Goal: Information Seeking & Learning: Check status

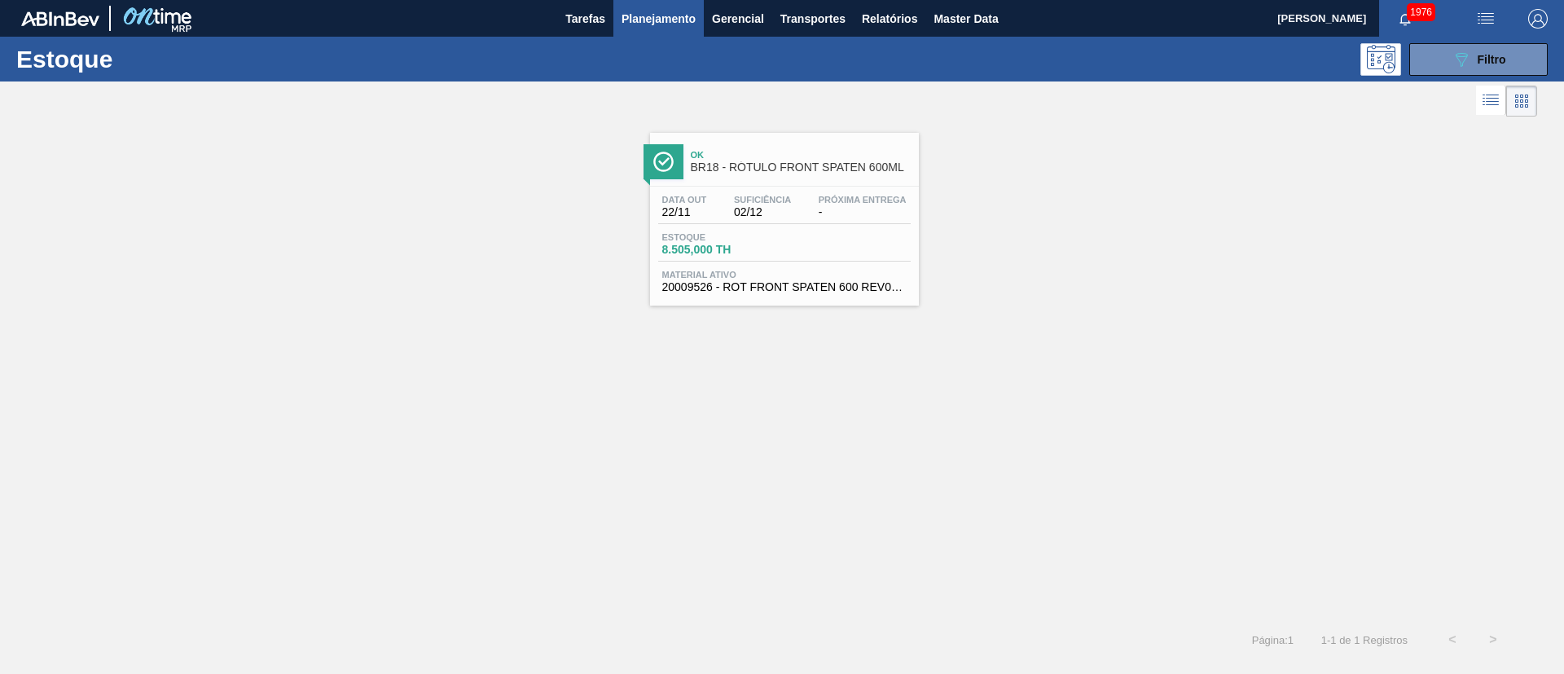
click at [1416, 58] on button "089F7B8B-B2A5-4AFE-B5C0-19BA573D28AC Filtro" at bounding box center [1478, 59] width 138 height 33
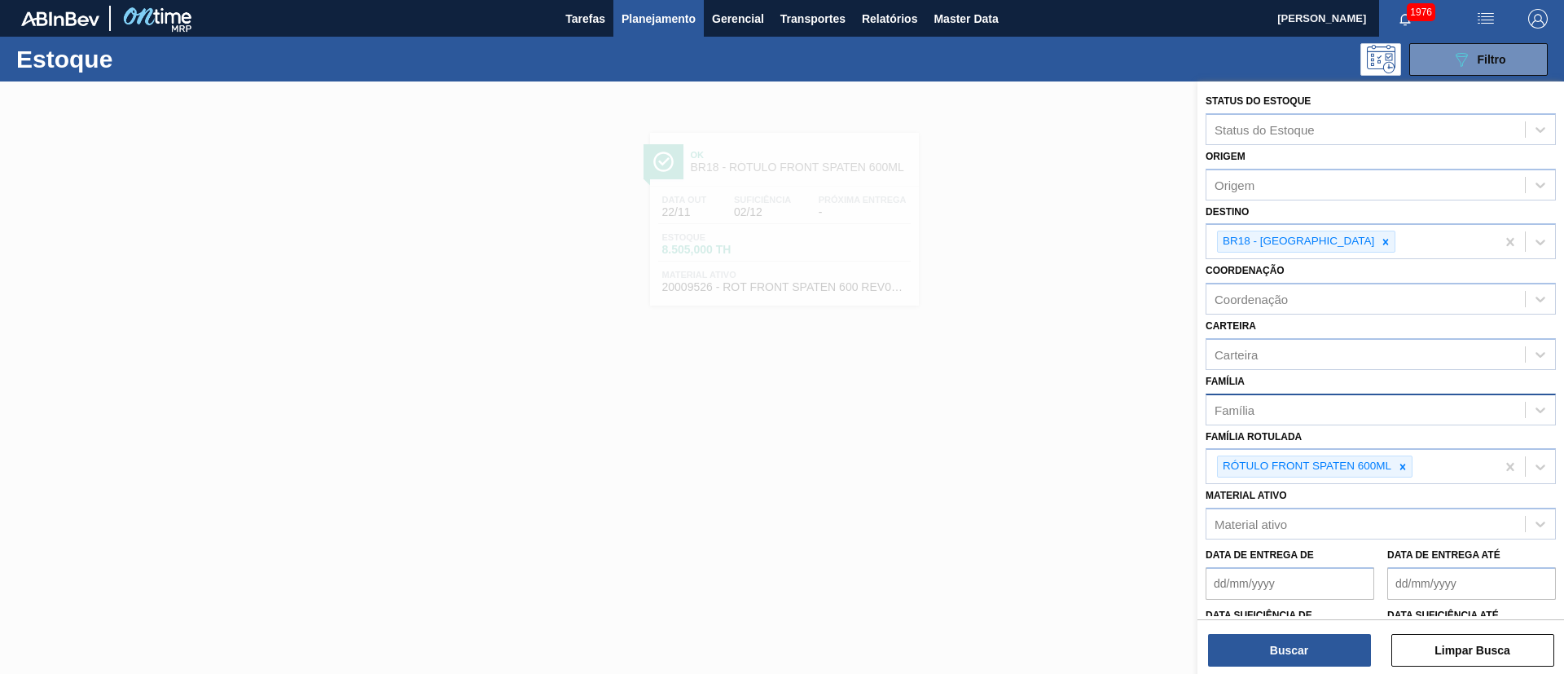
drag, startPoint x: 1409, startPoint y: 465, endPoint x: 1362, endPoint y: 403, distance: 77.9
click at [1409, 466] on div at bounding box center [1403, 466] width 18 height 20
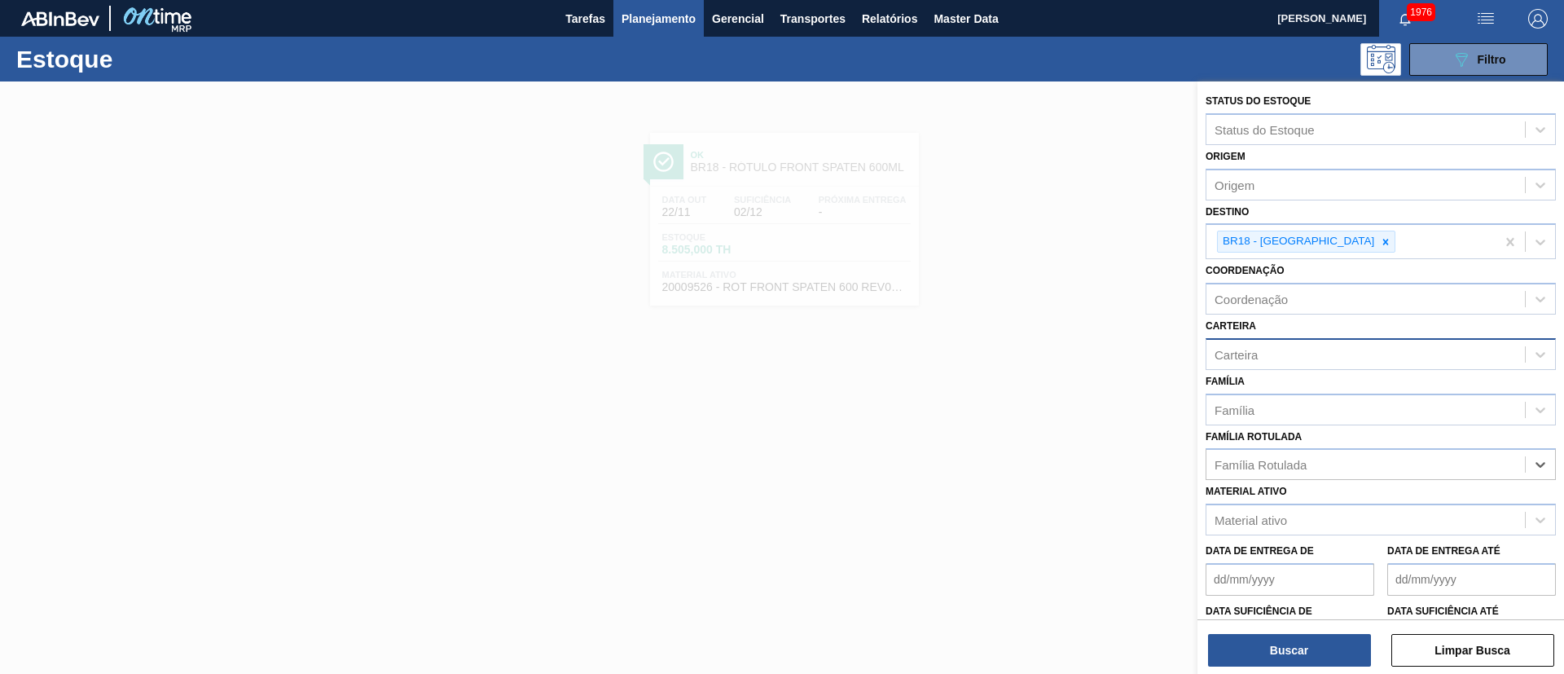
click at [1276, 346] on div "Carteira" at bounding box center [1365, 354] width 318 height 24
type input "rótulo pl"
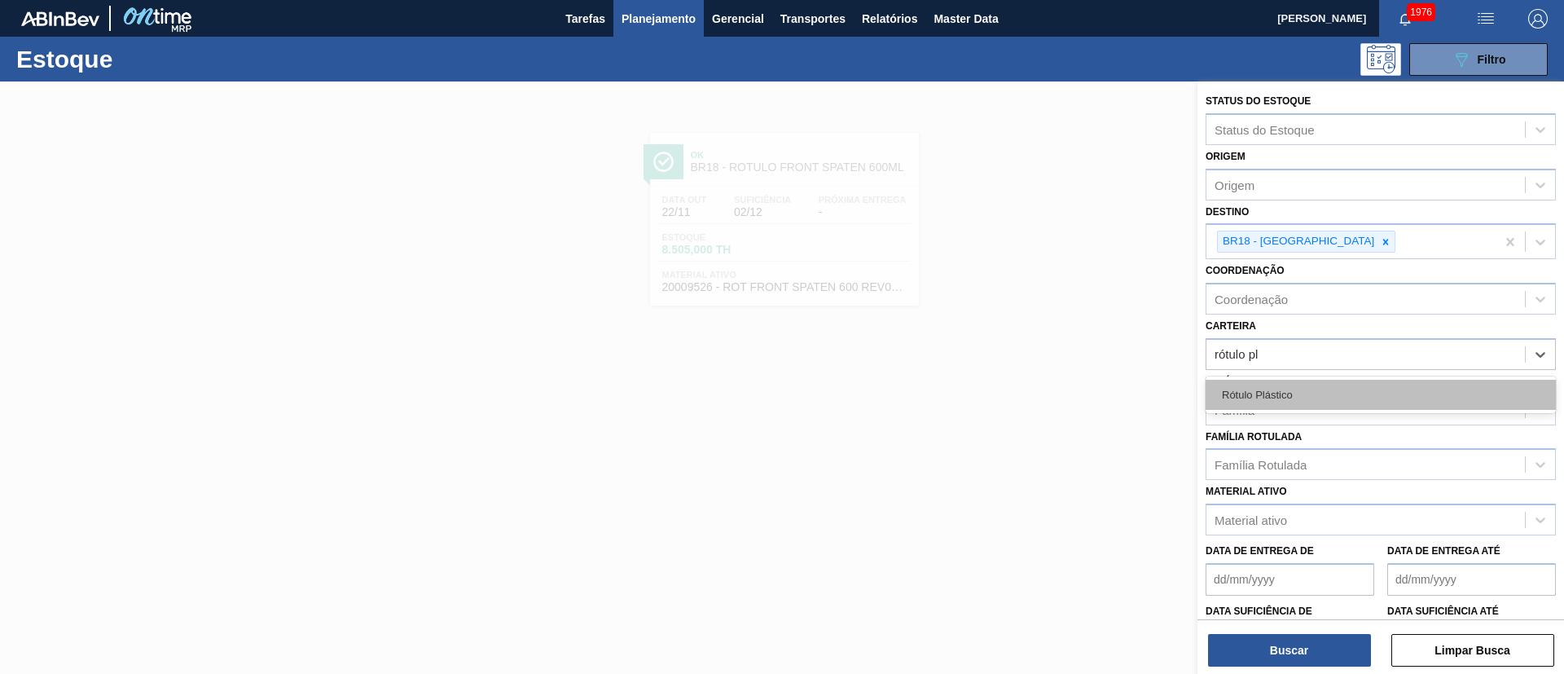
click at [1297, 397] on div "Rótulo Plástico" at bounding box center [1380, 395] width 350 height 30
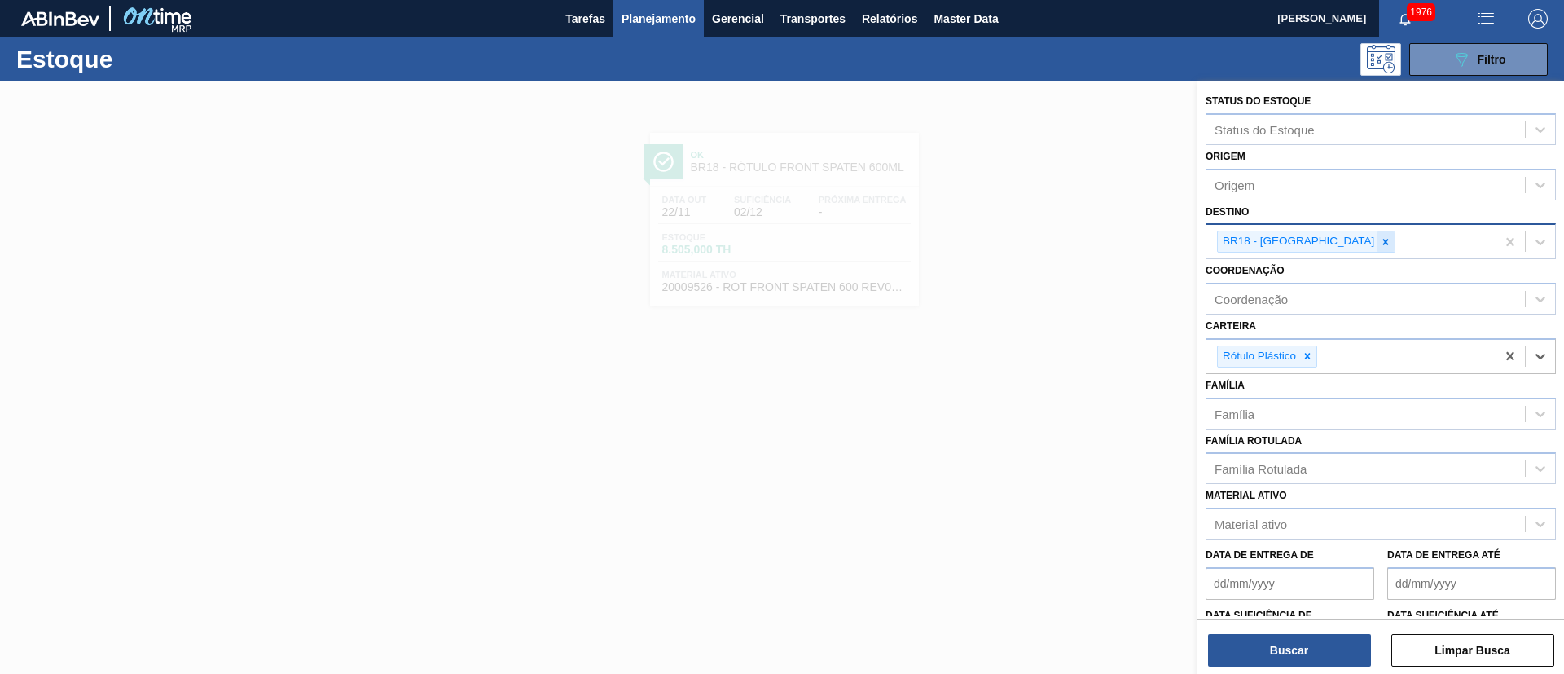
click at [1377, 242] on div at bounding box center [1386, 241] width 18 height 20
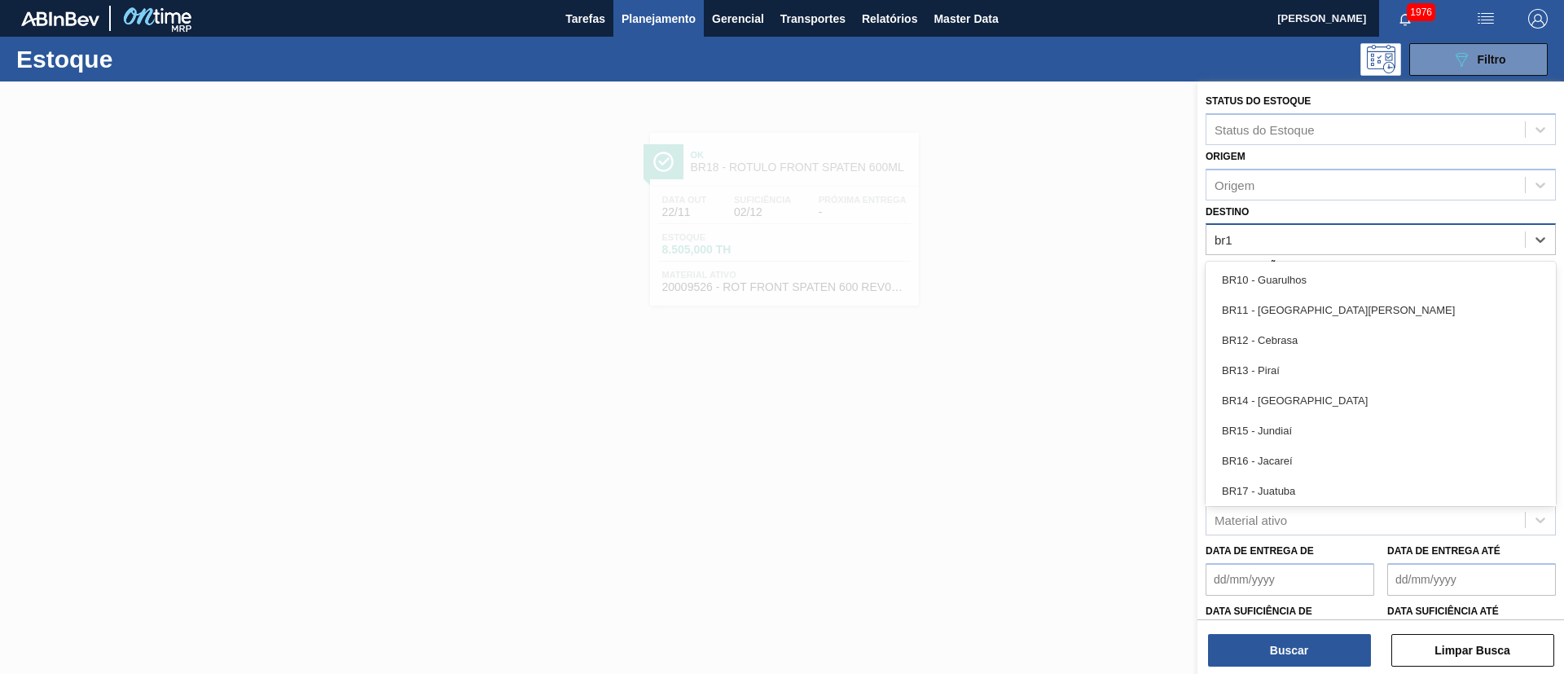
type input "br18"
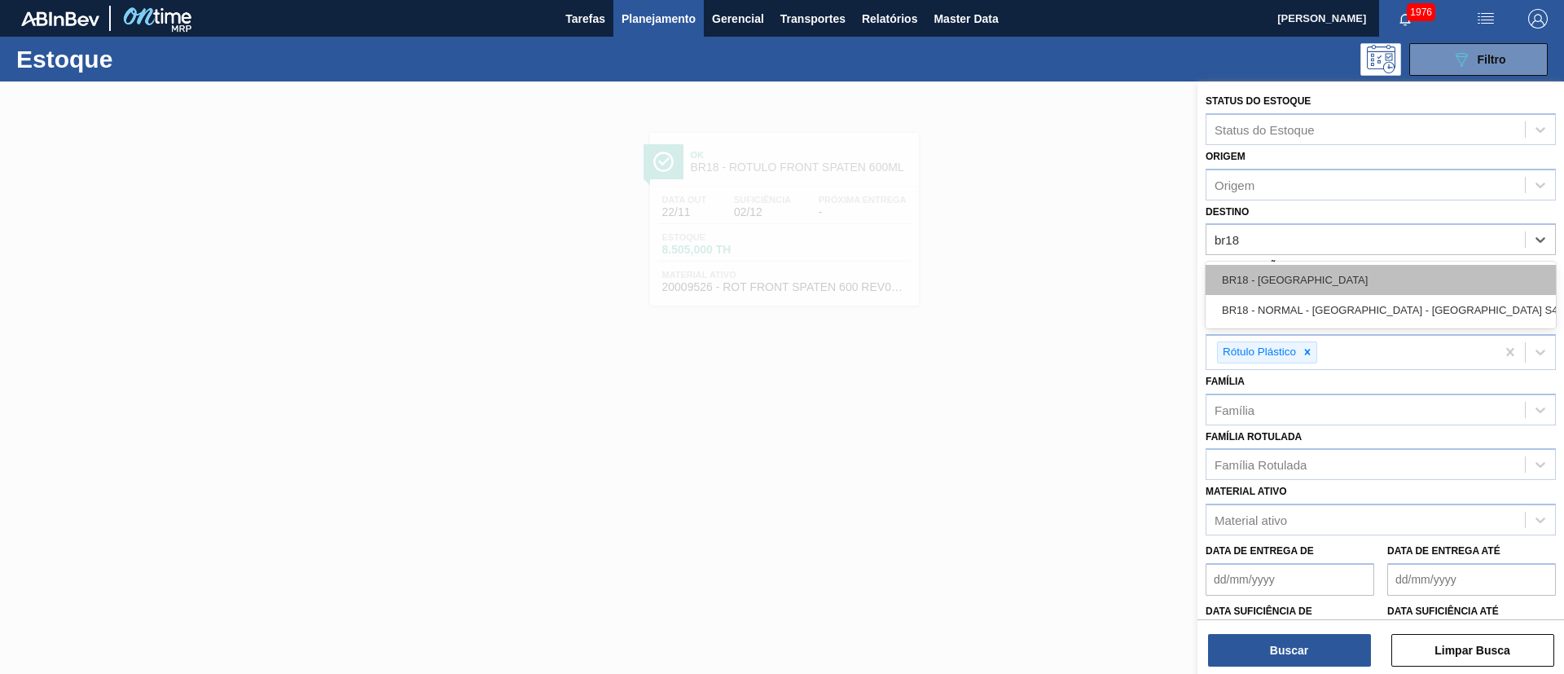
click at [1264, 277] on div "BR18 - Pernambuco" at bounding box center [1380, 280] width 350 height 30
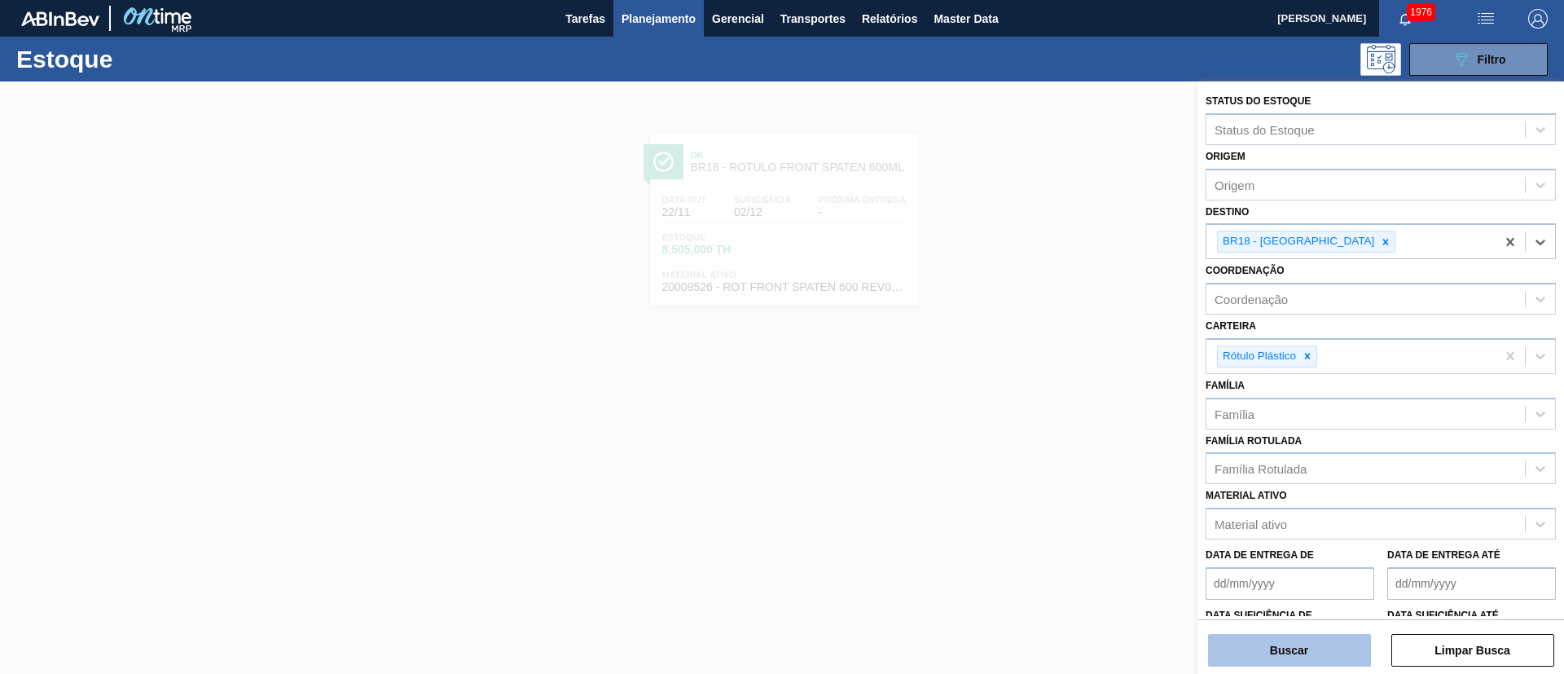
click at [1254, 652] on button "Buscar" at bounding box center [1289, 650] width 163 height 33
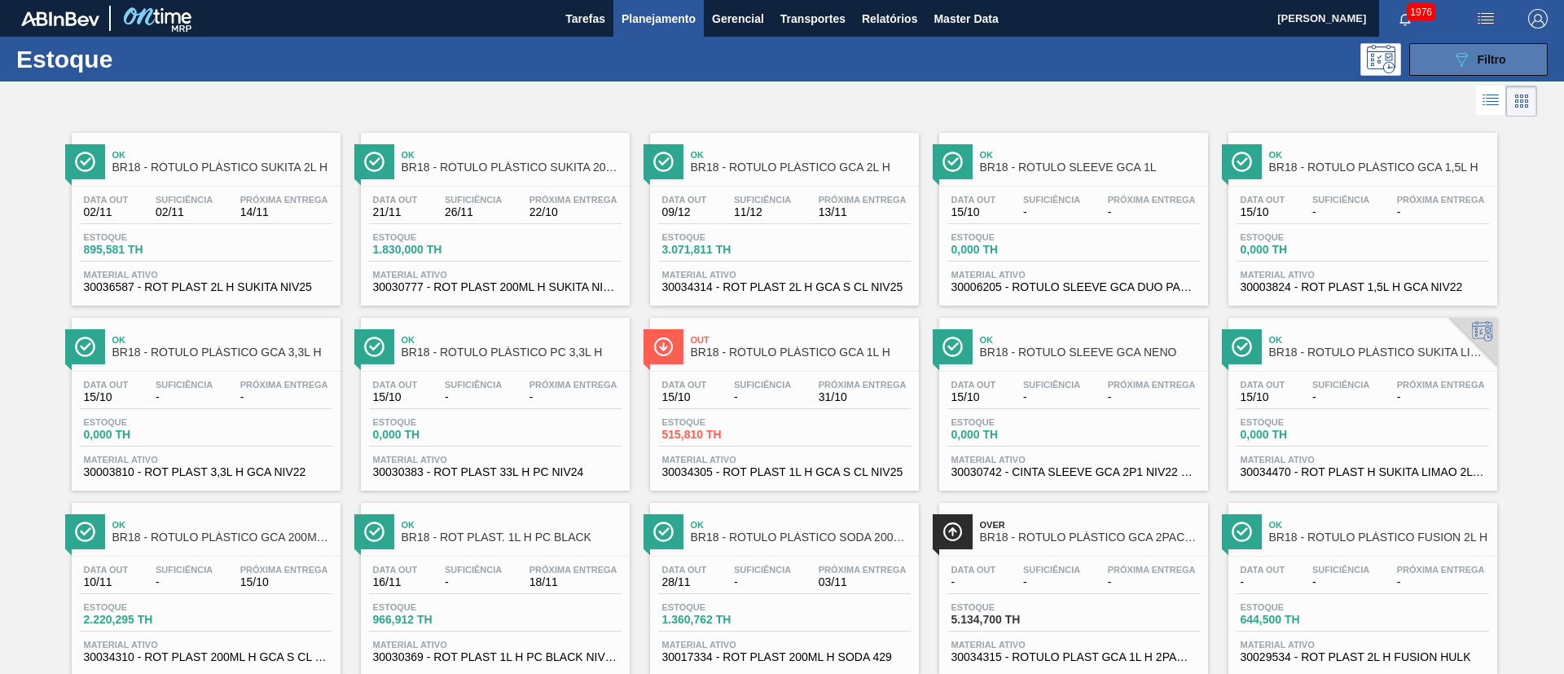
click at [1464, 65] on icon "089F7B8B-B2A5-4AFE-B5C0-19BA573D28AC" at bounding box center [1461, 60] width 20 height 20
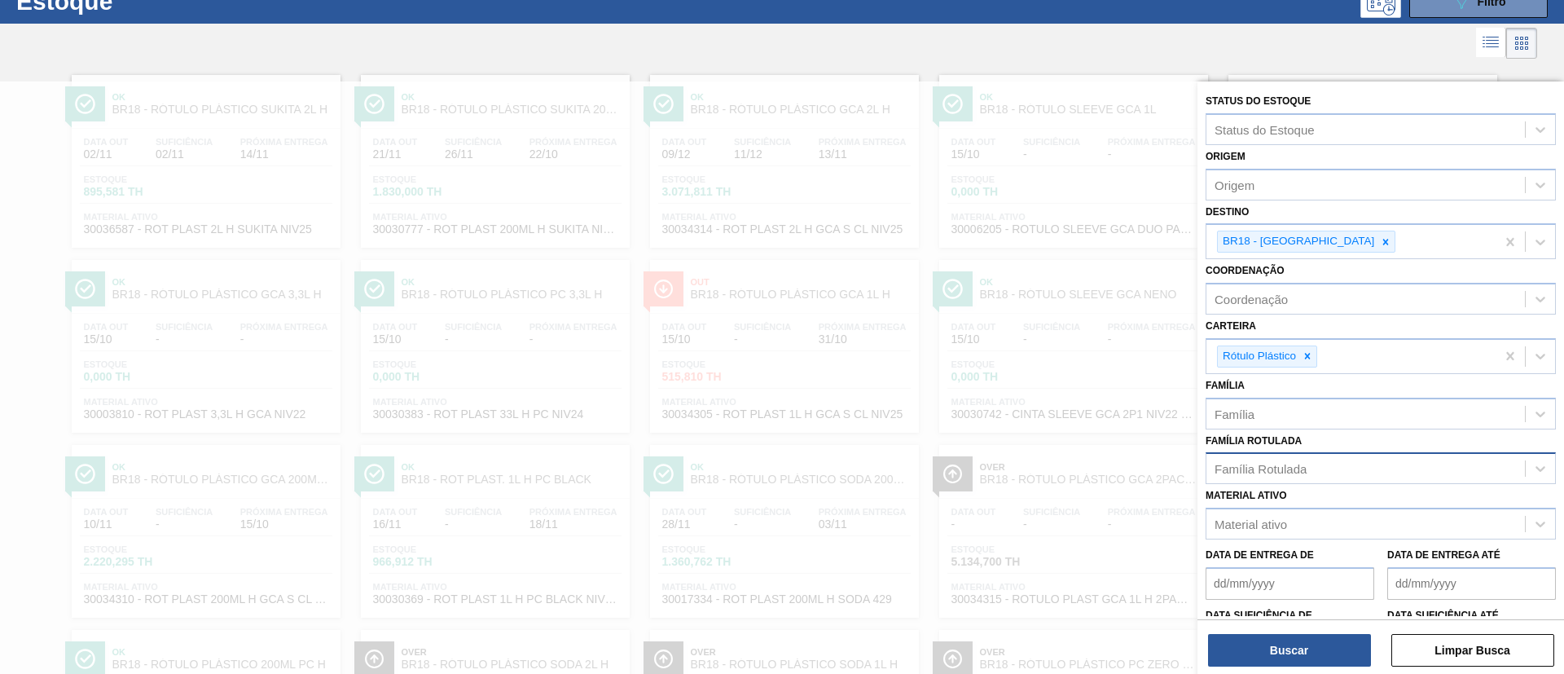
click at [1285, 473] on div "Família Rotulada" at bounding box center [1260, 469] width 92 height 14
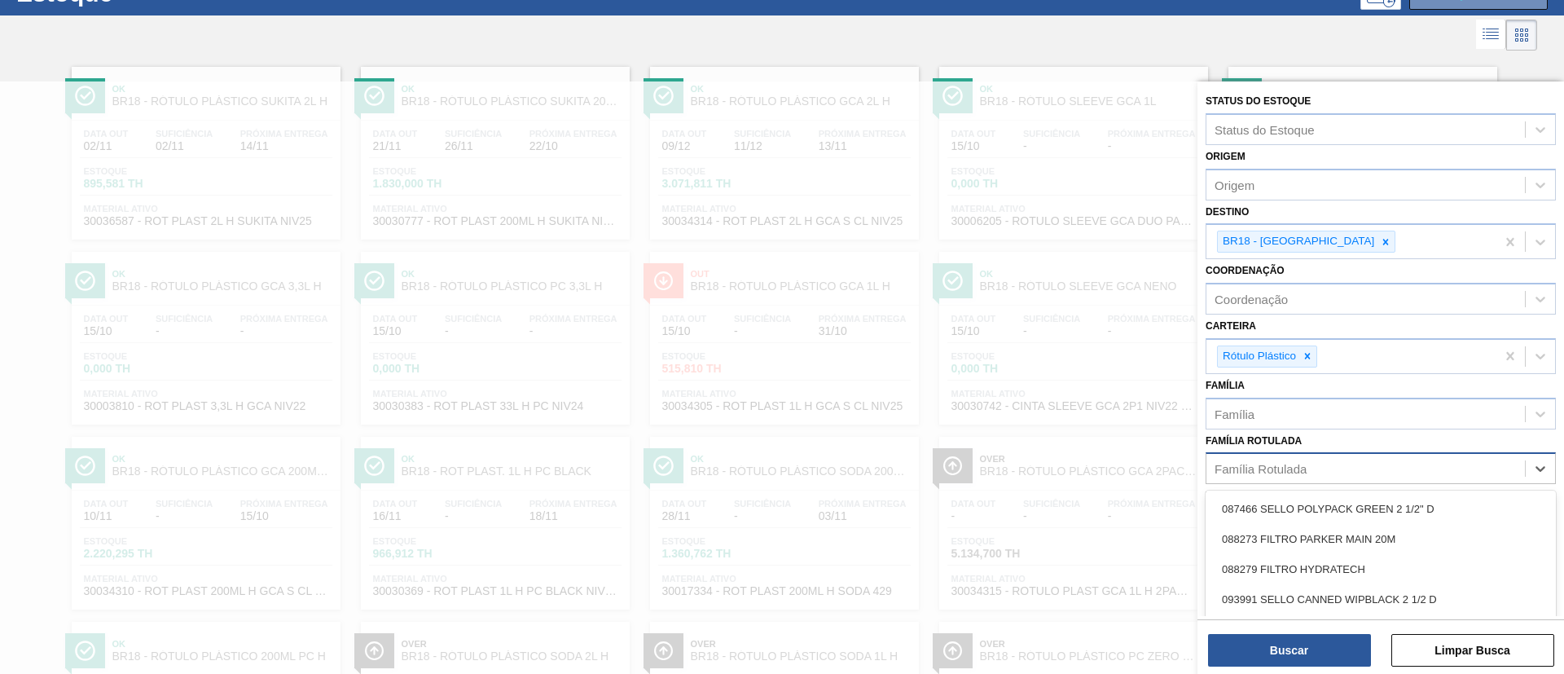
scroll to position [68, 0]
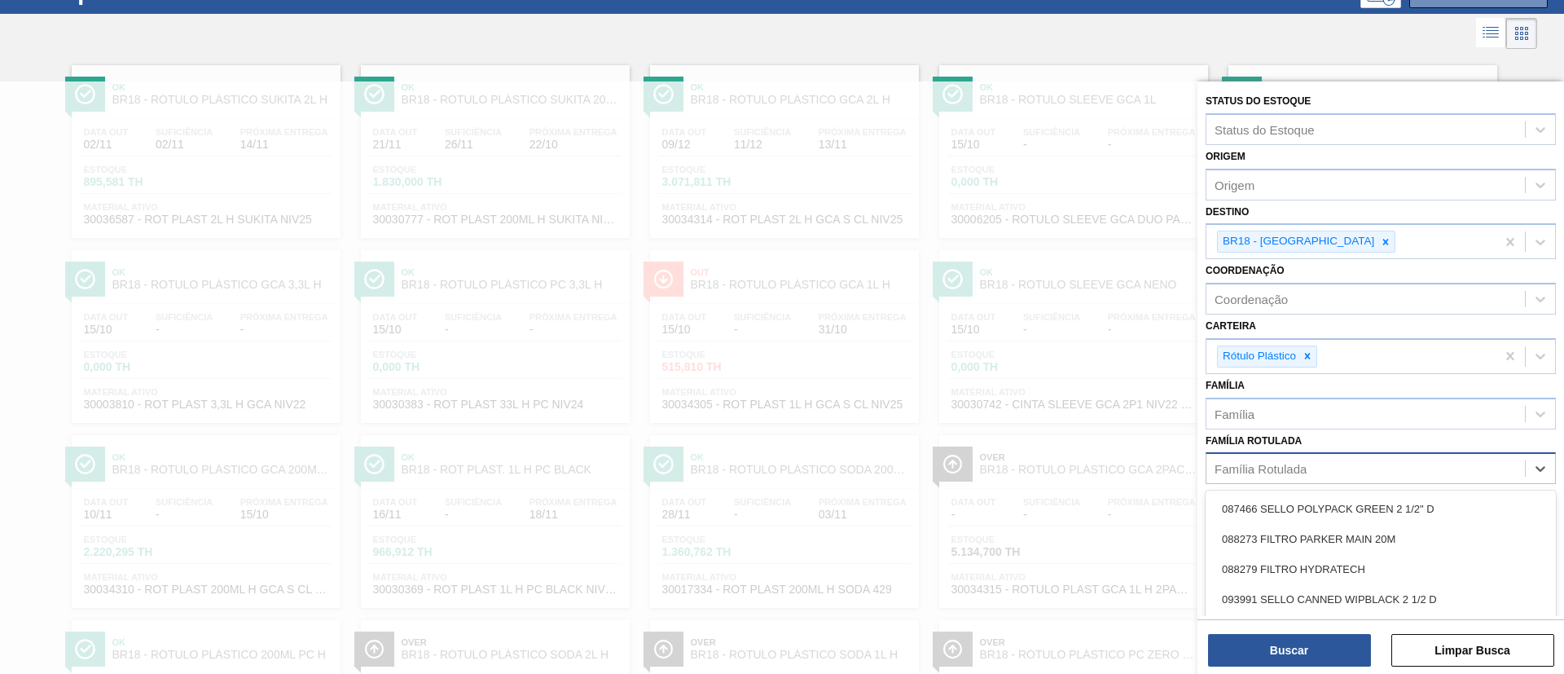
paste Rotulada "RÓTULO PLÁSTICO SUKITA 2L H"
type Rotulada "RÓTULO PLÁSTICO SUKITA 2L H"
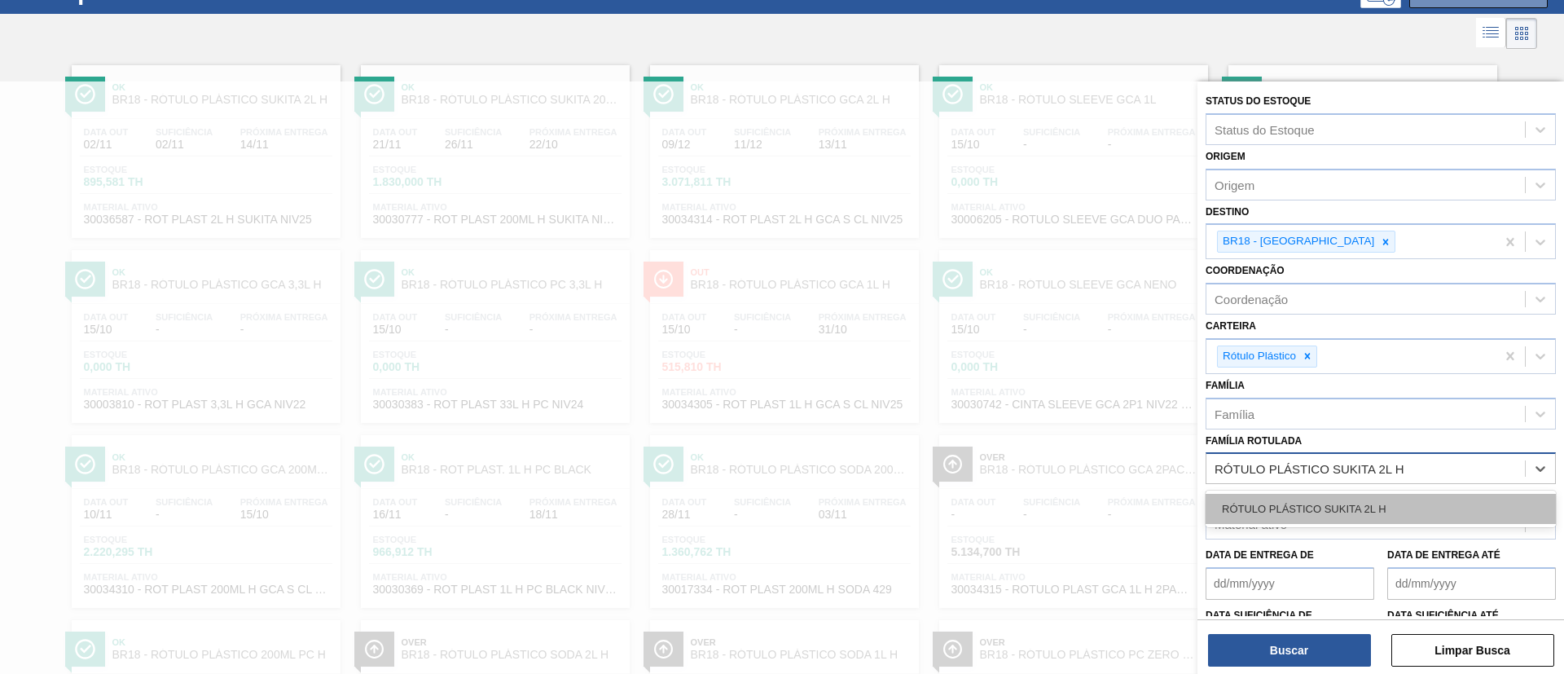
click at [1290, 503] on div "RÓTULO PLÁSTICO SUKITA 2L H" at bounding box center [1380, 509] width 350 height 30
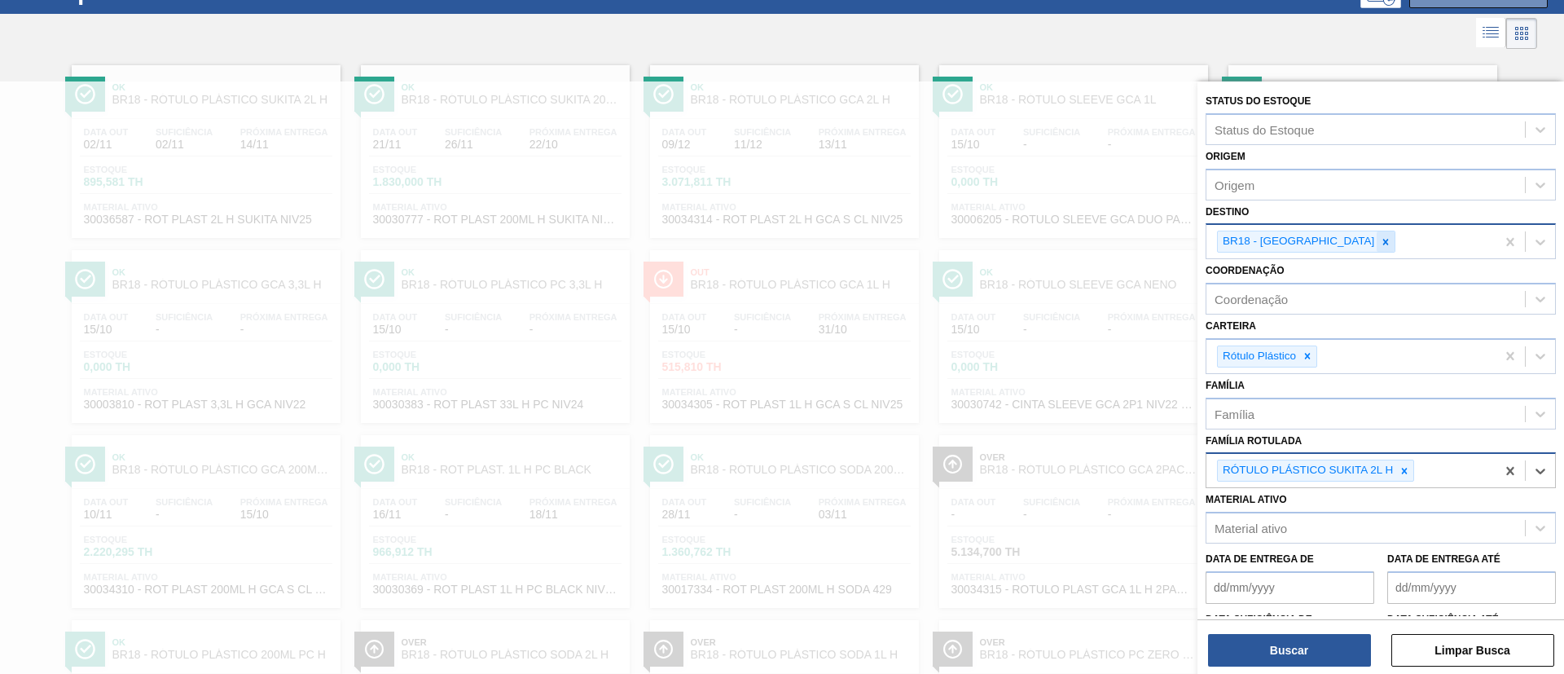
click at [1380, 241] on icon at bounding box center [1385, 241] width 11 height 11
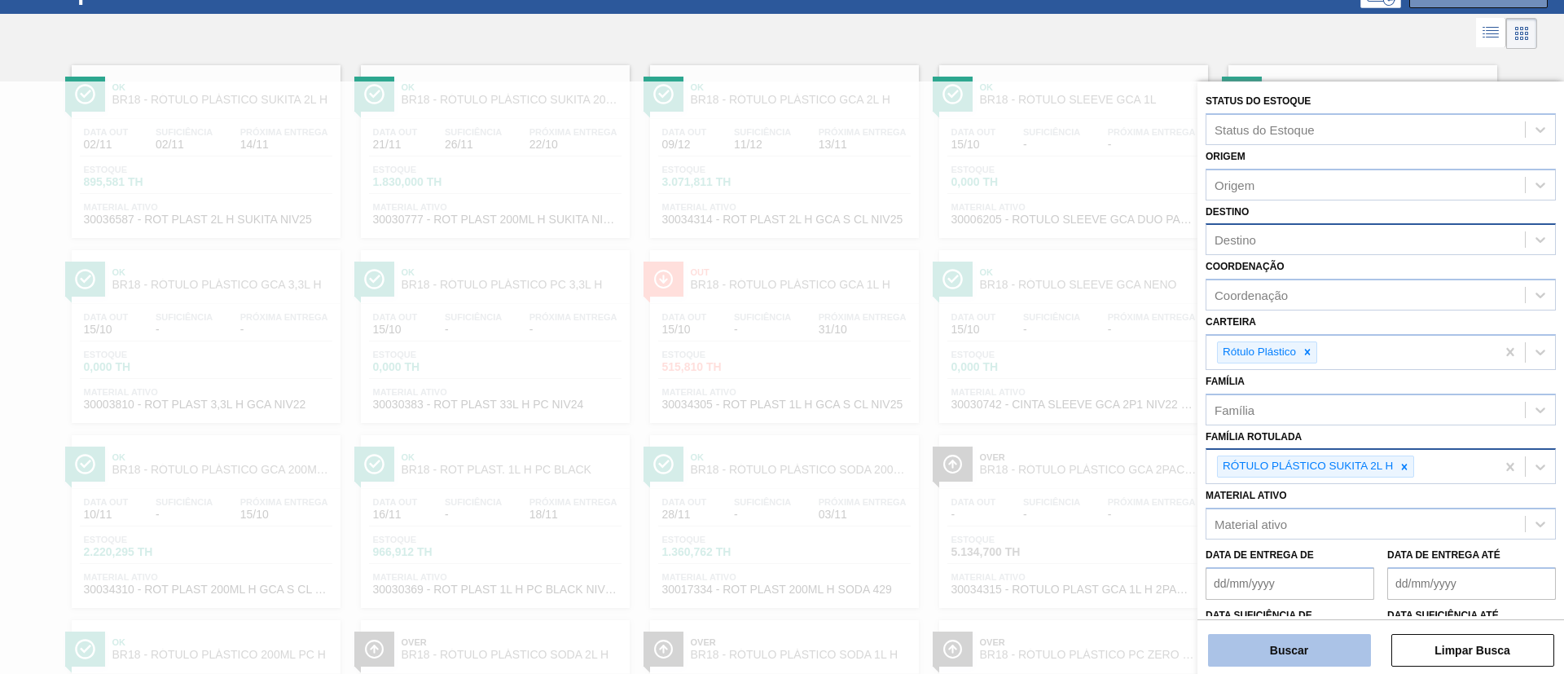
click at [1274, 646] on button "Buscar" at bounding box center [1289, 650] width 163 height 33
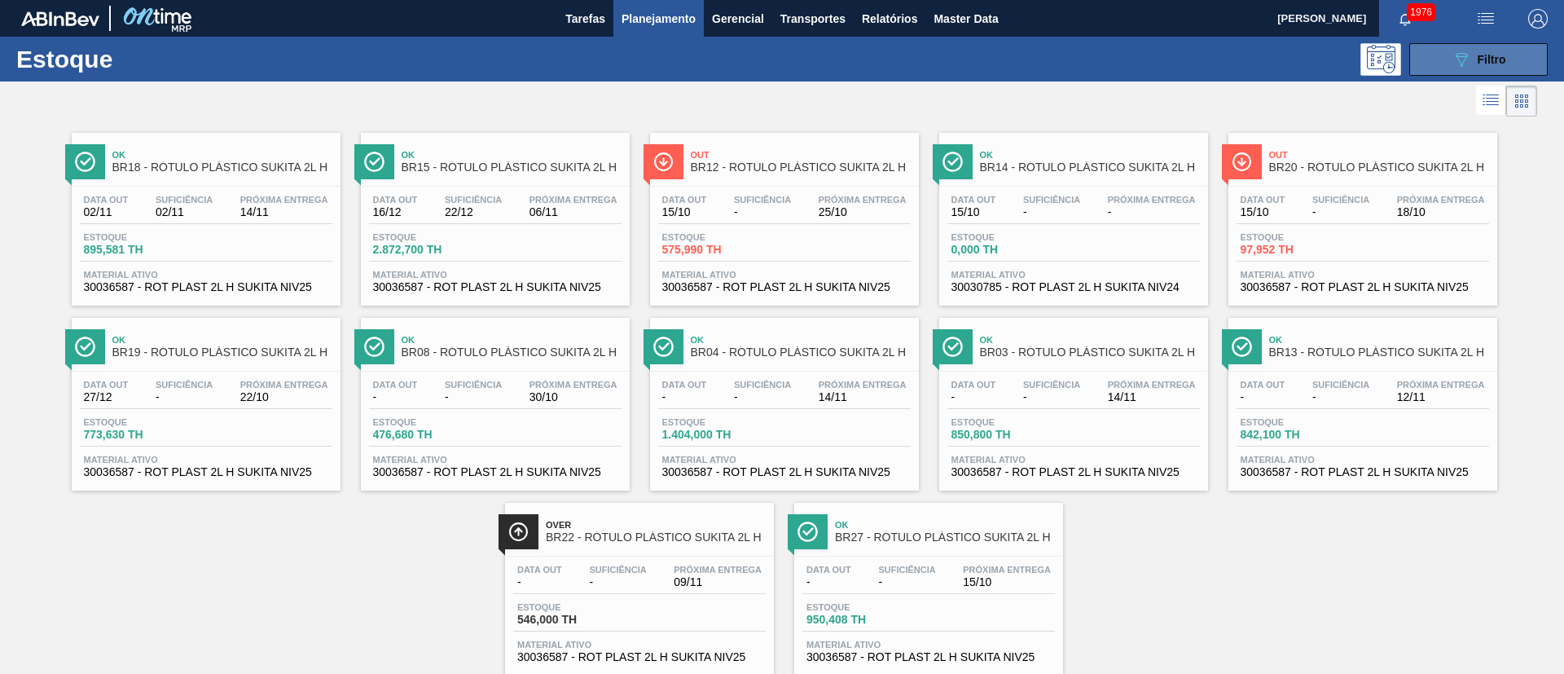
click at [1469, 63] on div "089F7B8B-B2A5-4AFE-B5C0-19BA573D28AC Filtro" at bounding box center [1478, 60] width 55 height 20
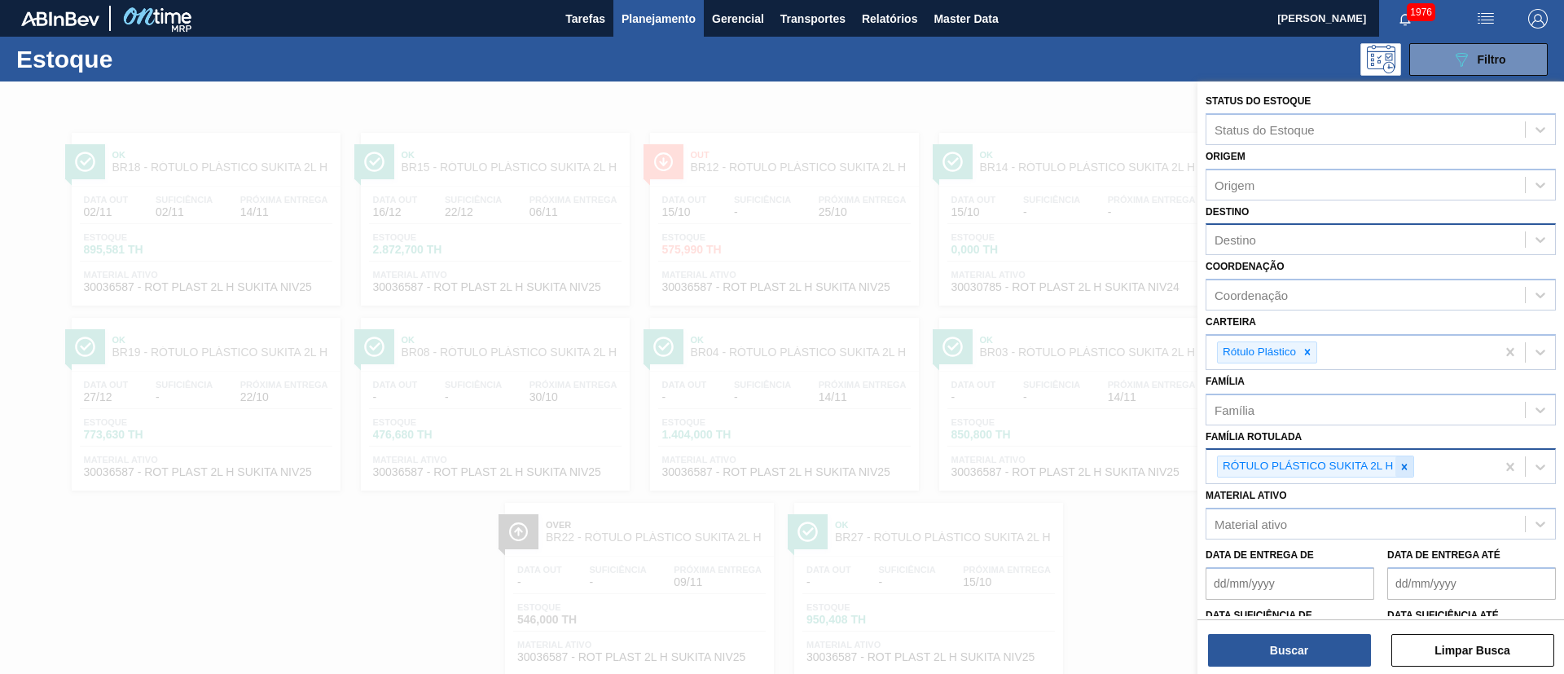
click at [1398, 468] on div at bounding box center [1404, 466] width 18 height 20
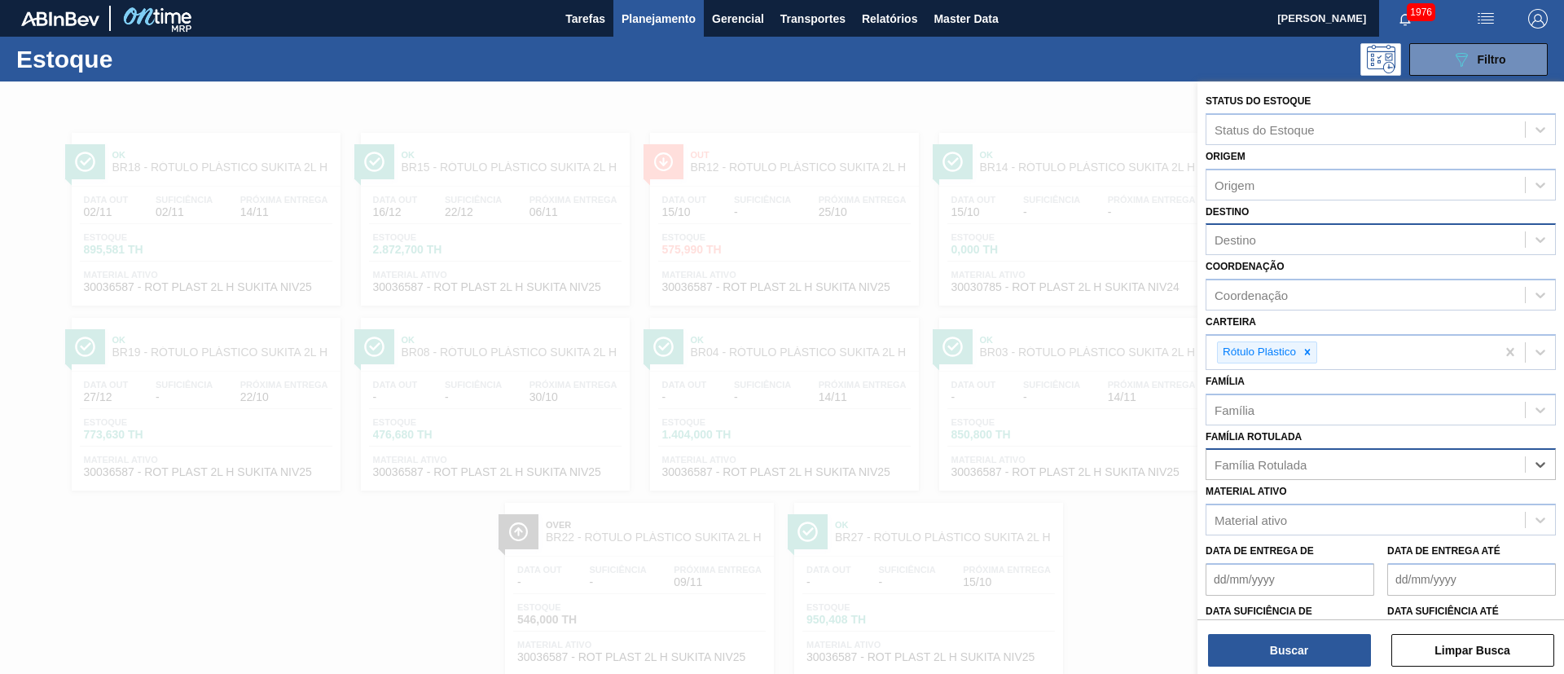
click at [1253, 242] on div "Destino" at bounding box center [1235, 240] width 42 height 14
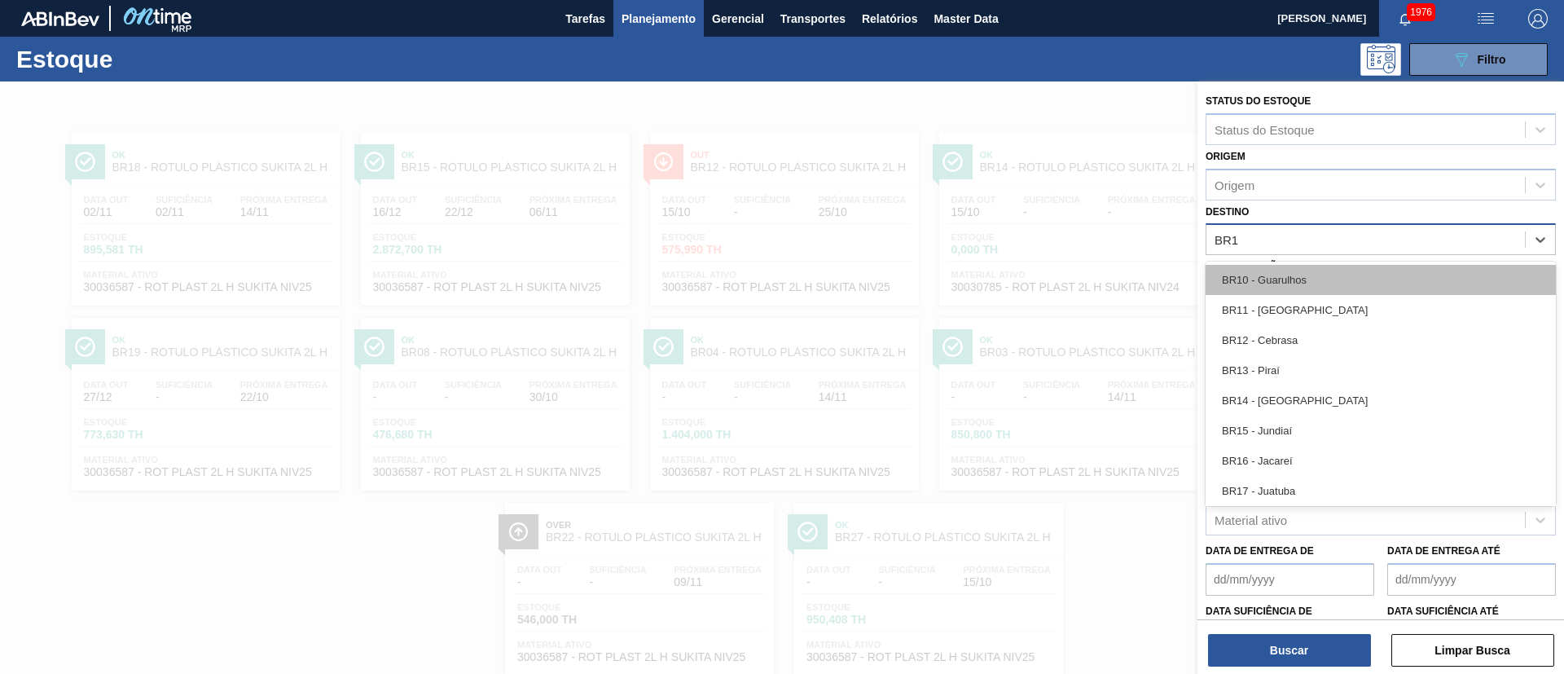
type input "BR19"
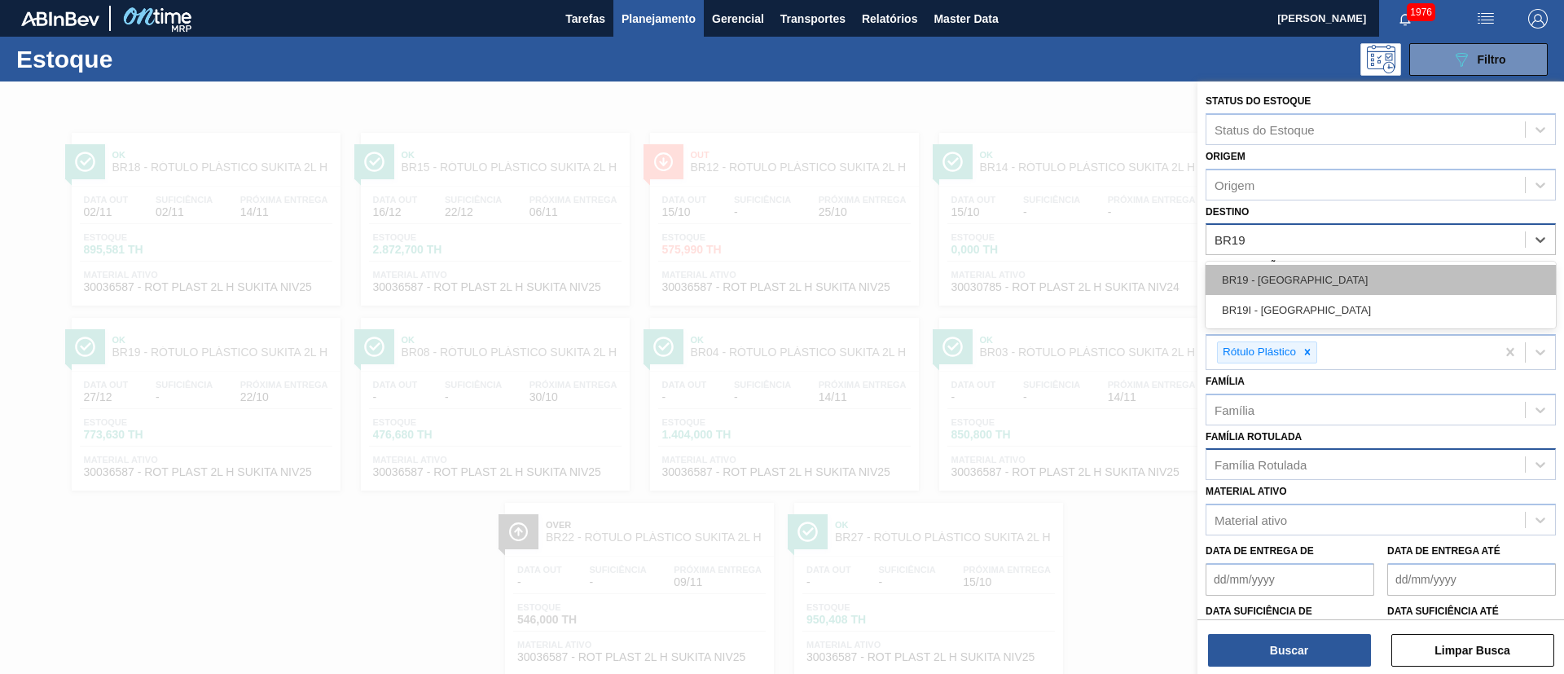
click at [1325, 273] on div "BR19 - Nova Rio" at bounding box center [1380, 280] width 350 height 30
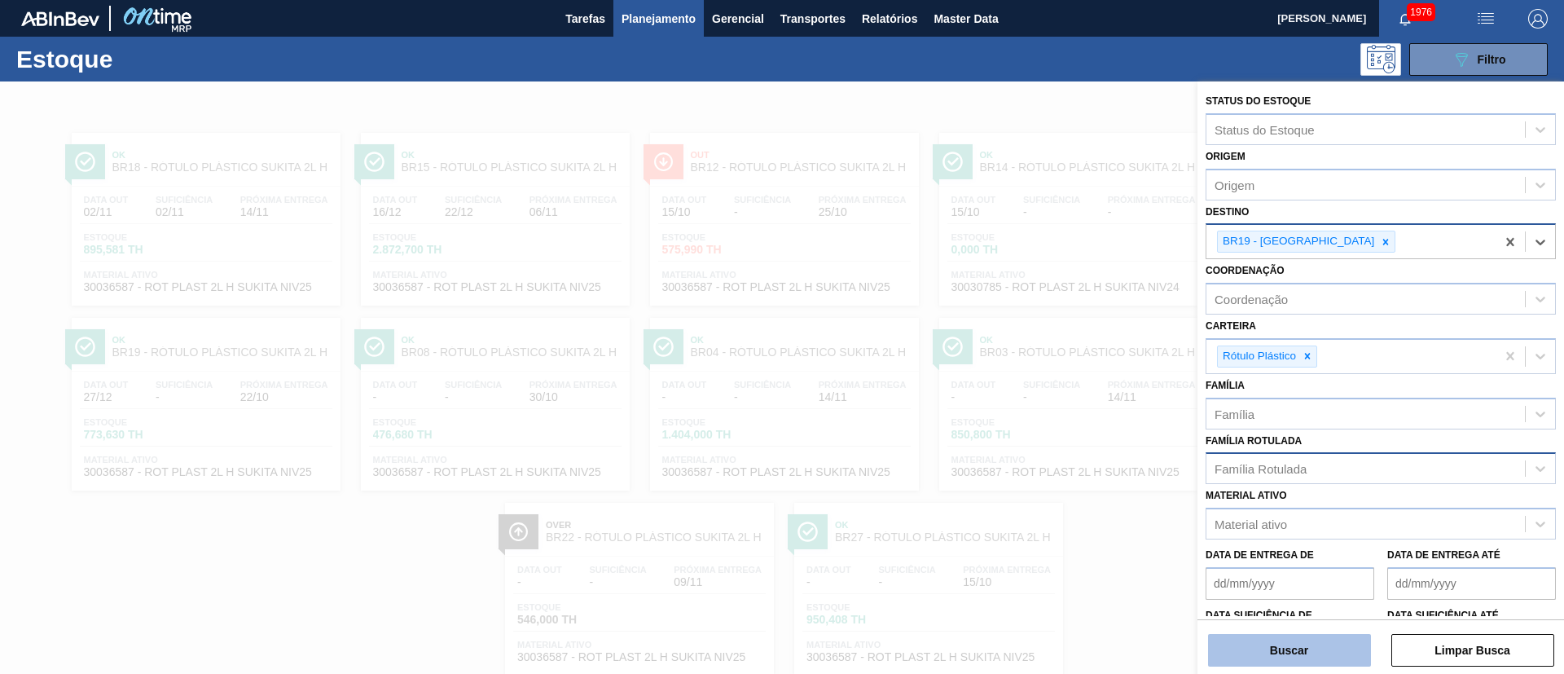
click at [1252, 660] on button "Buscar" at bounding box center [1289, 650] width 163 height 33
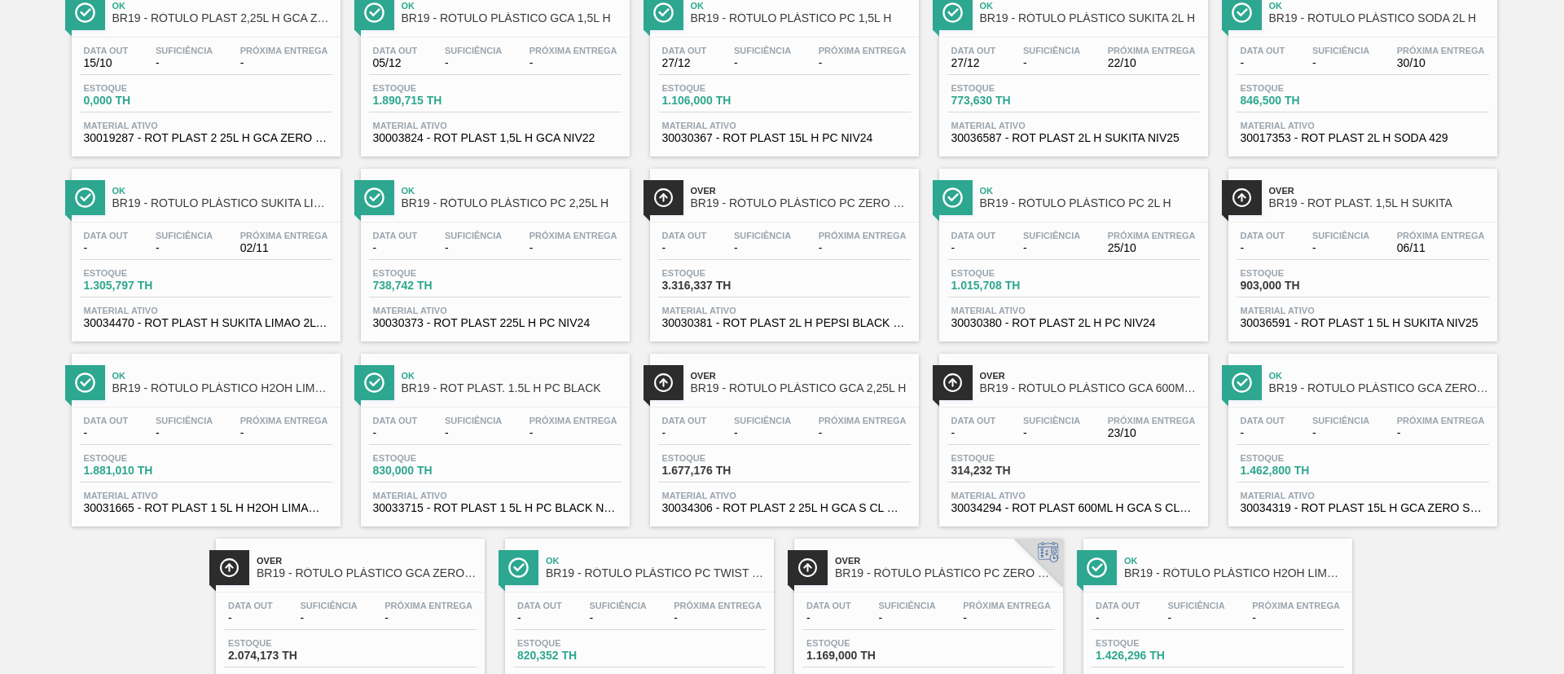
scroll to position [412, 0]
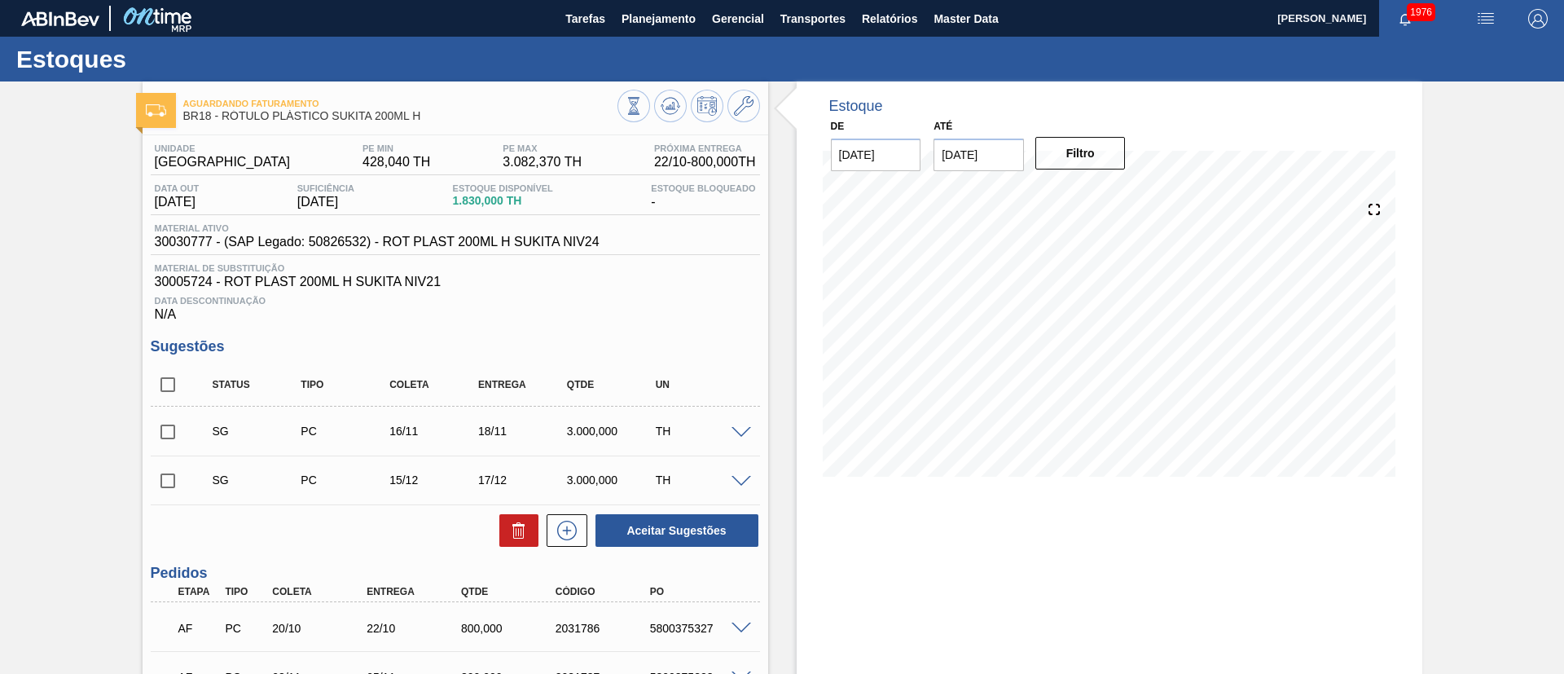
click at [161, 376] on input "checkbox" at bounding box center [168, 384] width 34 height 34
checkbox input "true"
click at [523, 516] on button at bounding box center [518, 530] width 39 height 33
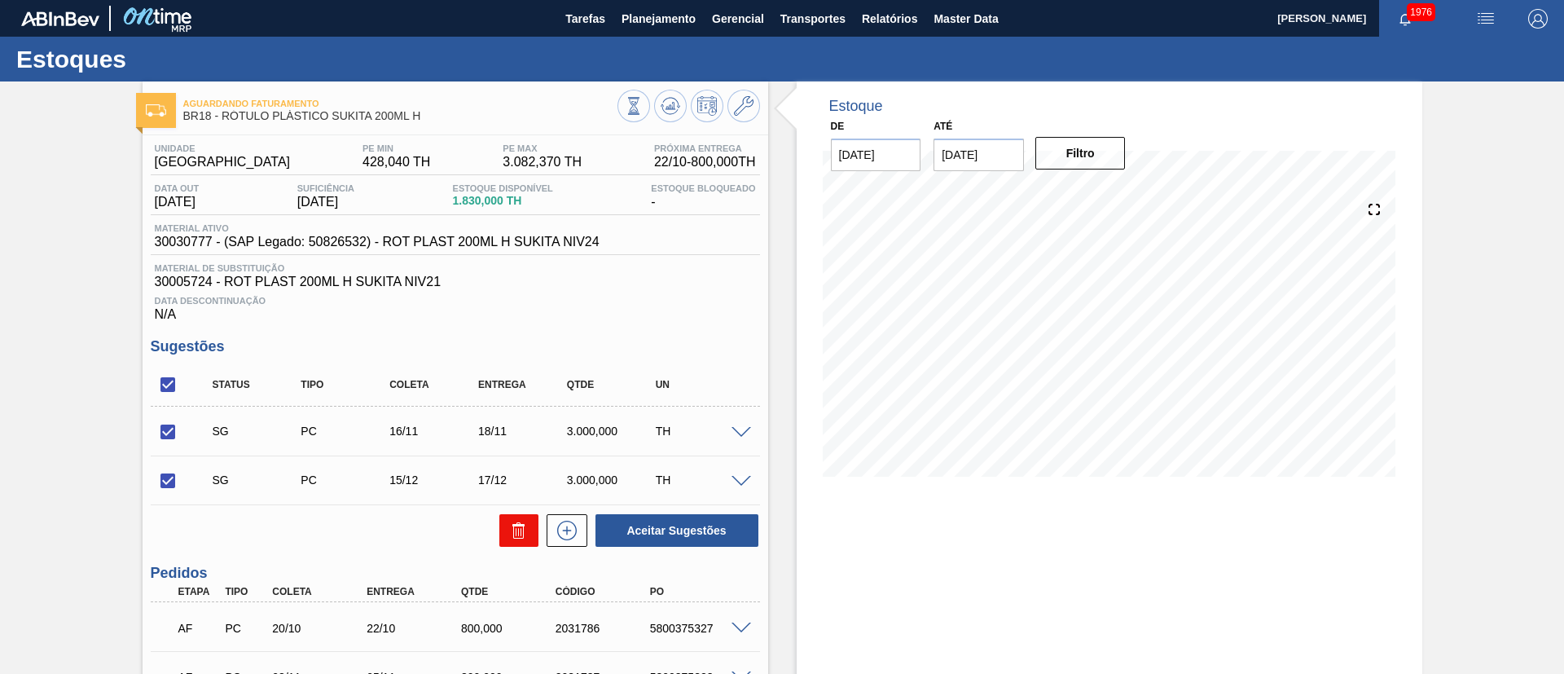
checkbox input "false"
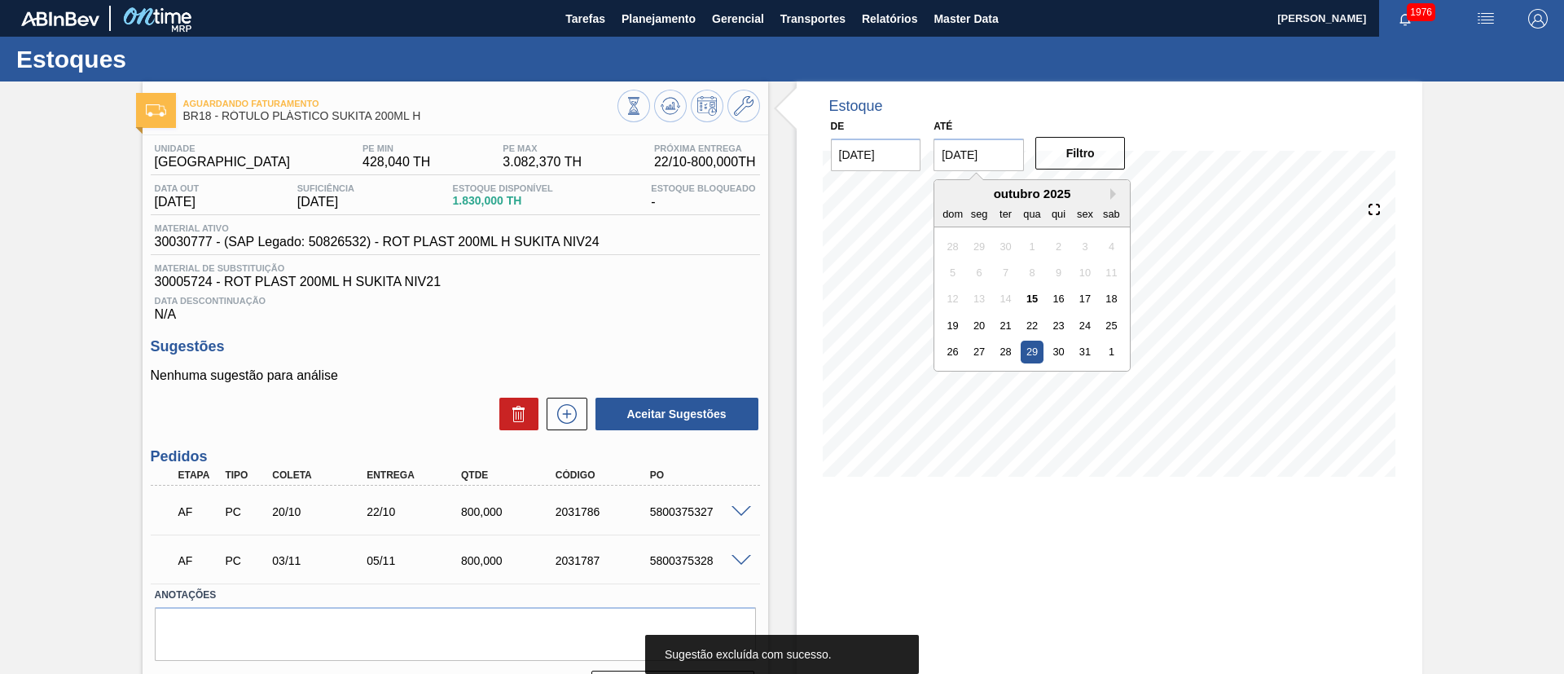
click at [1003, 146] on input "29/10/2025" at bounding box center [978, 154] width 90 height 33
click at [1110, 345] on div "1" at bounding box center [1111, 351] width 22 height 22
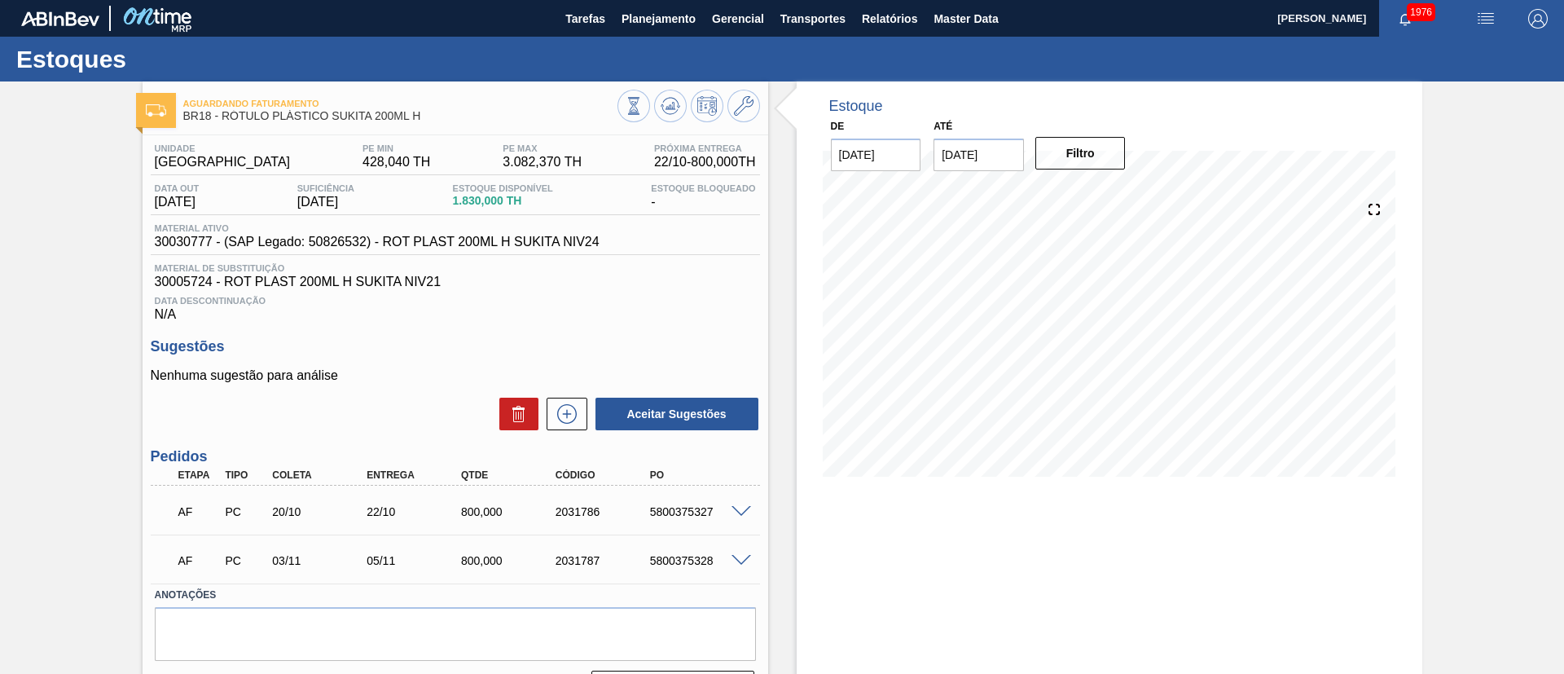
click at [987, 161] on input "01/11/2025" at bounding box center [978, 154] width 90 height 33
click at [1101, 372] on div "6" at bounding box center [1111, 378] width 22 height 22
type input "06/12/2025"
click at [1066, 156] on button "Filtro" at bounding box center [1080, 153] width 90 height 33
click at [639, 107] on icon at bounding box center [634, 106] width 18 height 18
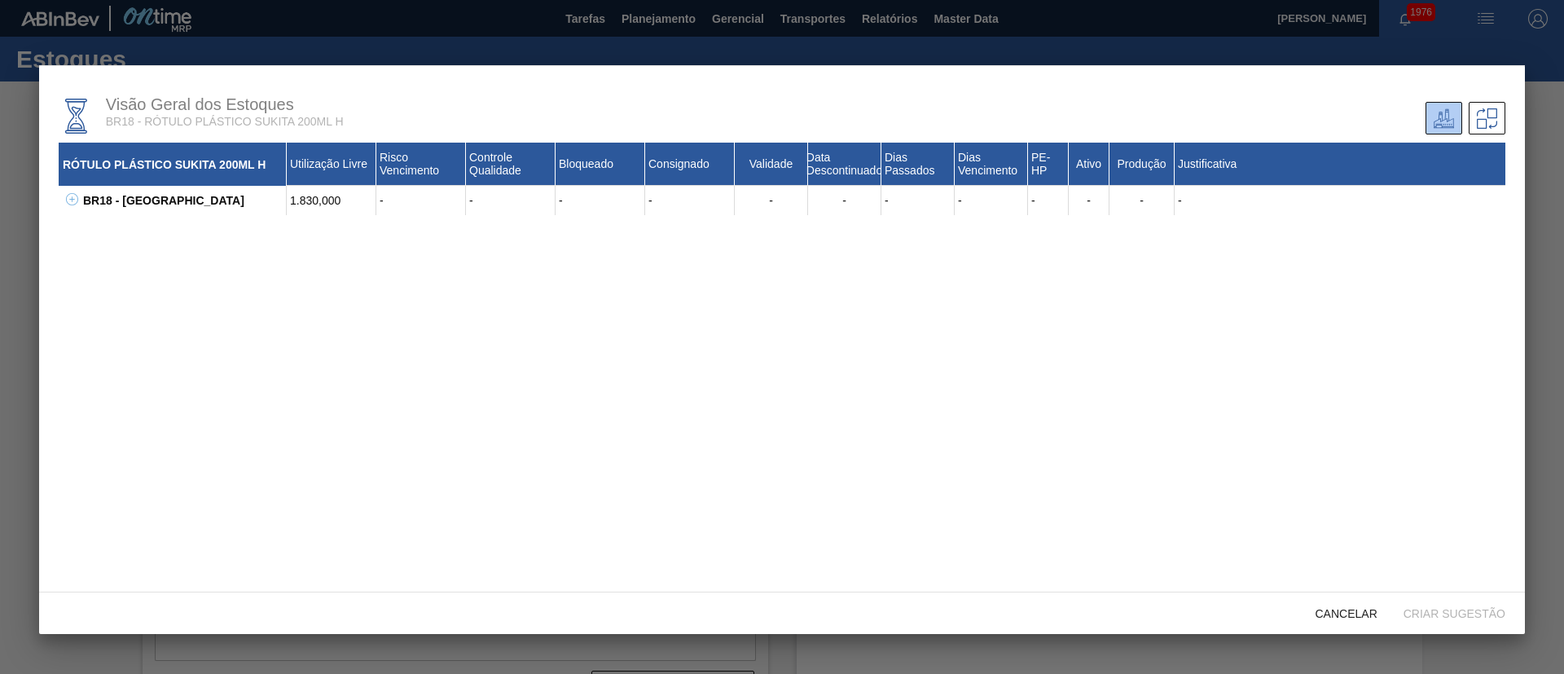
click at [63, 205] on button at bounding box center [69, 200] width 16 height 16
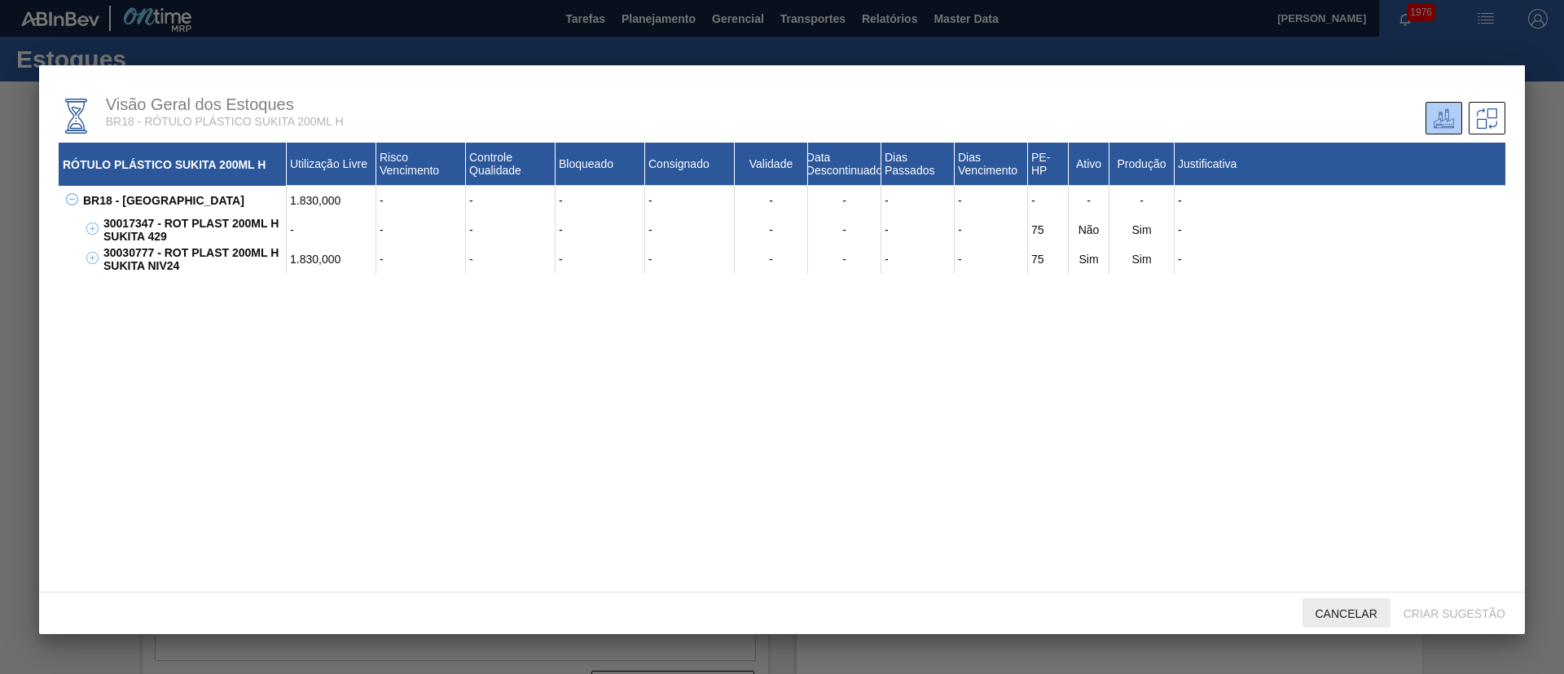
click at [1350, 614] on span "Cancelar" at bounding box center [1346, 613] width 88 height 13
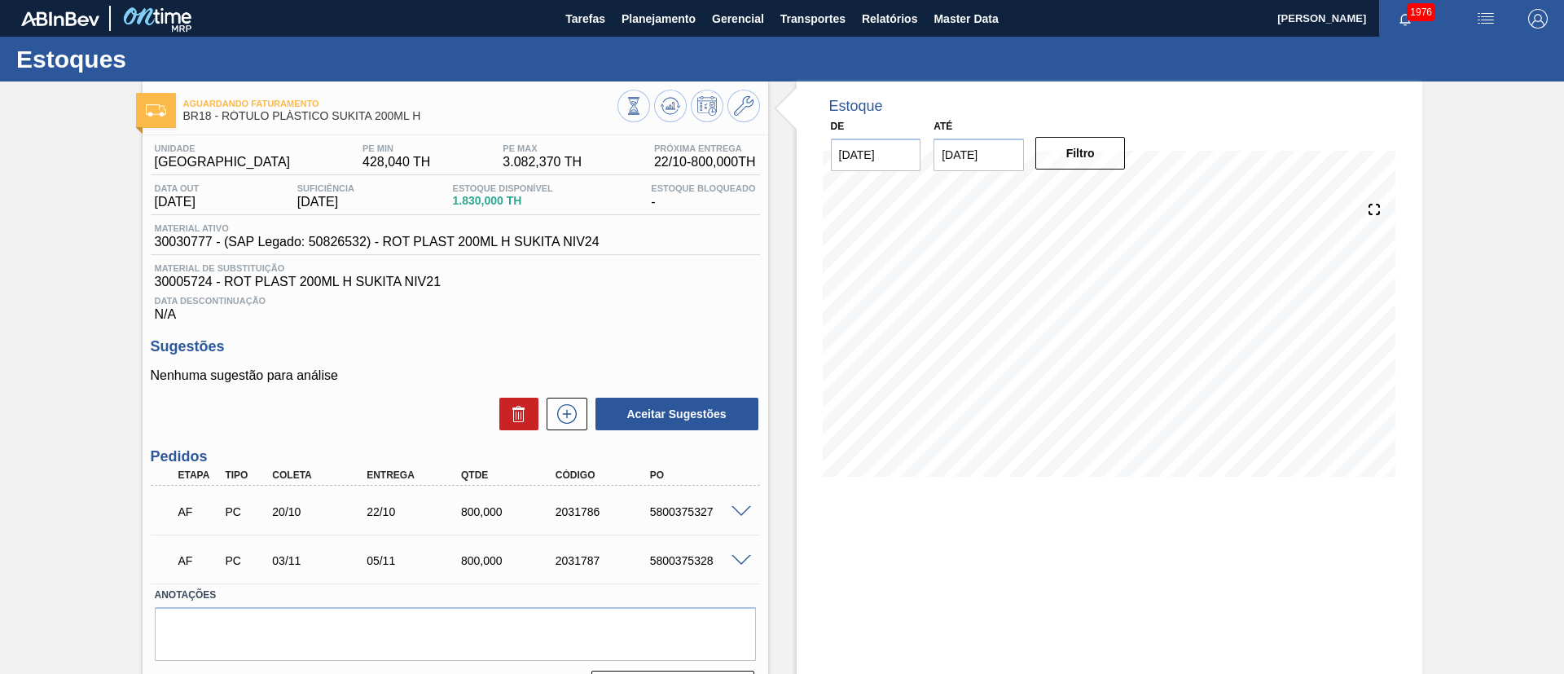
click at [743, 506] on span at bounding box center [741, 512] width 20 height 12
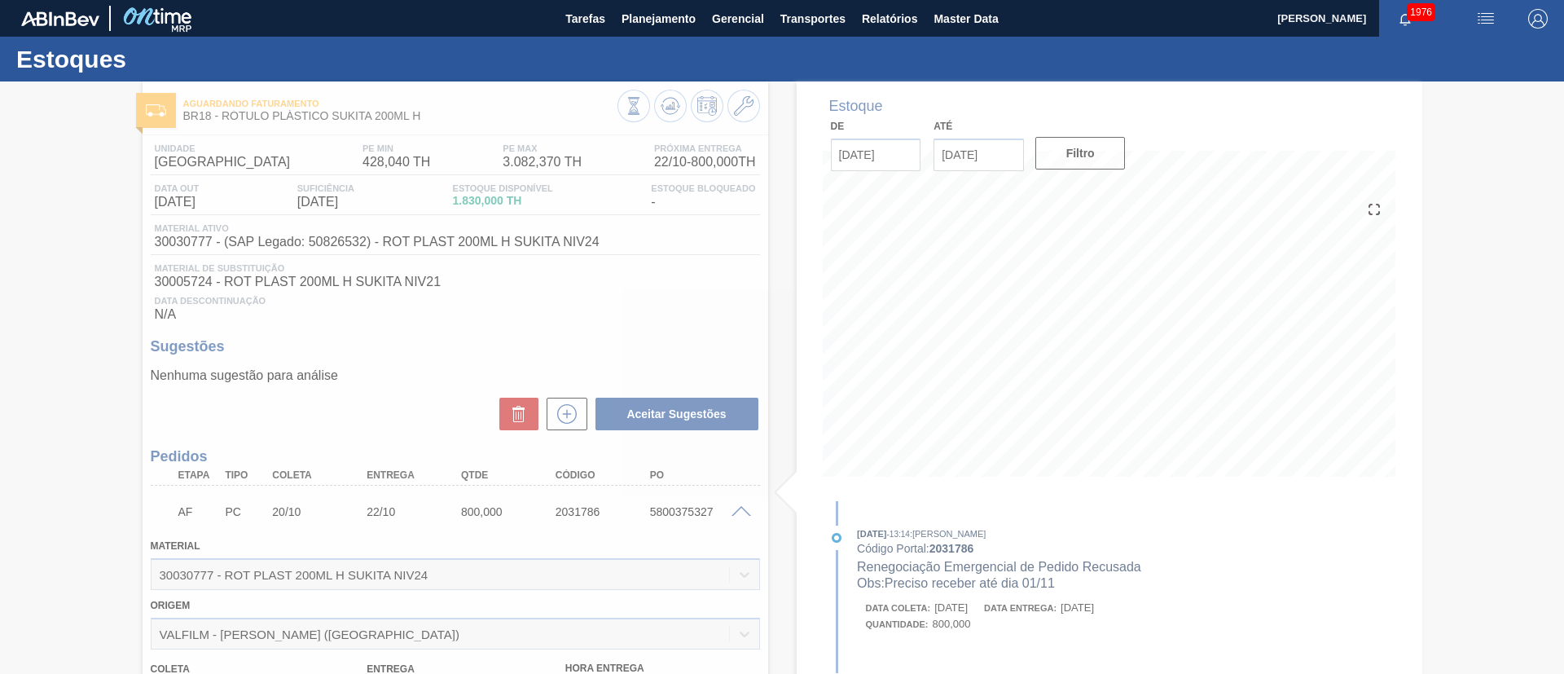
click at [736, 511] on div at bounding box center [782, 377] width 1564 height 592
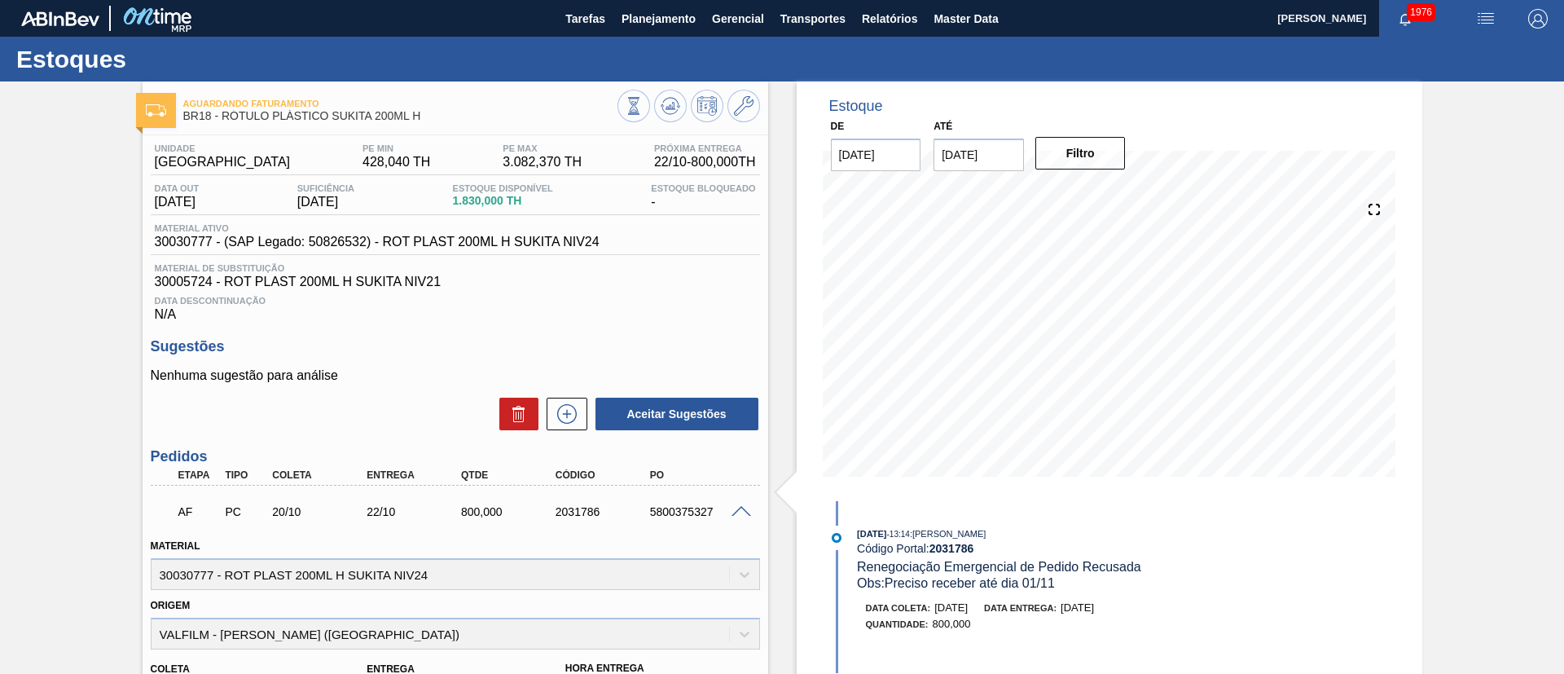
click at [736, 511] on span at bounding box center [741, 512] width 20 height 12
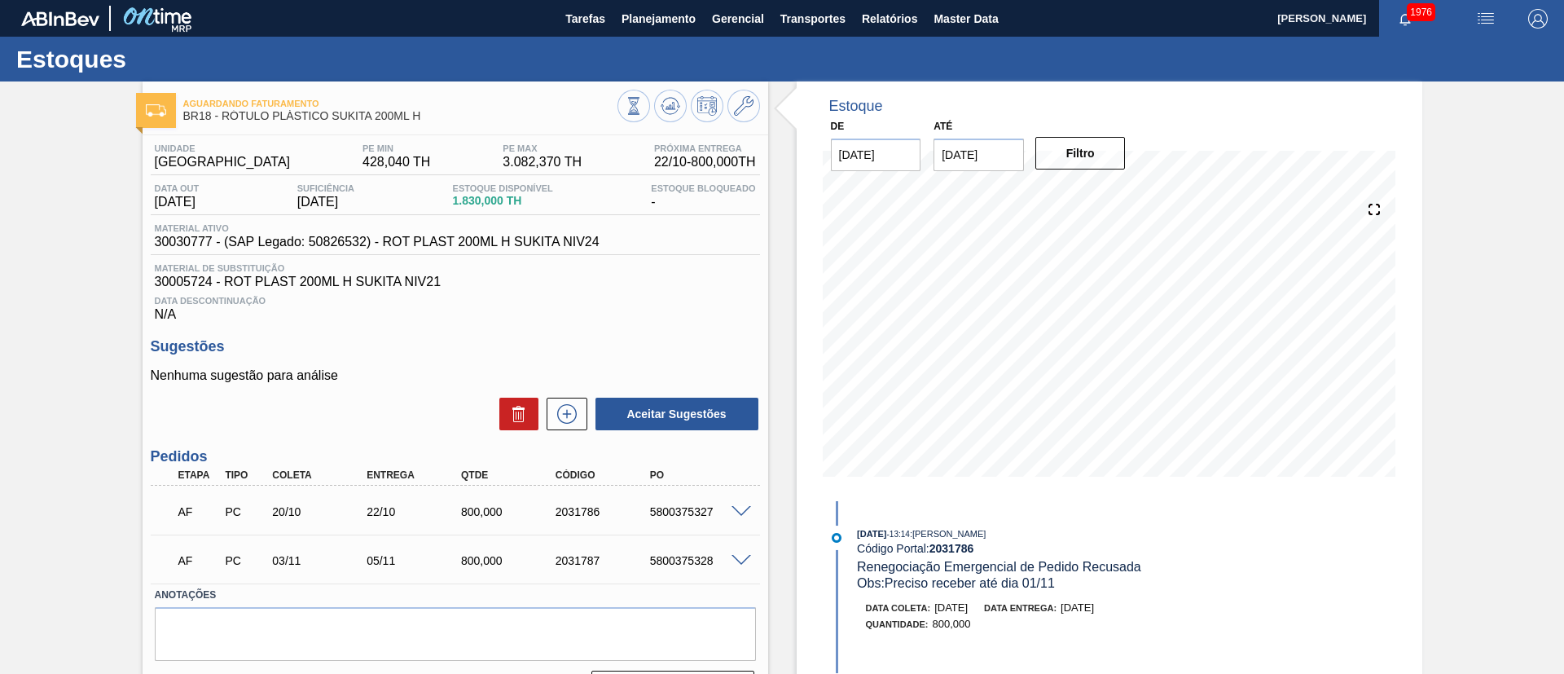
click at [731, 562] on span at bounding box center [741, 561] width 20 height 12
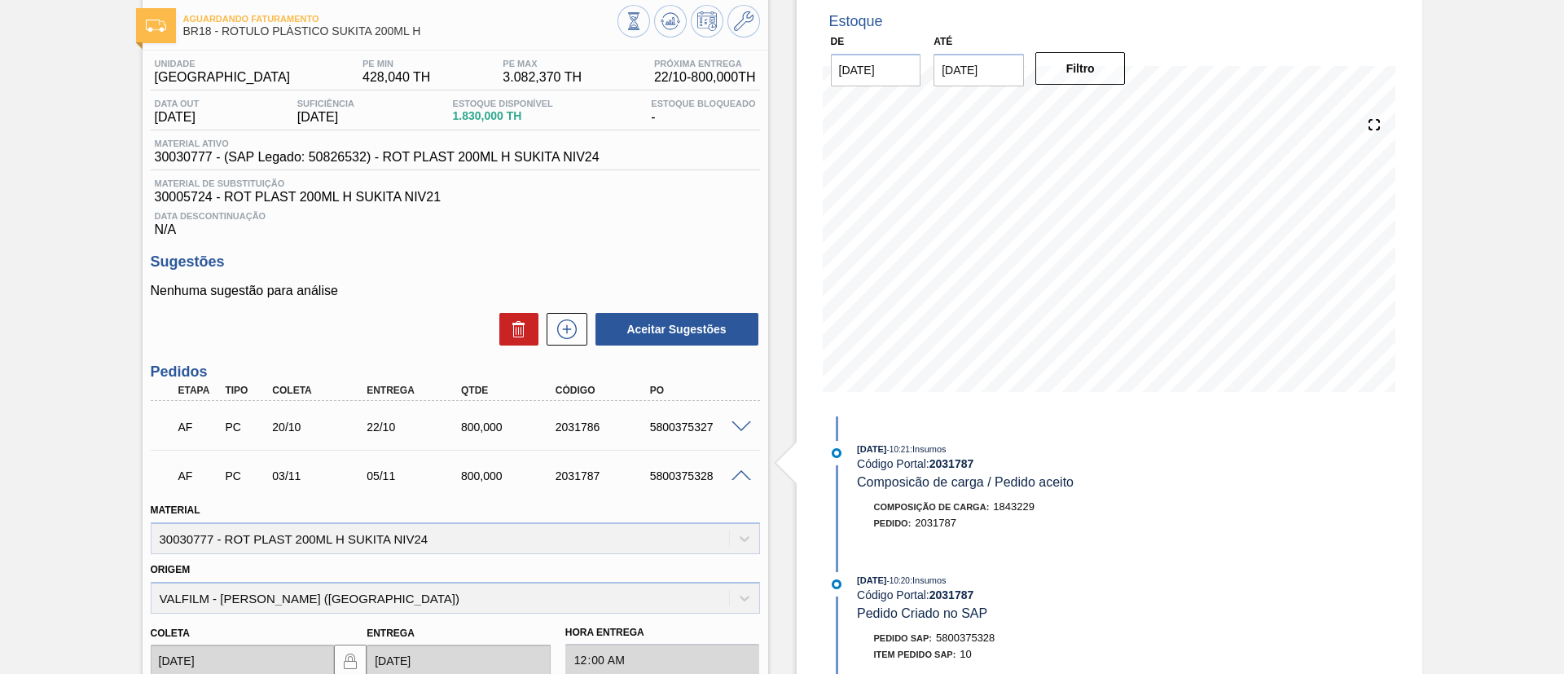
scroll to position [122, 0]
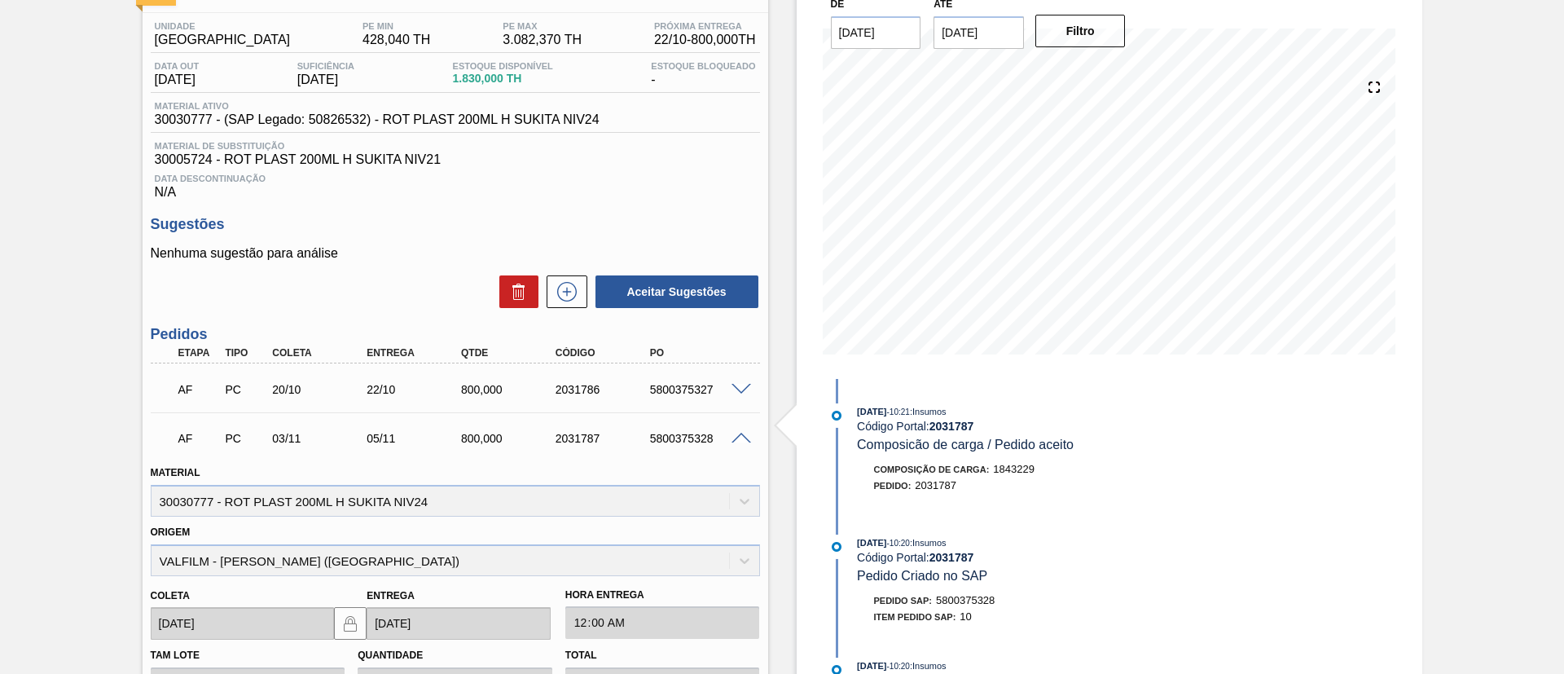
click at [744, 431] on div at bounding box center [743, 437] width 33 height 12
click at [737, 439] on span at bounding box center [741, 438] width 20 height 12
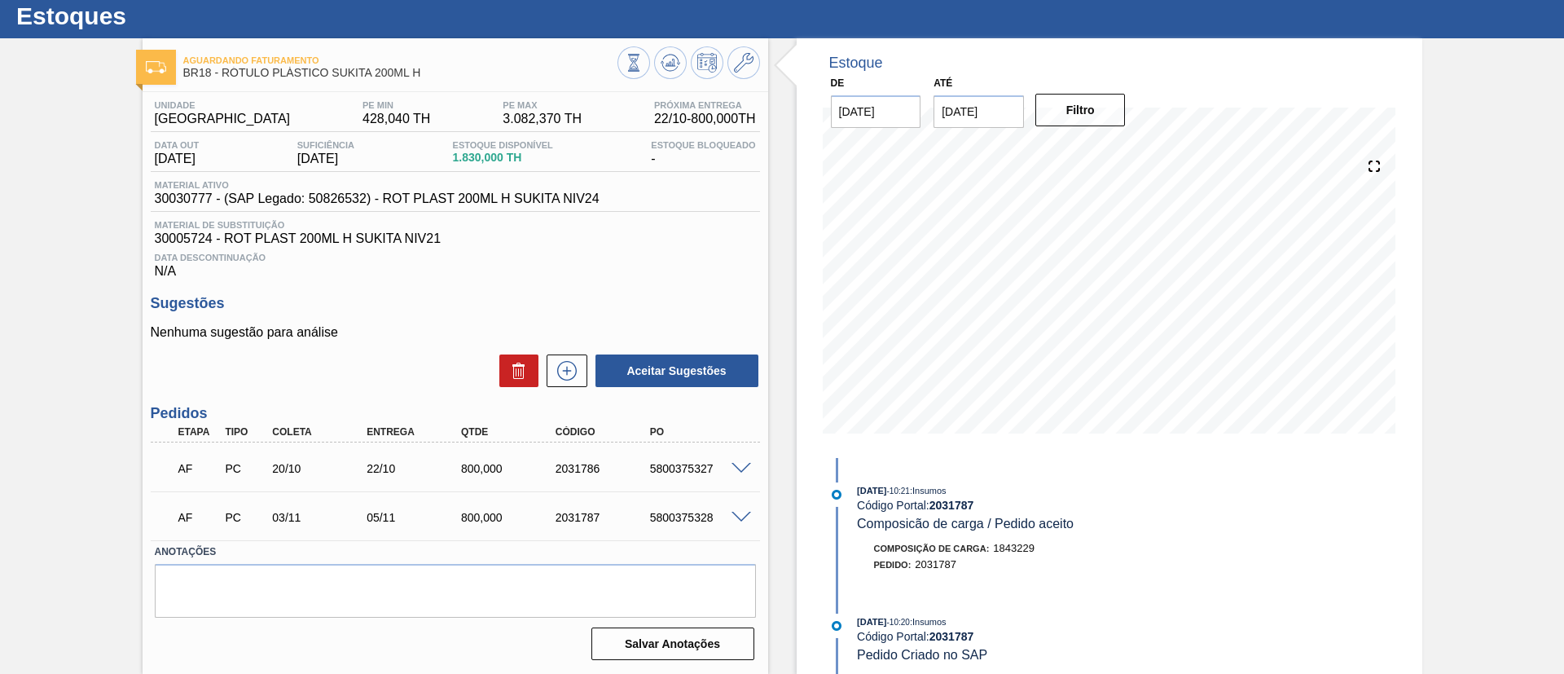
scroll to position [43, 0]
click at [741, 463] on span at bounding box center [741, 469] width 20 height 12
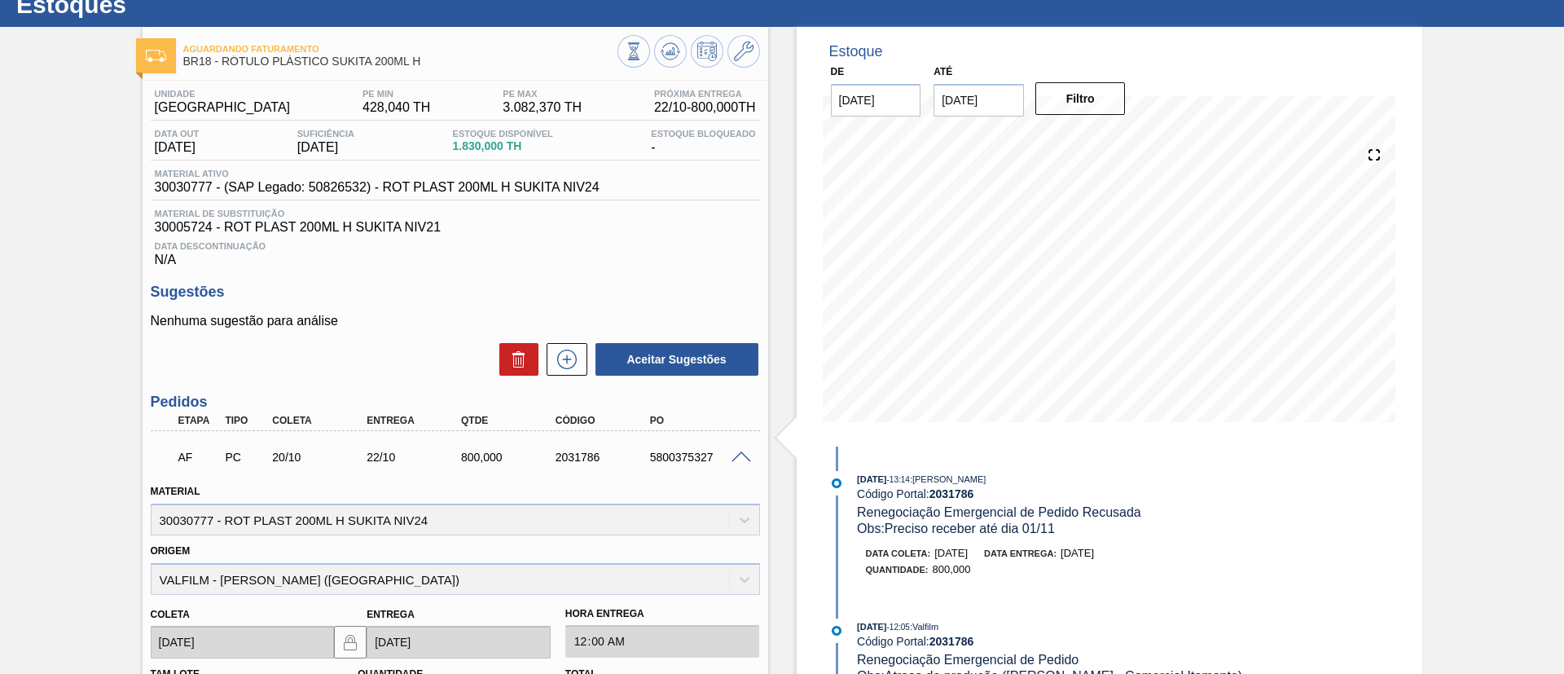
scroll to position [0, 0]
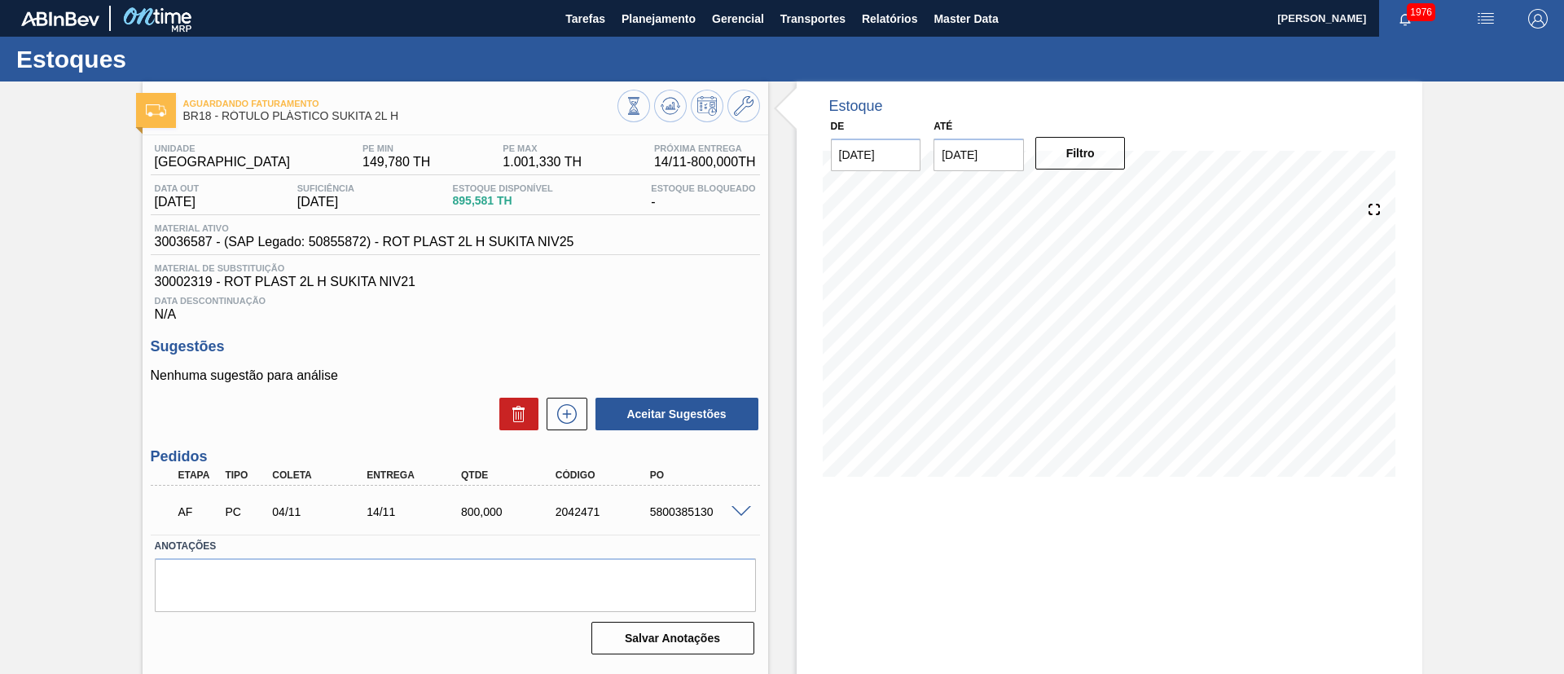
click at [737, 512] on span at bounding box center [741, 512] width 20 height 12
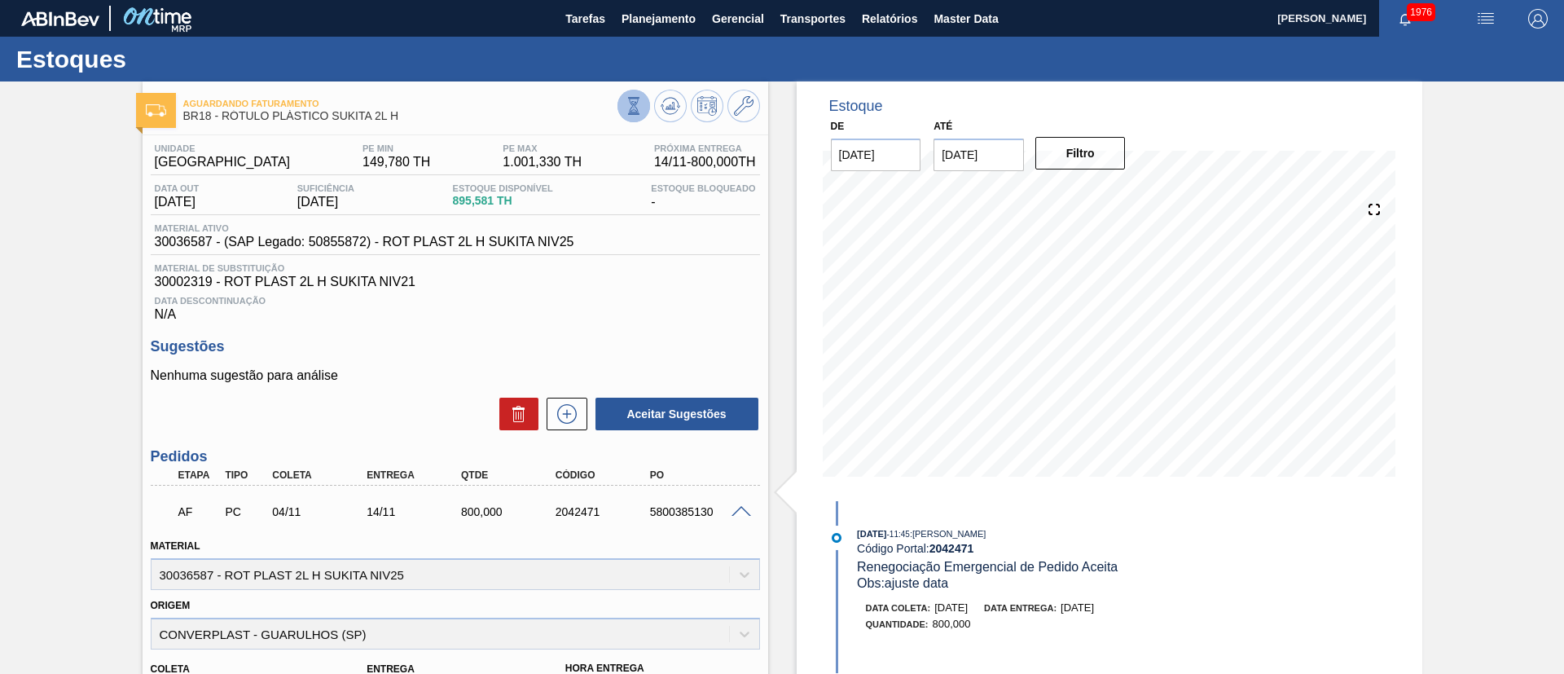
click at [629, 99] on icon at bounding box center [633, 105] width 9 height 15
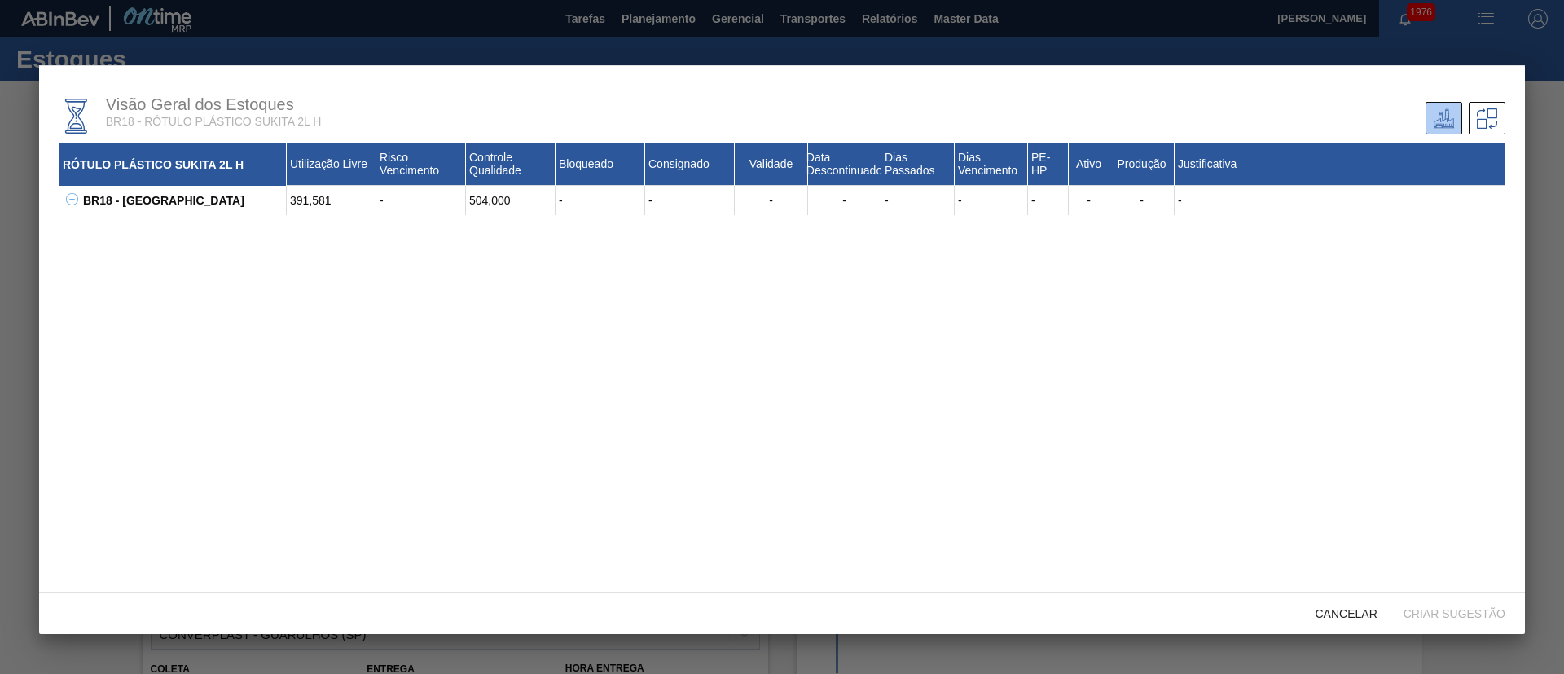
click at [67, 198] on icon at bounding box center [72, 199] width 12 height 12
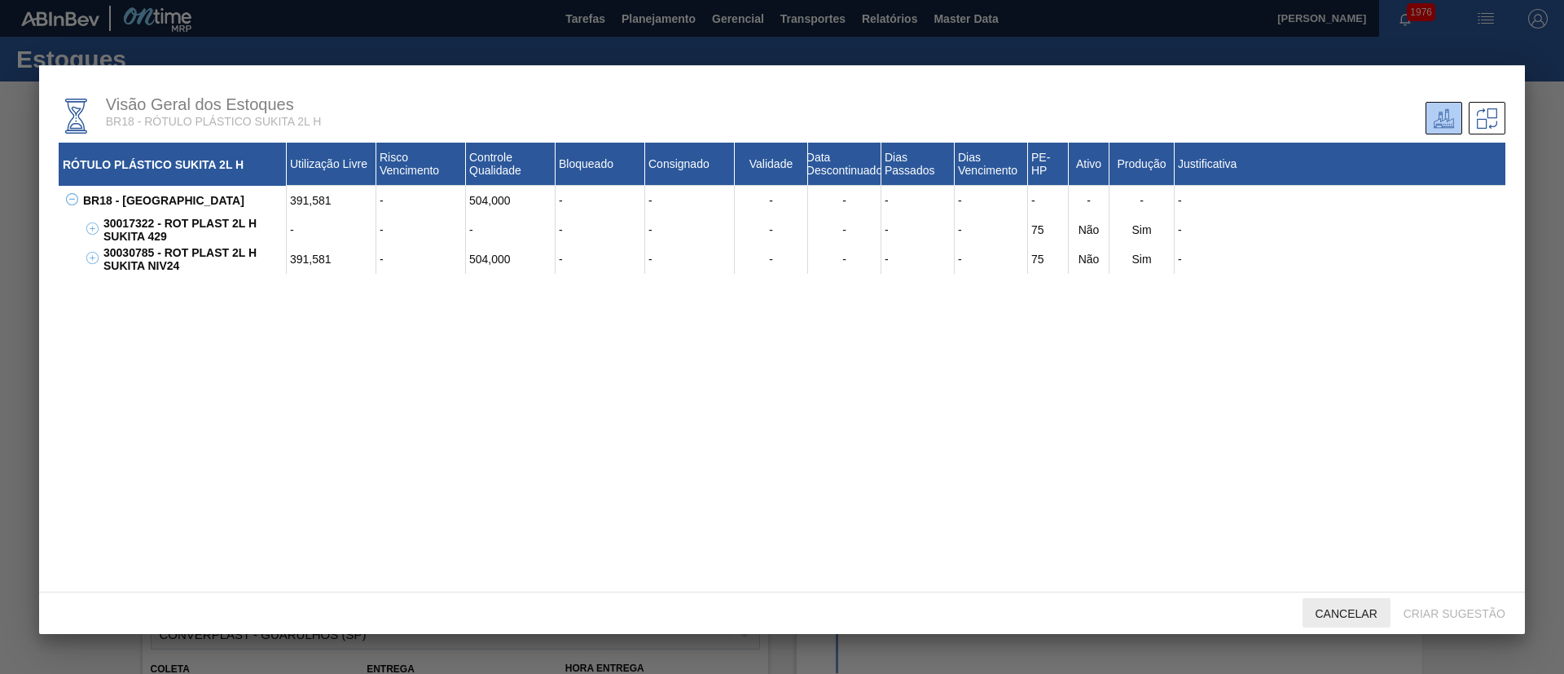
click at [1321, 598] on div "Cancelar" at bounding box center [1346, 613] width 88 height 30
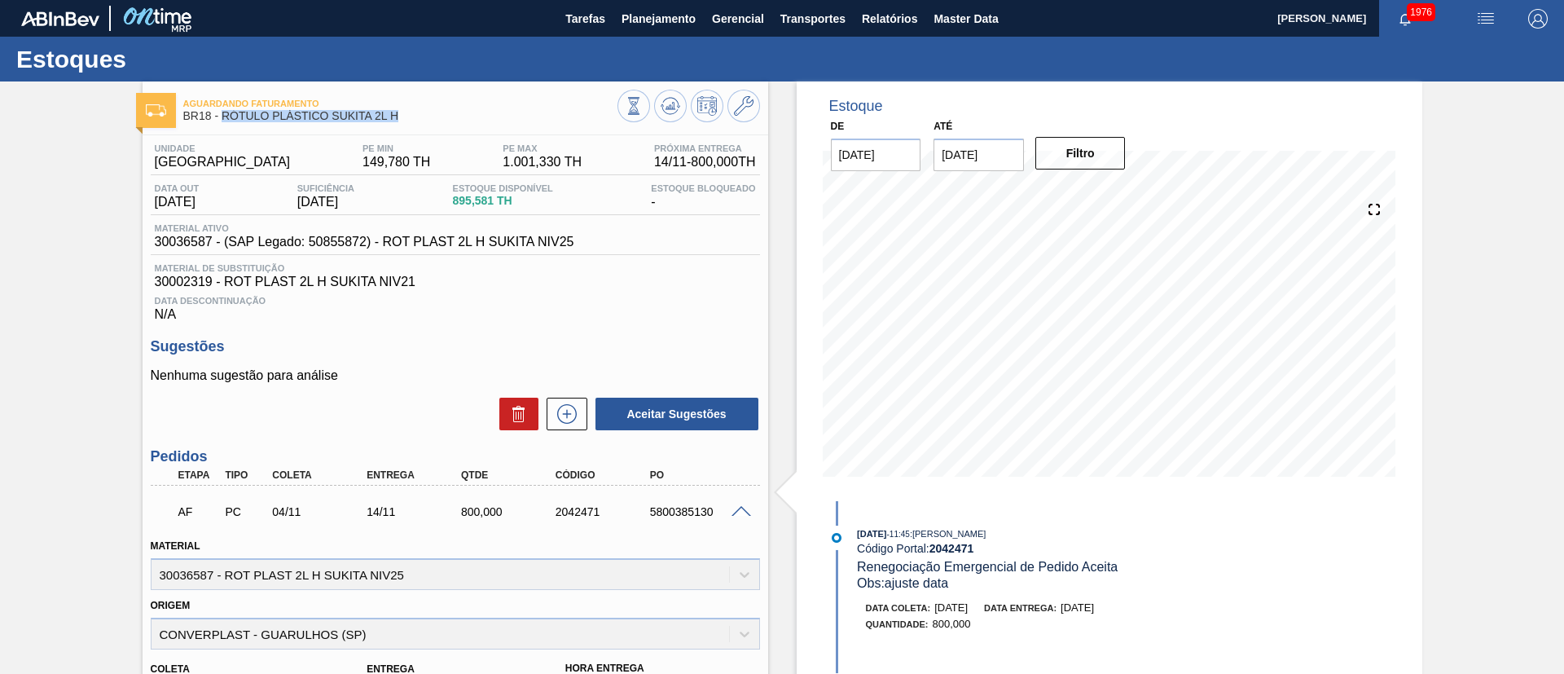
drag, startPoint x: 225, startPoint y: 120, endPoint x: 476, endPoint y: 113, distance: 250.9
click at [476, 113] on span "BR18 - RÓTULO PLÁSTICO SUKITA 2L H" at bounding box center [400, 116] width 434 height 12
copy span "RÓTULO PLÁSTICO SUKITA 2L H"
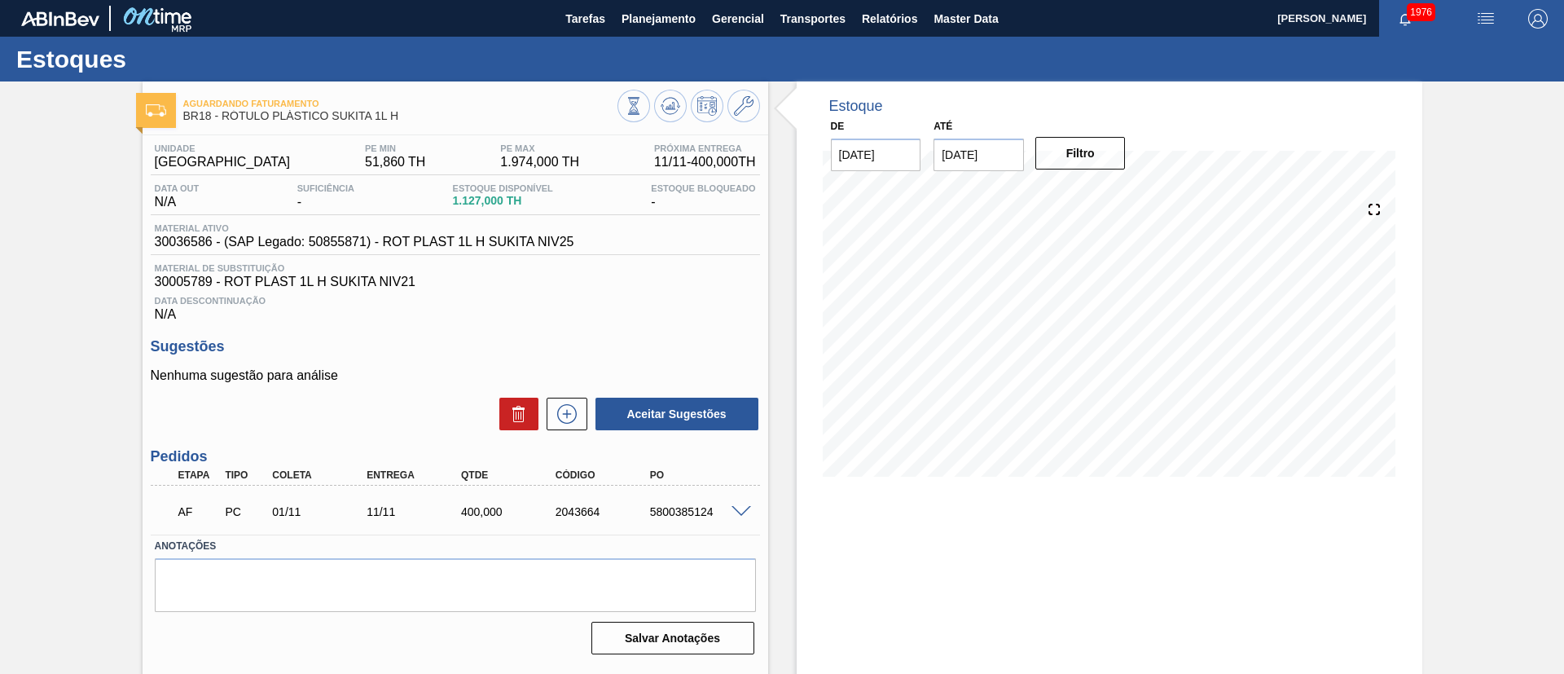
click at [740, 513] on span at bounding box center [741, 512] width 20 height 12
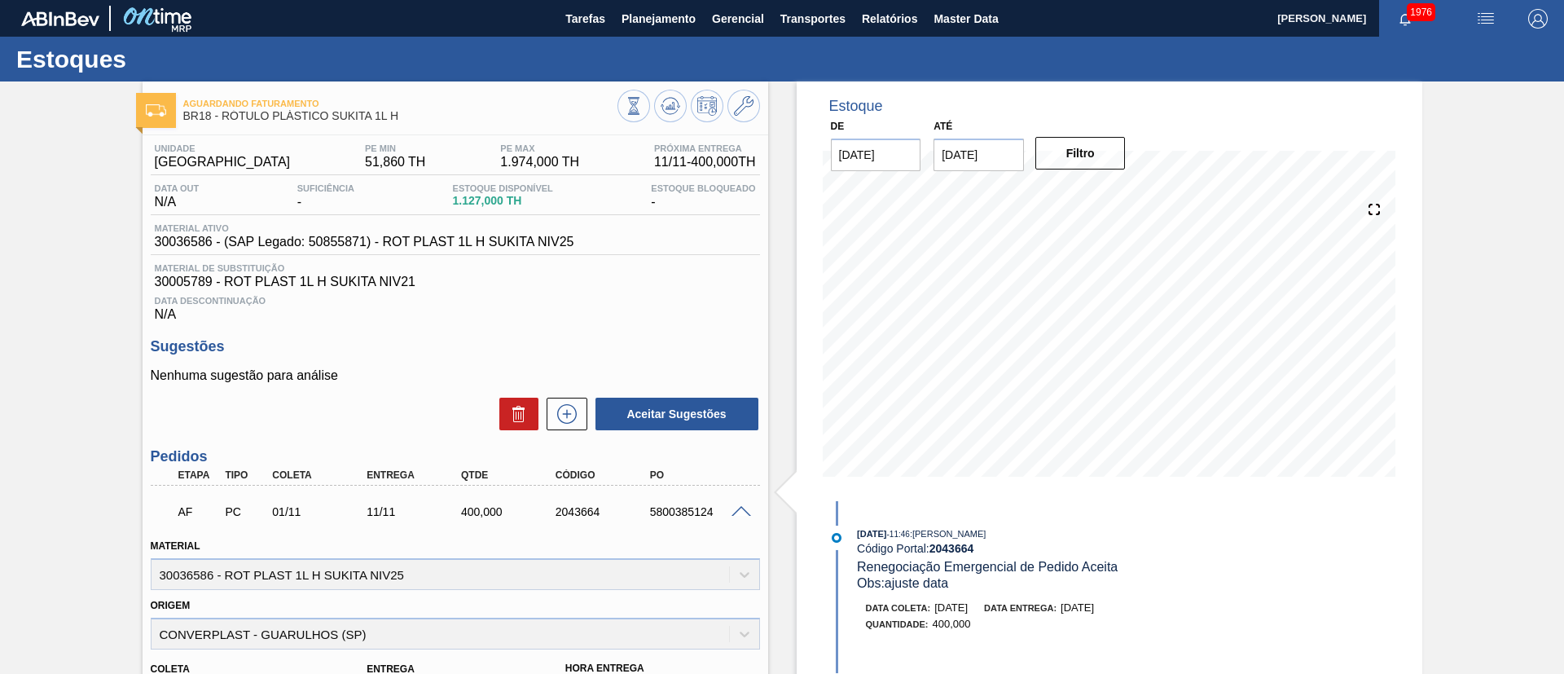
scroll to position [122, 0]
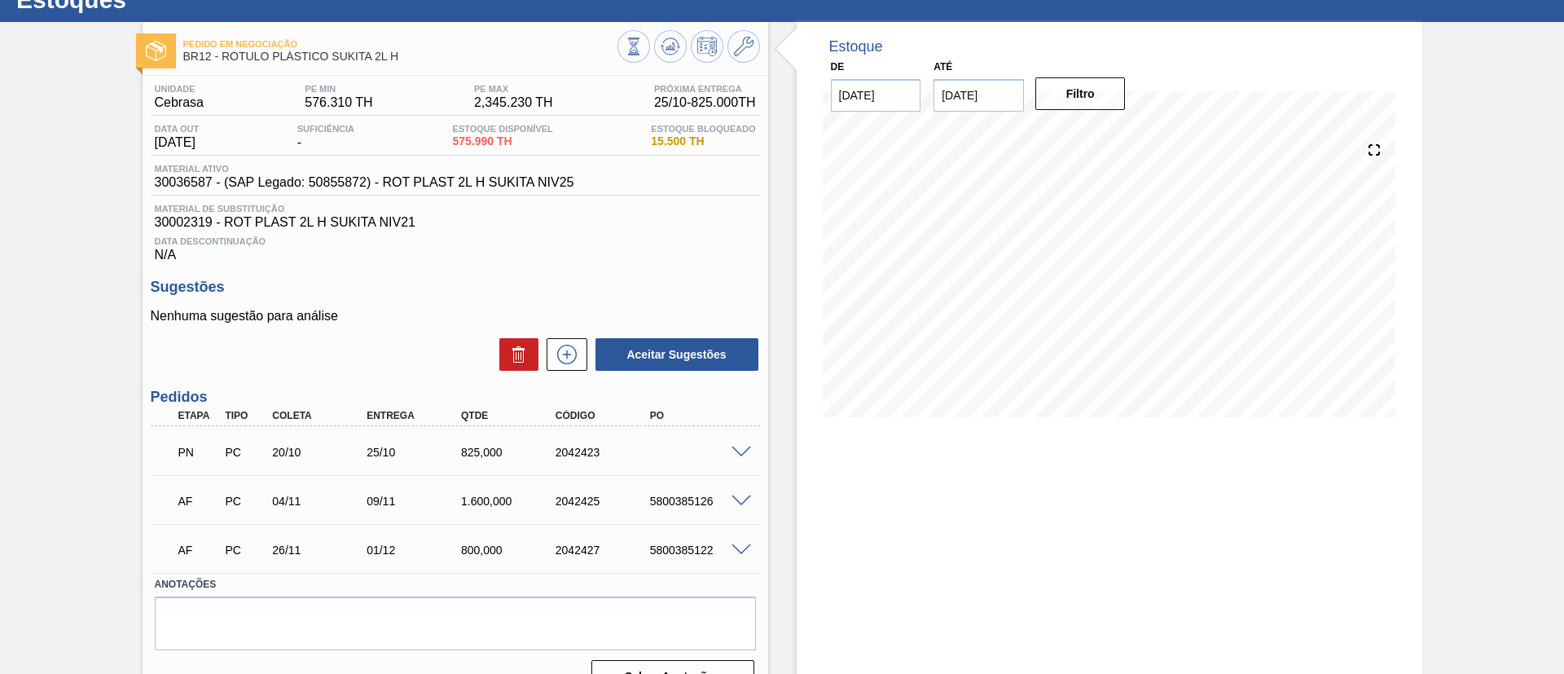
scroll to position [92, 0]
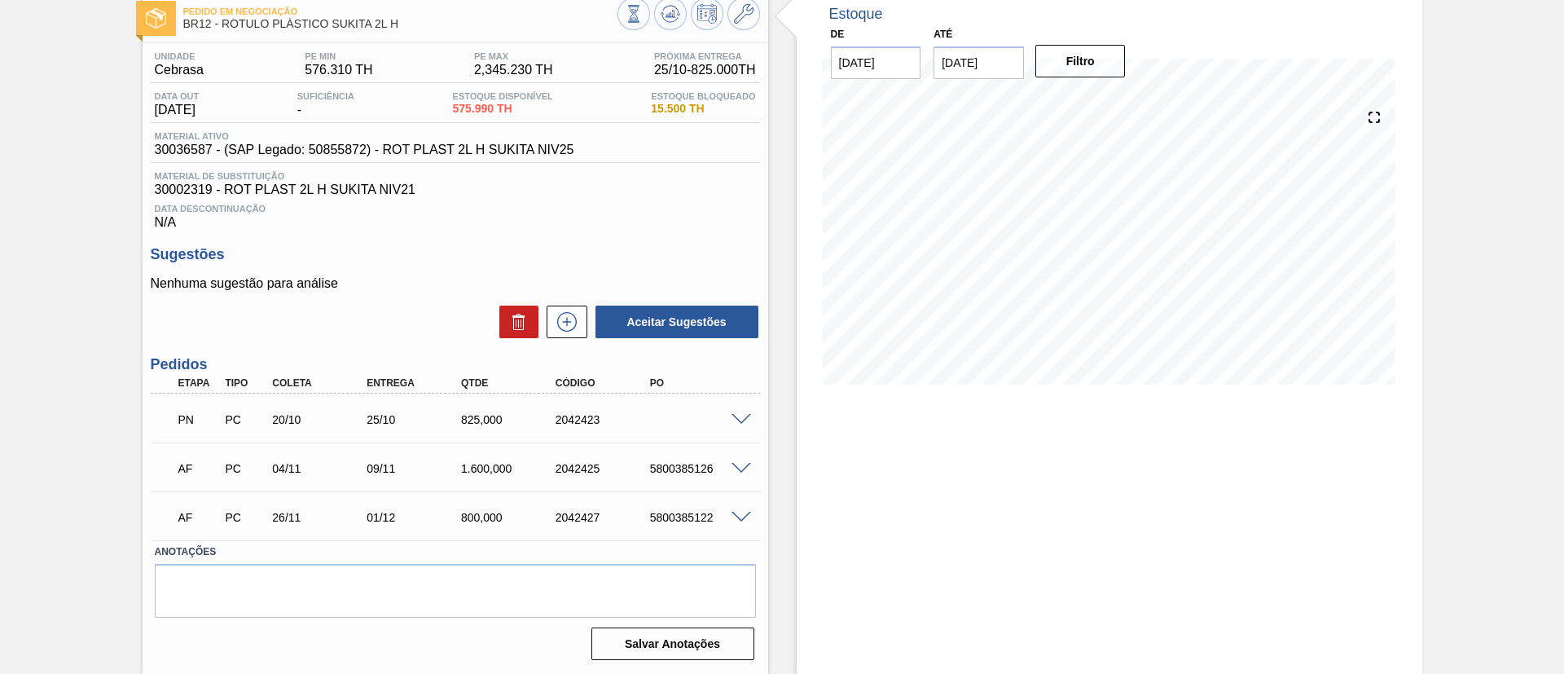
click at [744, 423] on span at bounding box center [741, 420] width 20 height 12
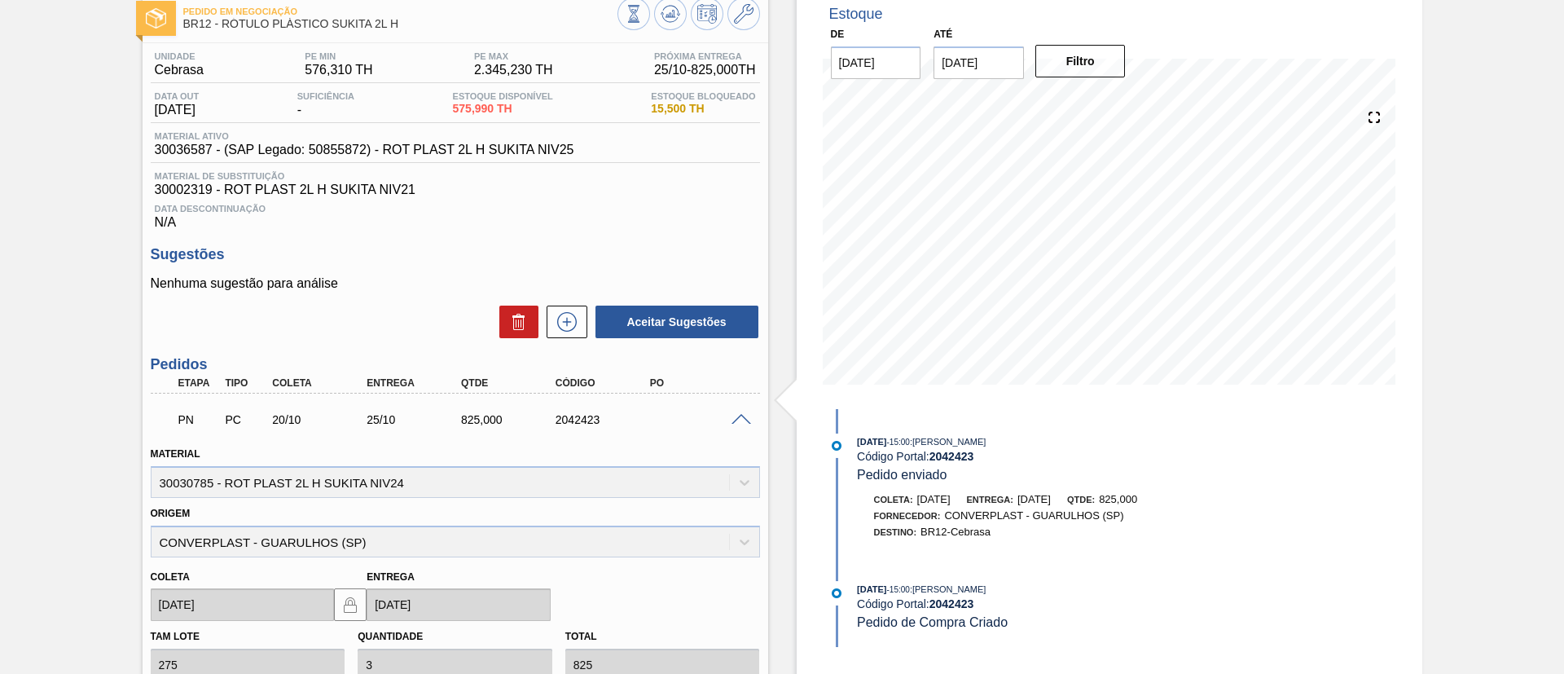
click at [744, 423] on span at bounding box center [741, 420] width 20 height 12
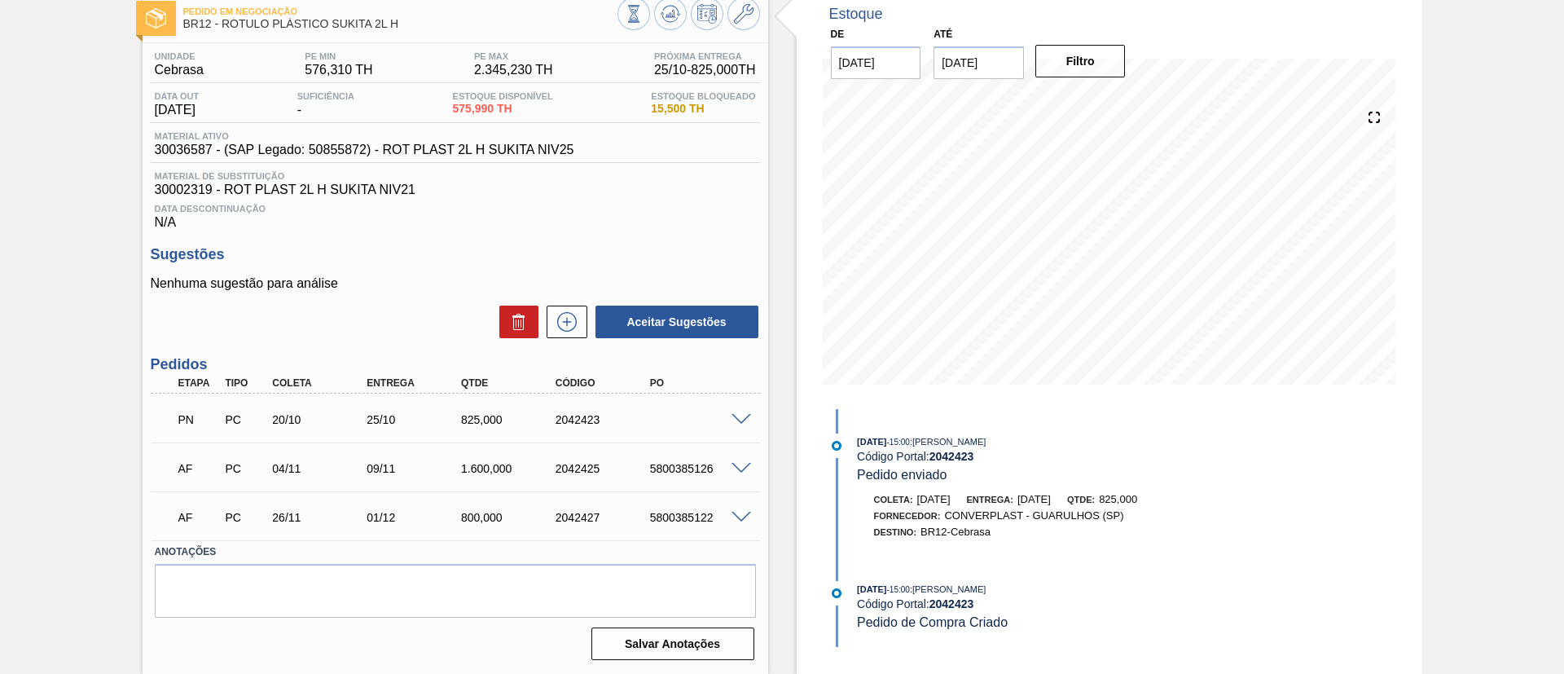
click at [737, 463] on span at bounding box center [741, 469] width 20 height 12
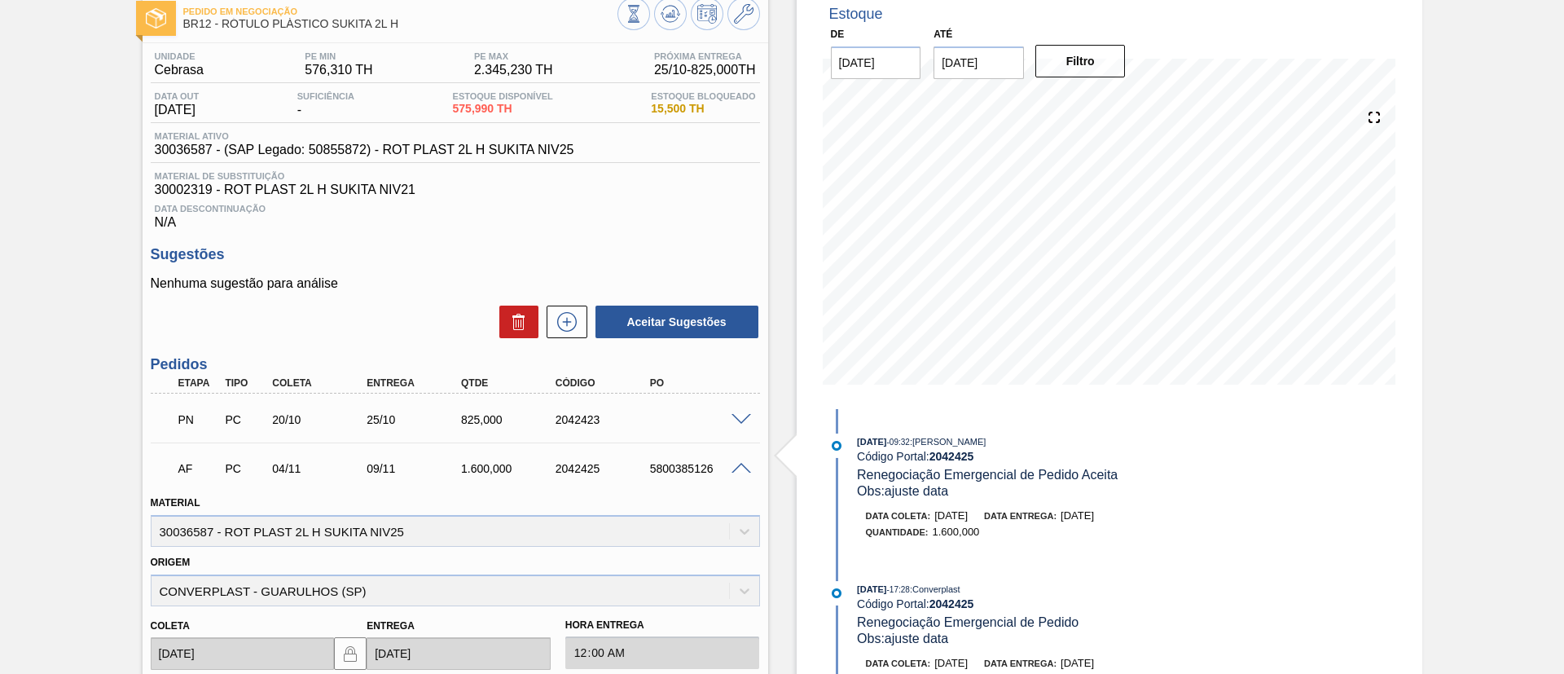
click at [737, 463] on span at bounding box center [741, 469] width 20 height 12
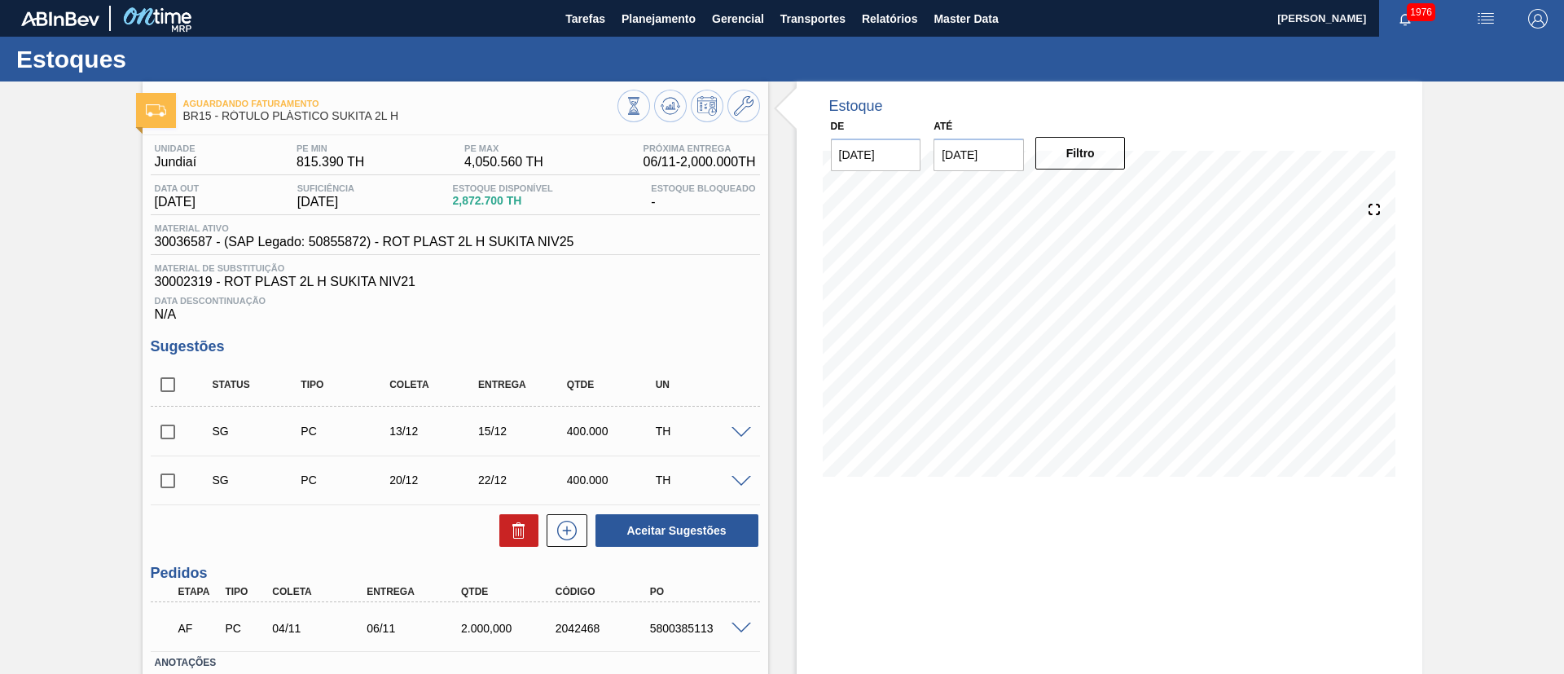
scroll to position [111, 0]
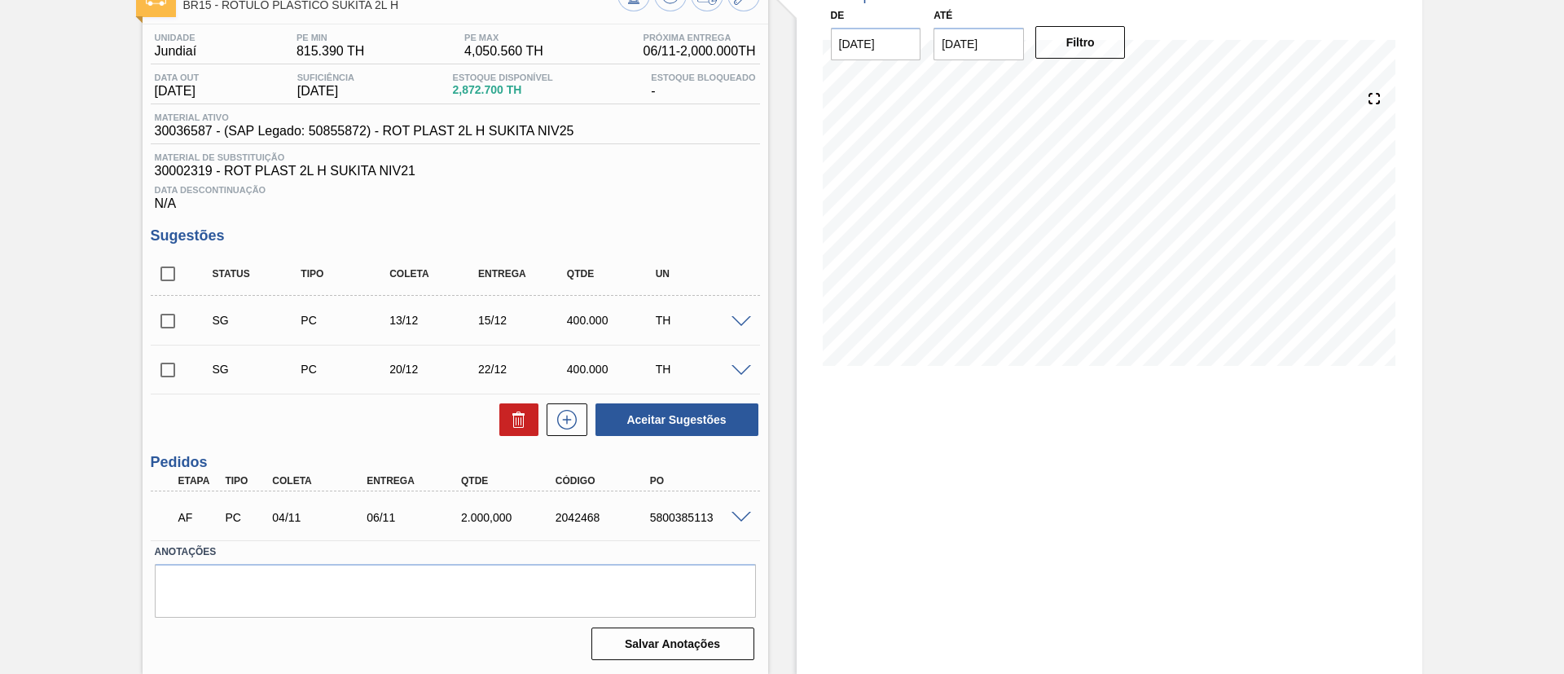
click at [735, 516] on span at bounding box center [741, 518] width 20 height 12
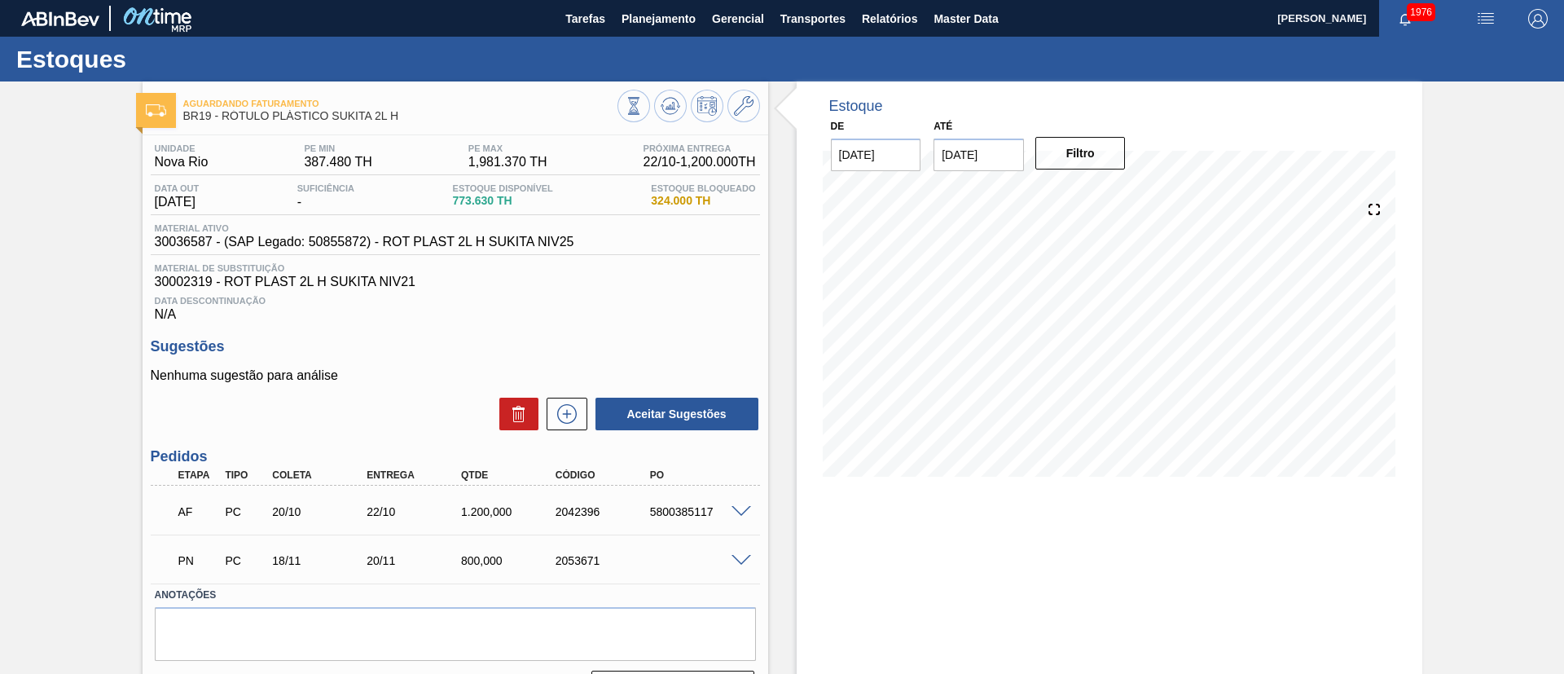
click at [737, 508] on span at bounding box center [741, 512] width 20 height 12
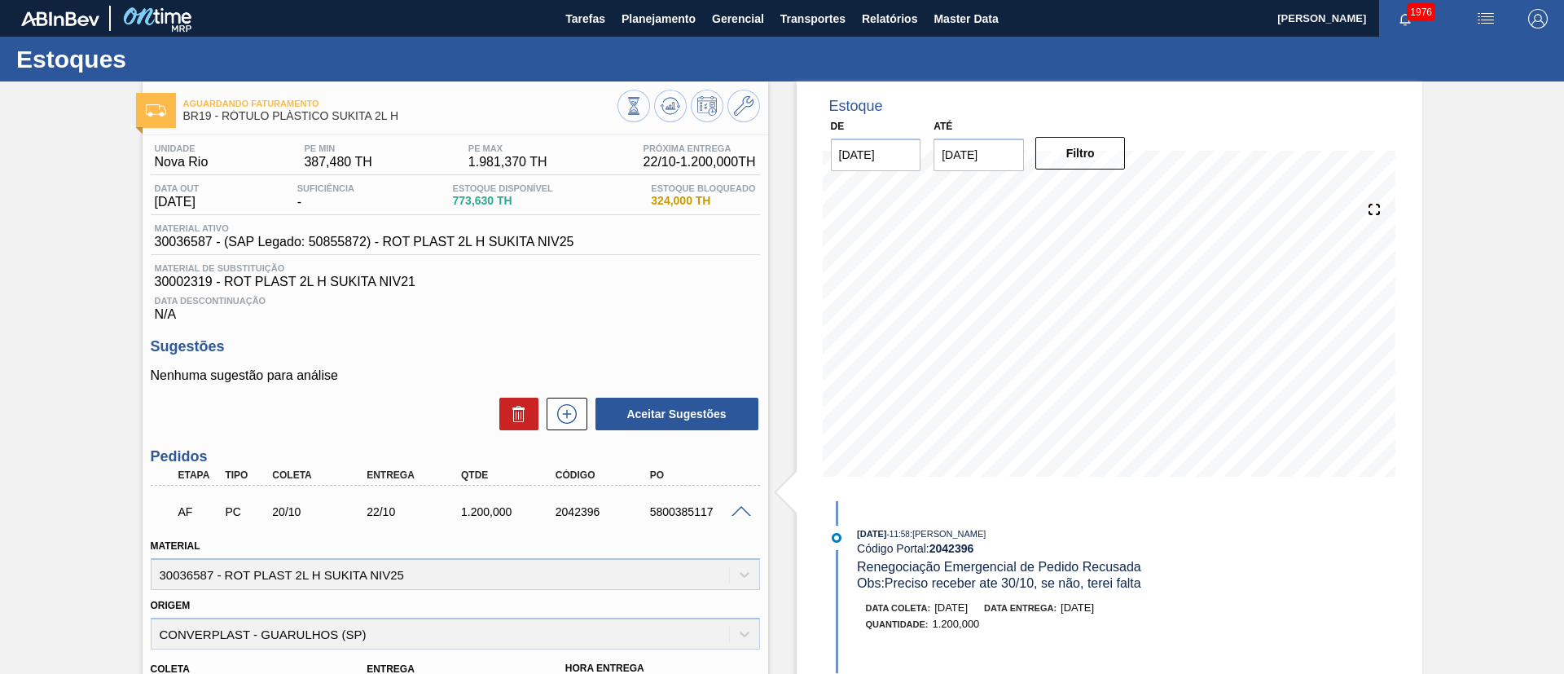
click at [737, 508] on span at bounding box center [741, 512] width 20 height 12
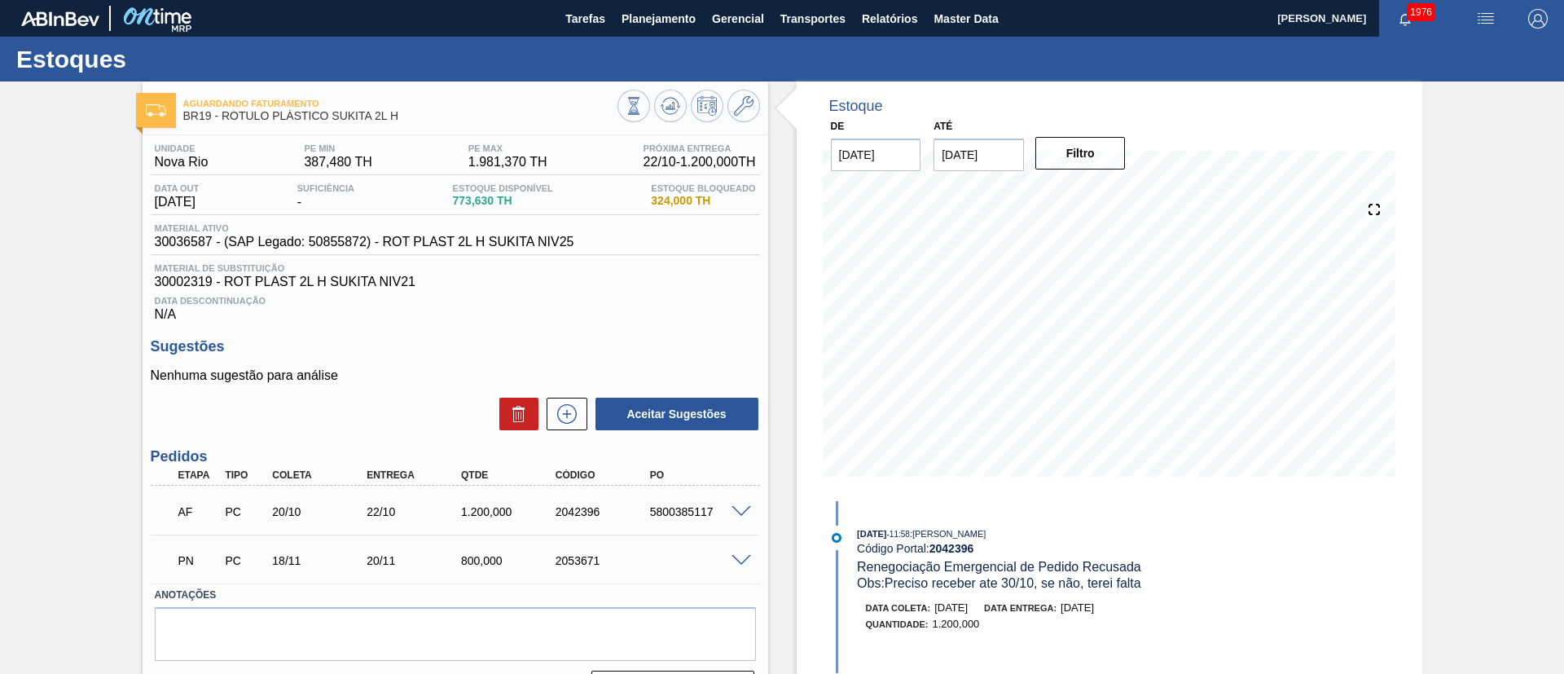
click at [731, 560] on span at bounding box center [741, 561] width 20 height 12
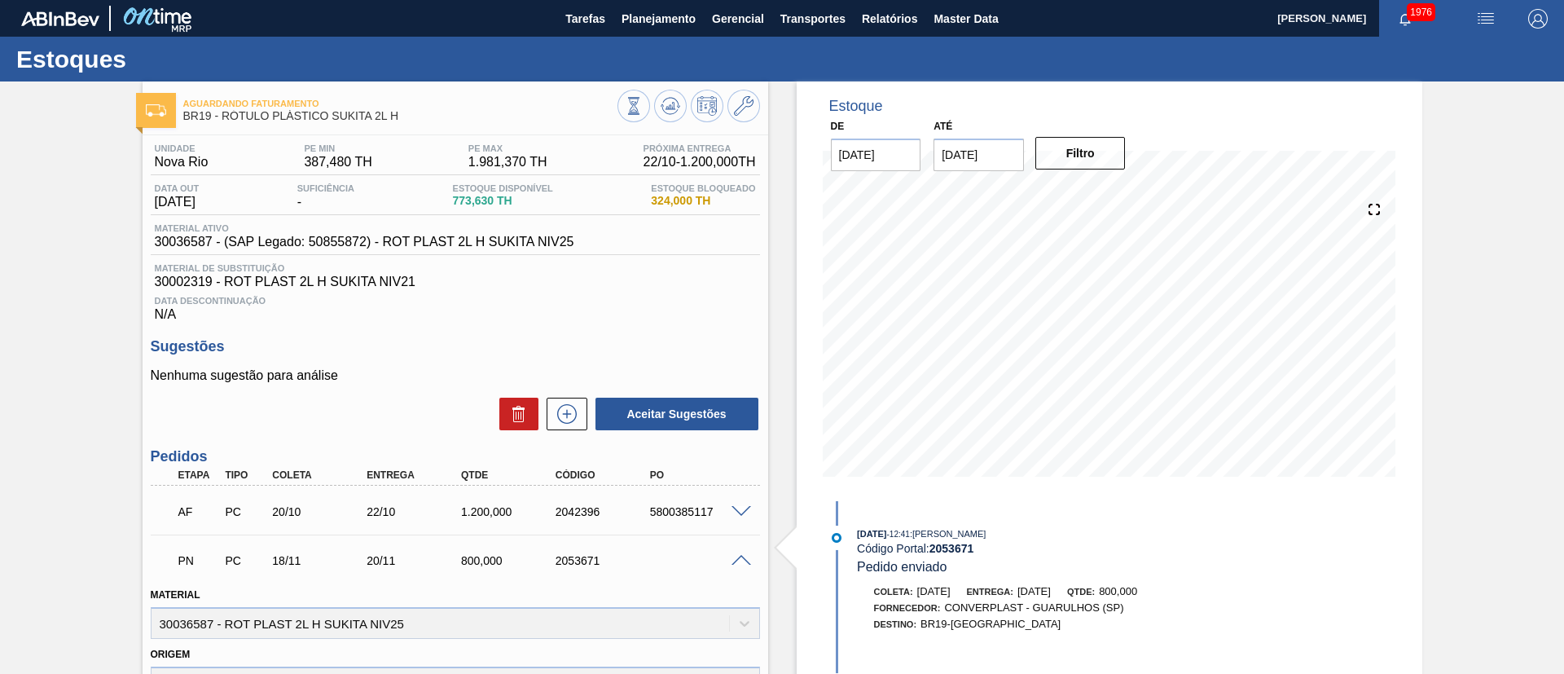
click at [735, 507] on span at bounding box center [741, 512] width 20 height 12
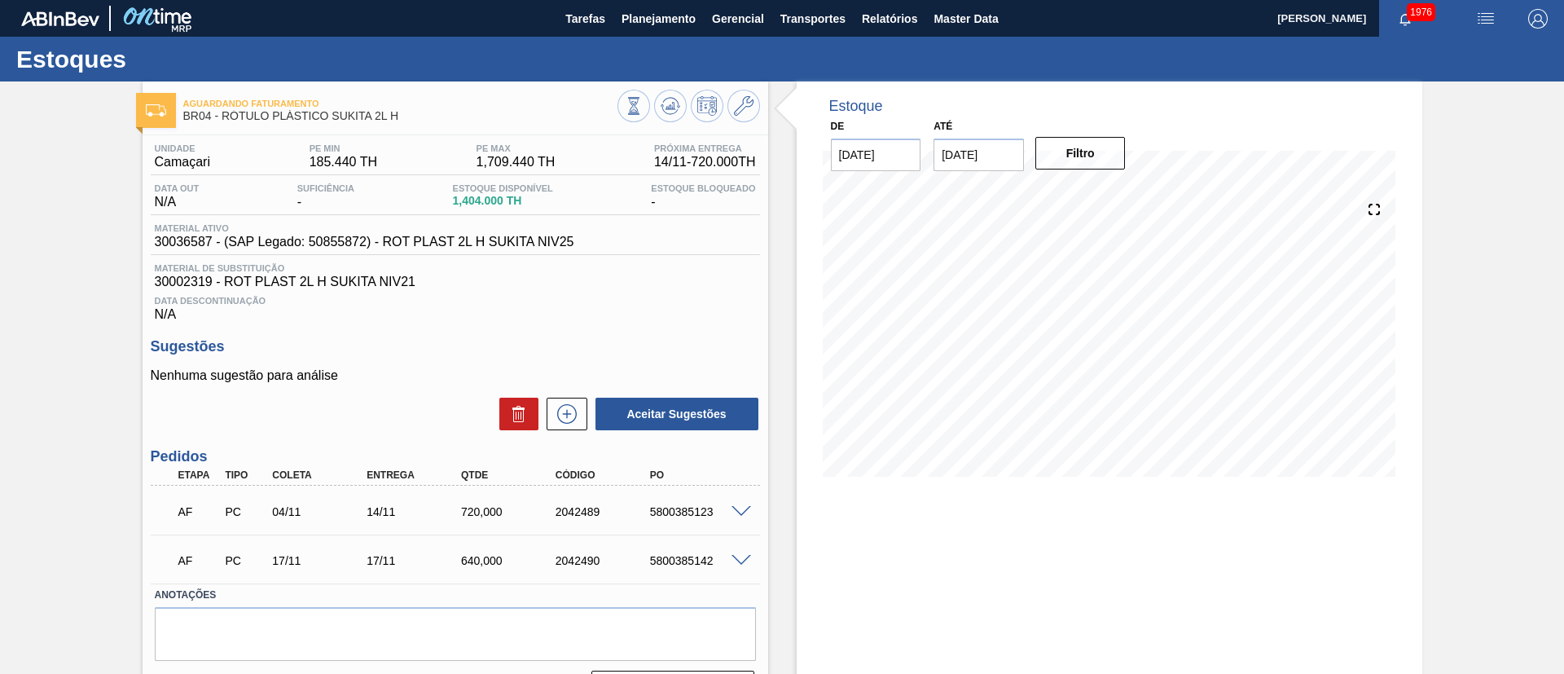
click at [740, 508] on span at bounding box center [741, 512] width 20 height 12
click at [736, 509] on span at bounding box center [741, 512] width 20 height 12
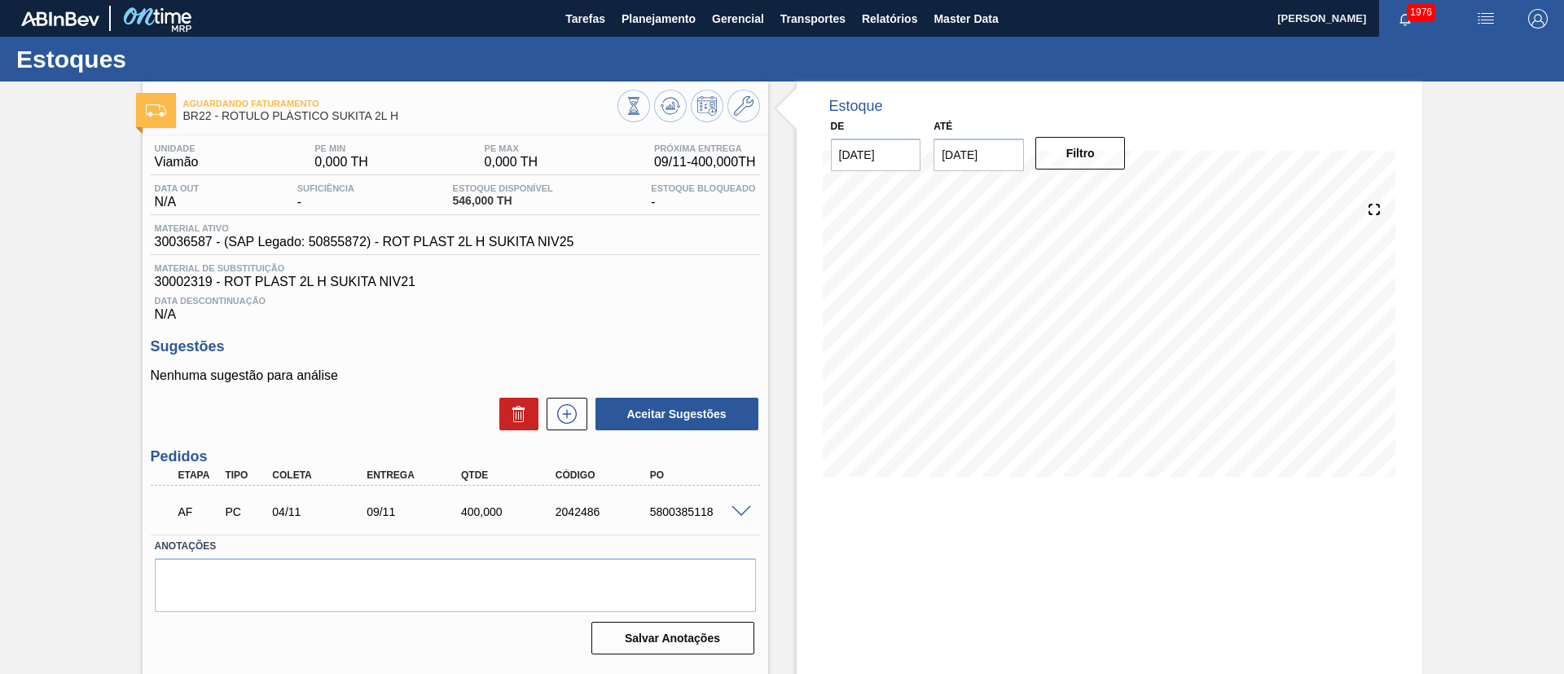
click at [745, 512] on span at bounding box center [741, 512] width 20 height 12
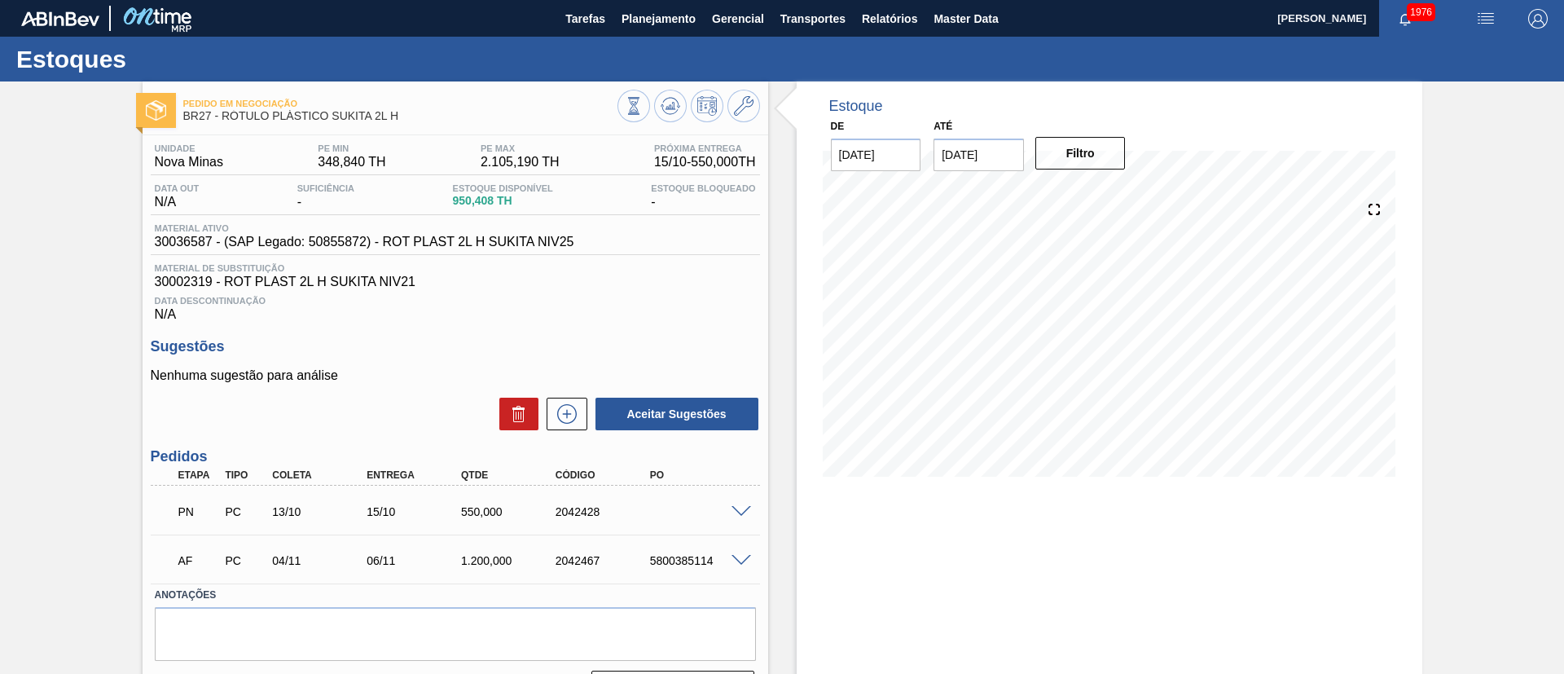
click at [740, 509] on span at bounding box center [741, 512] width 20 height 12
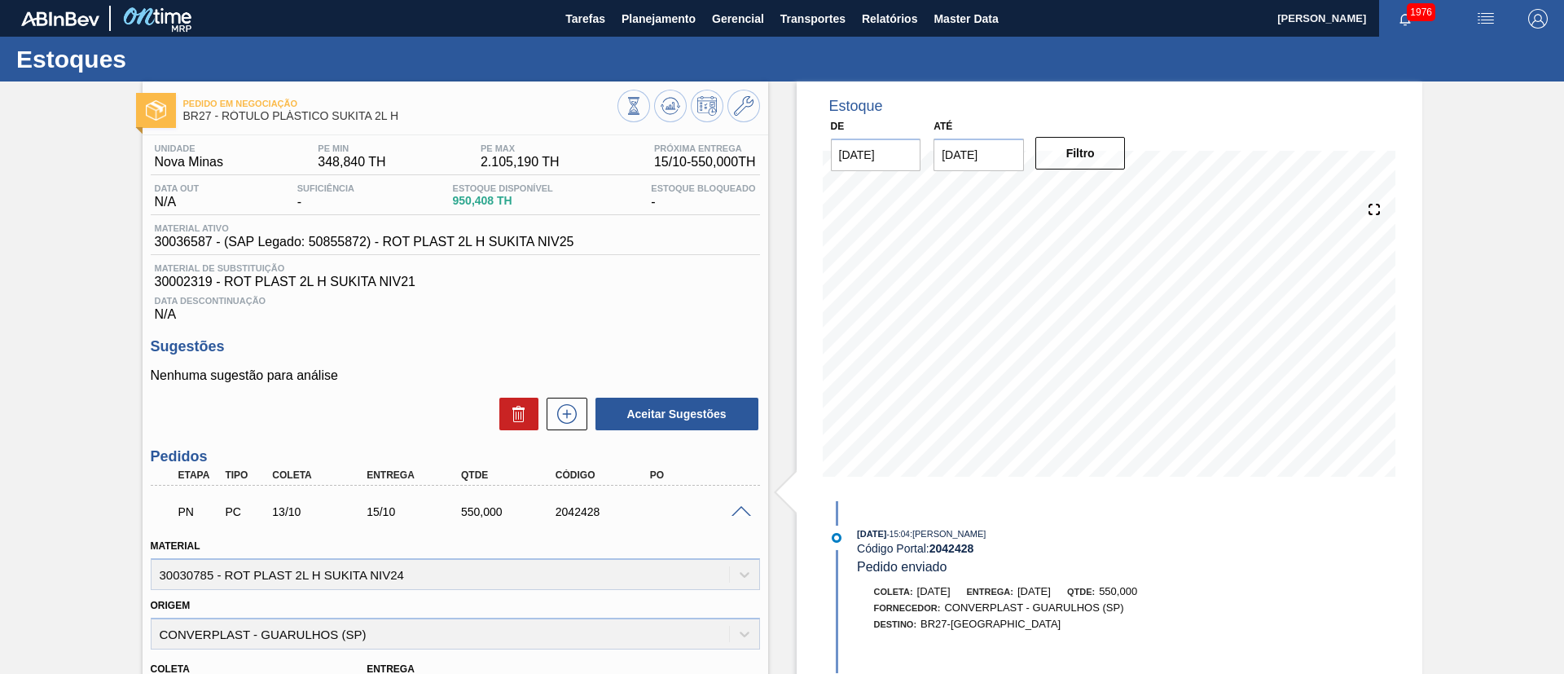
click at [740, 509] on span at bounding box center [741, 512] width 20 height 12
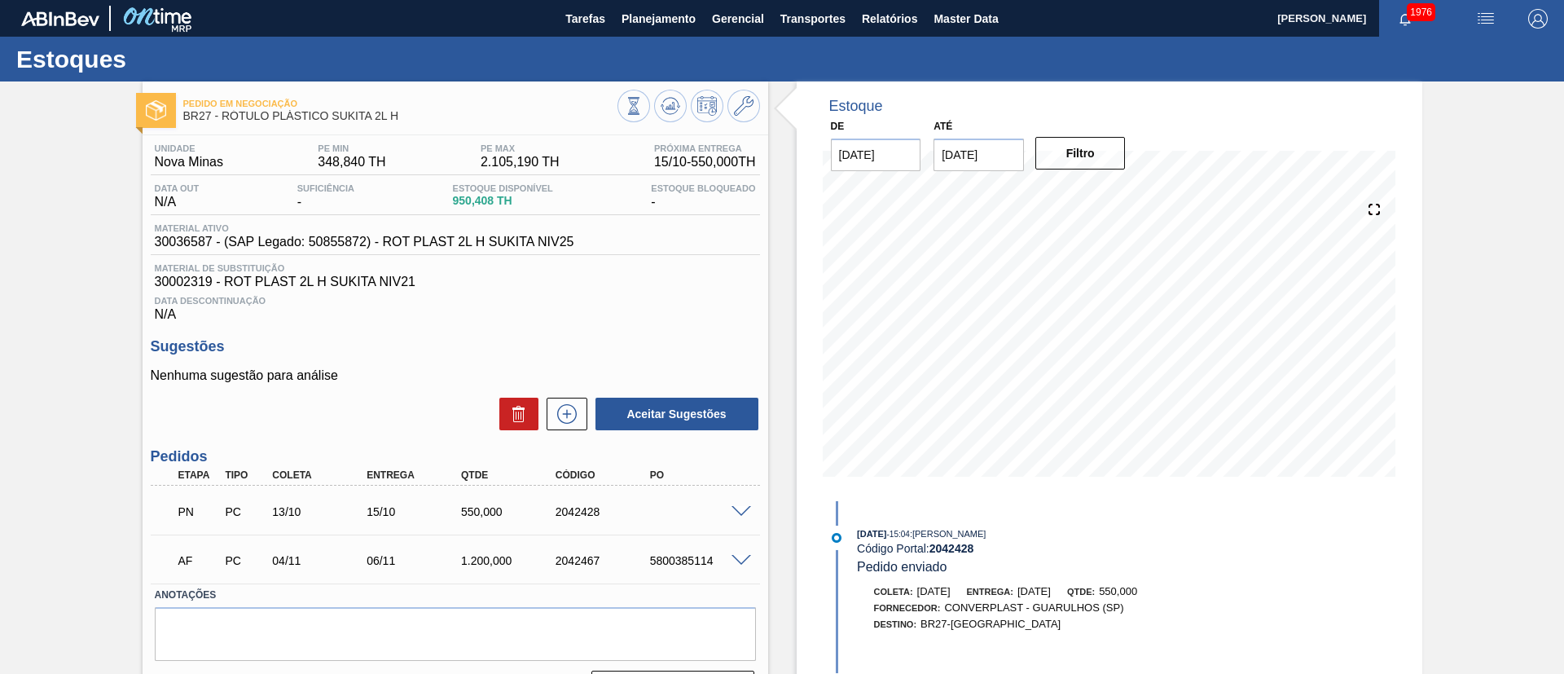
click at [740, 562] on span at bounding box center [741, 561] width 20 height 12
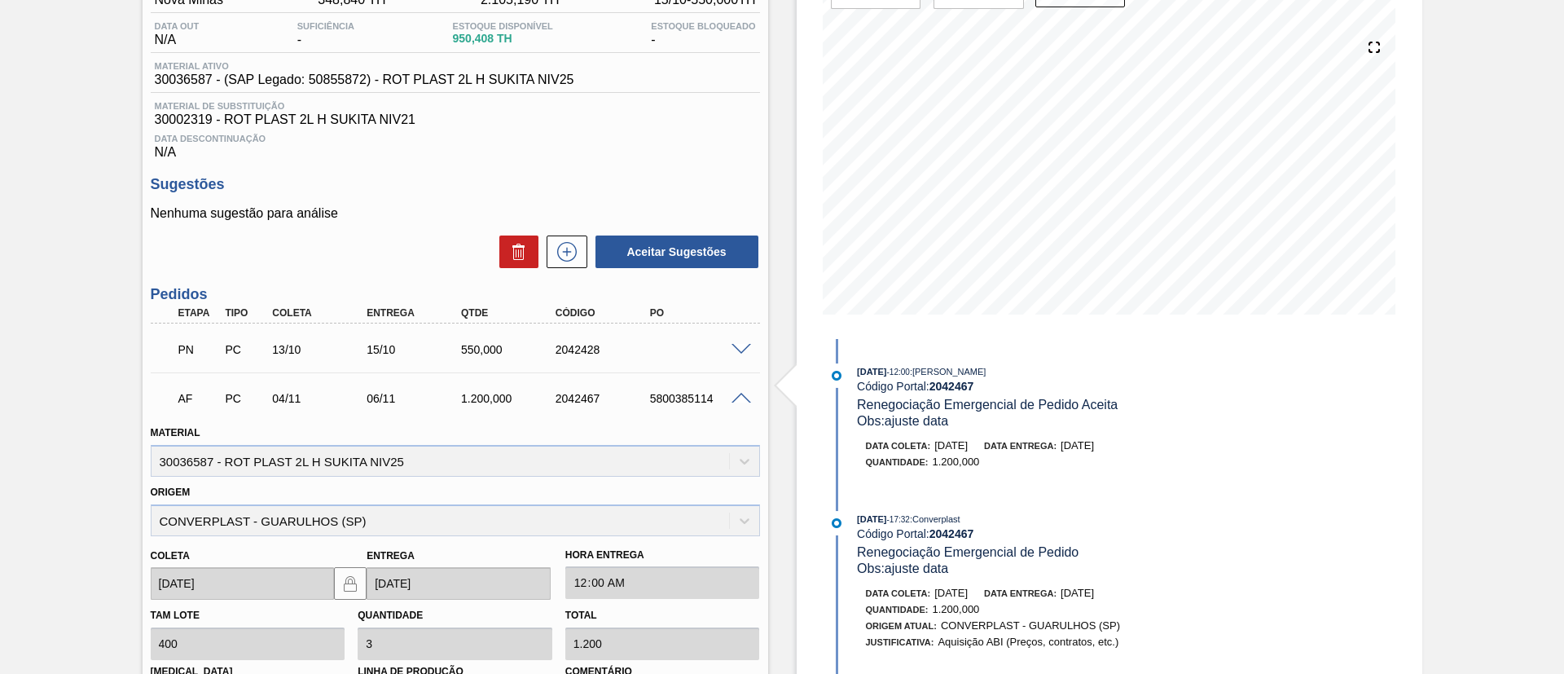
scroll to position [244, 0]
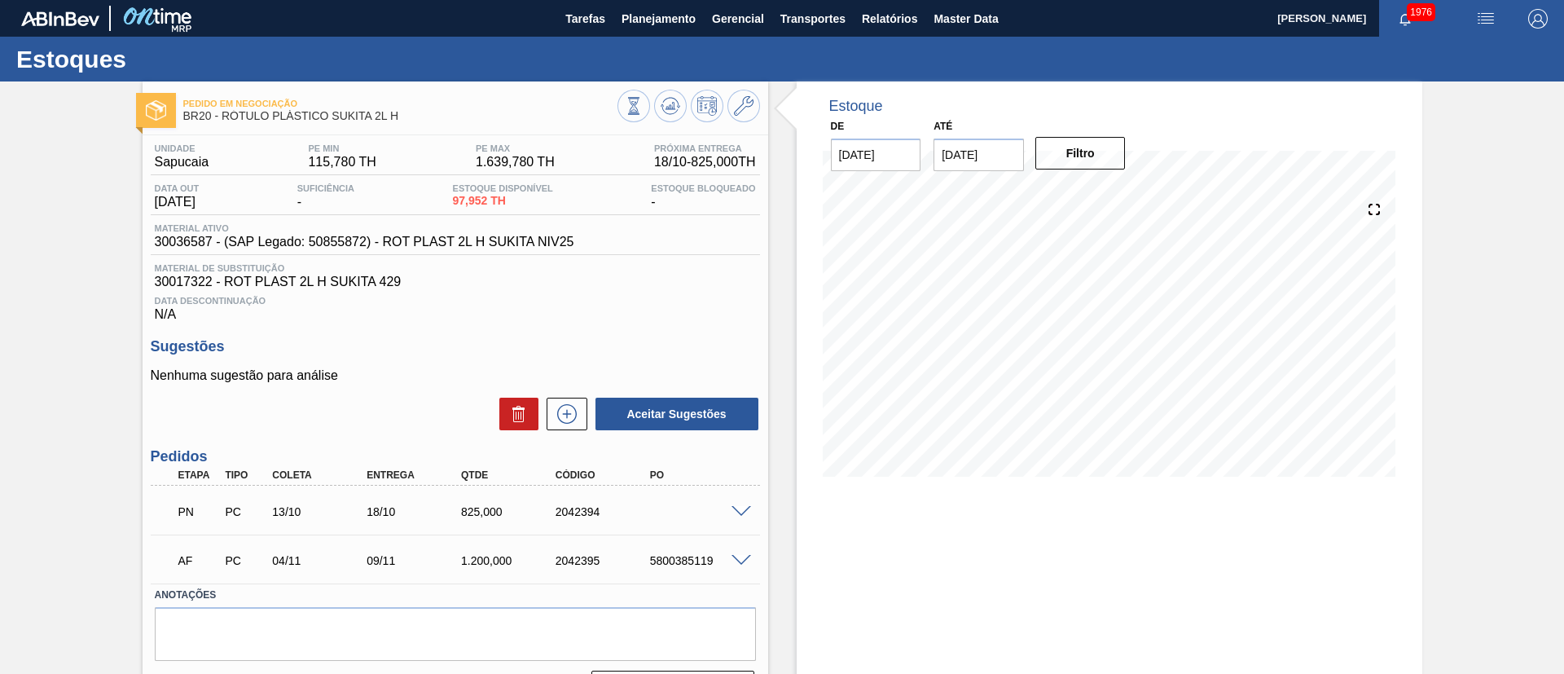
click at [741, 560] on span at bounding box center [741, 561] width 20 height 12
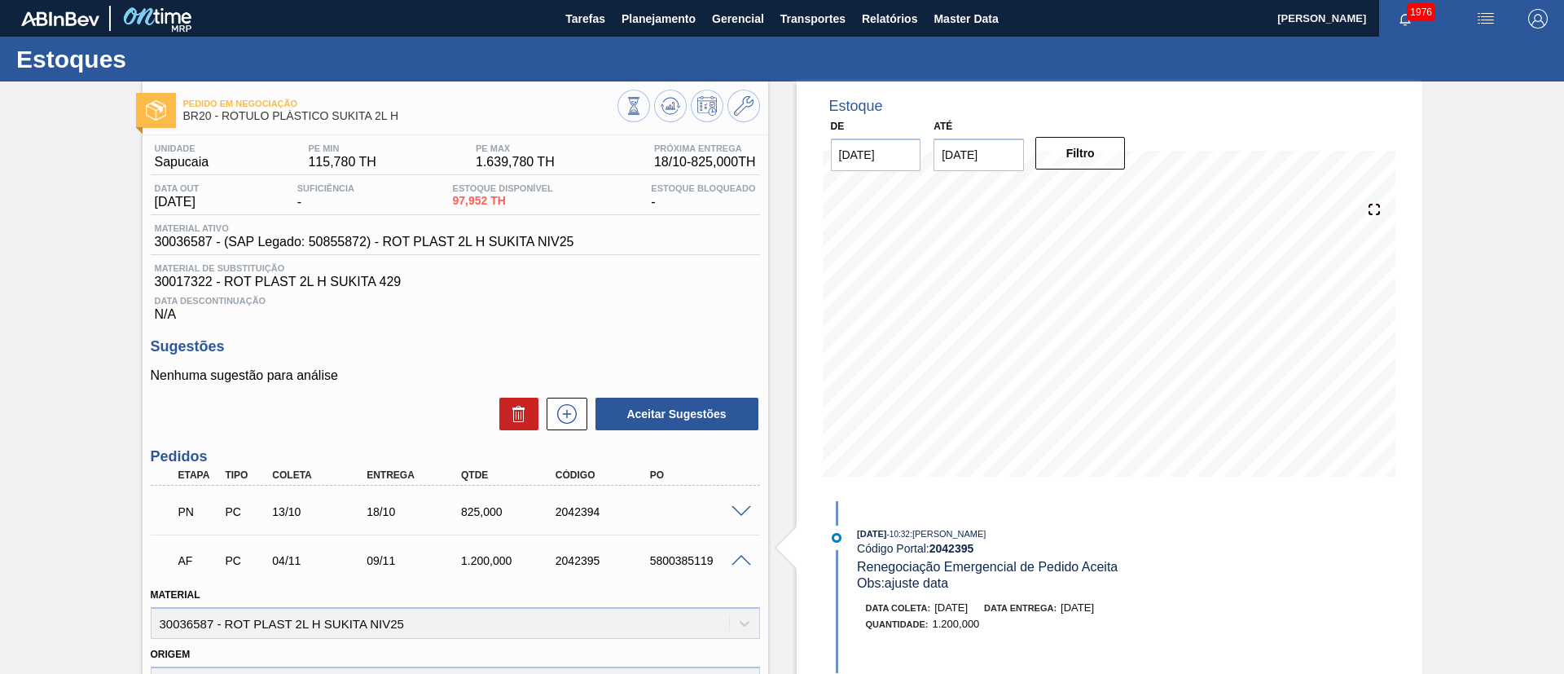
click at [731, 509] on span at bounding box center [741, 512] width 20 height 12
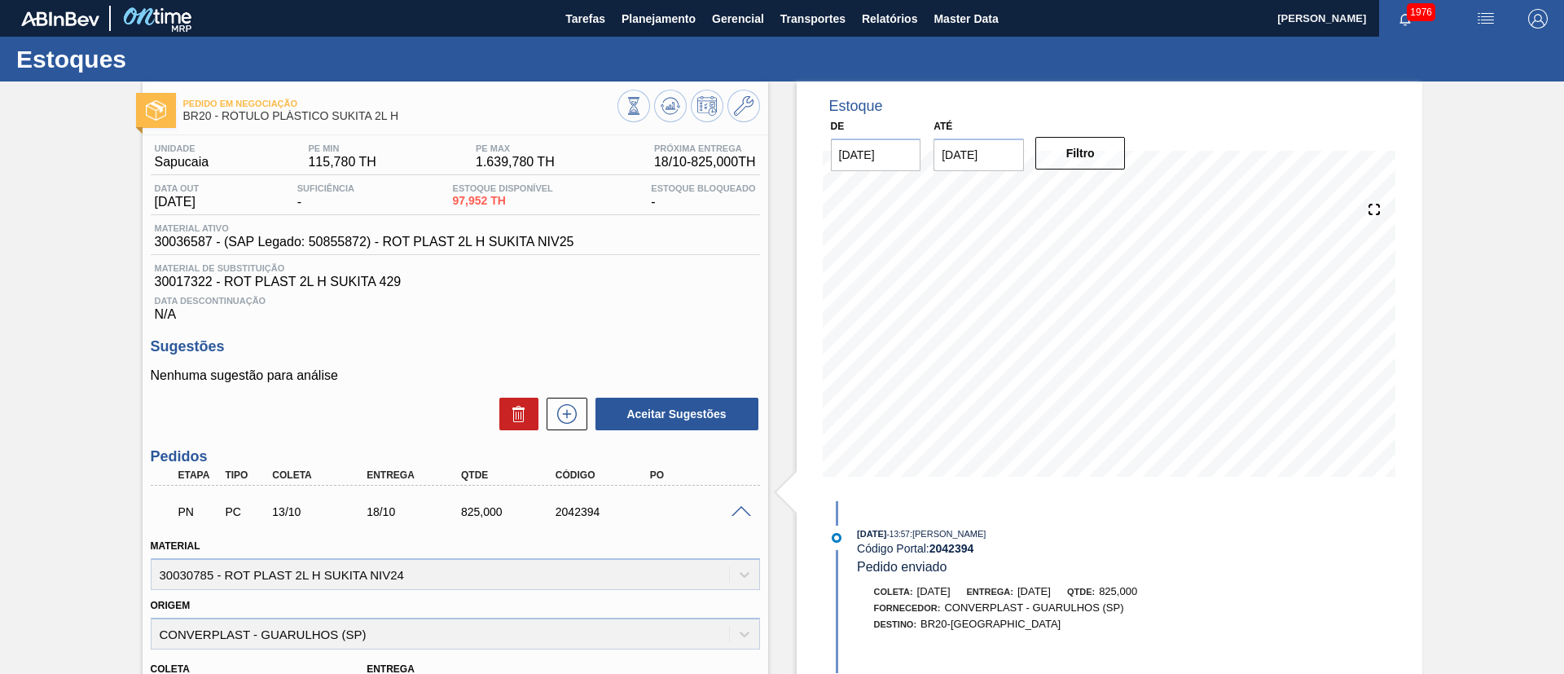
click at [731, 509] on span at bounding box center [741, 512] width 20 height 12
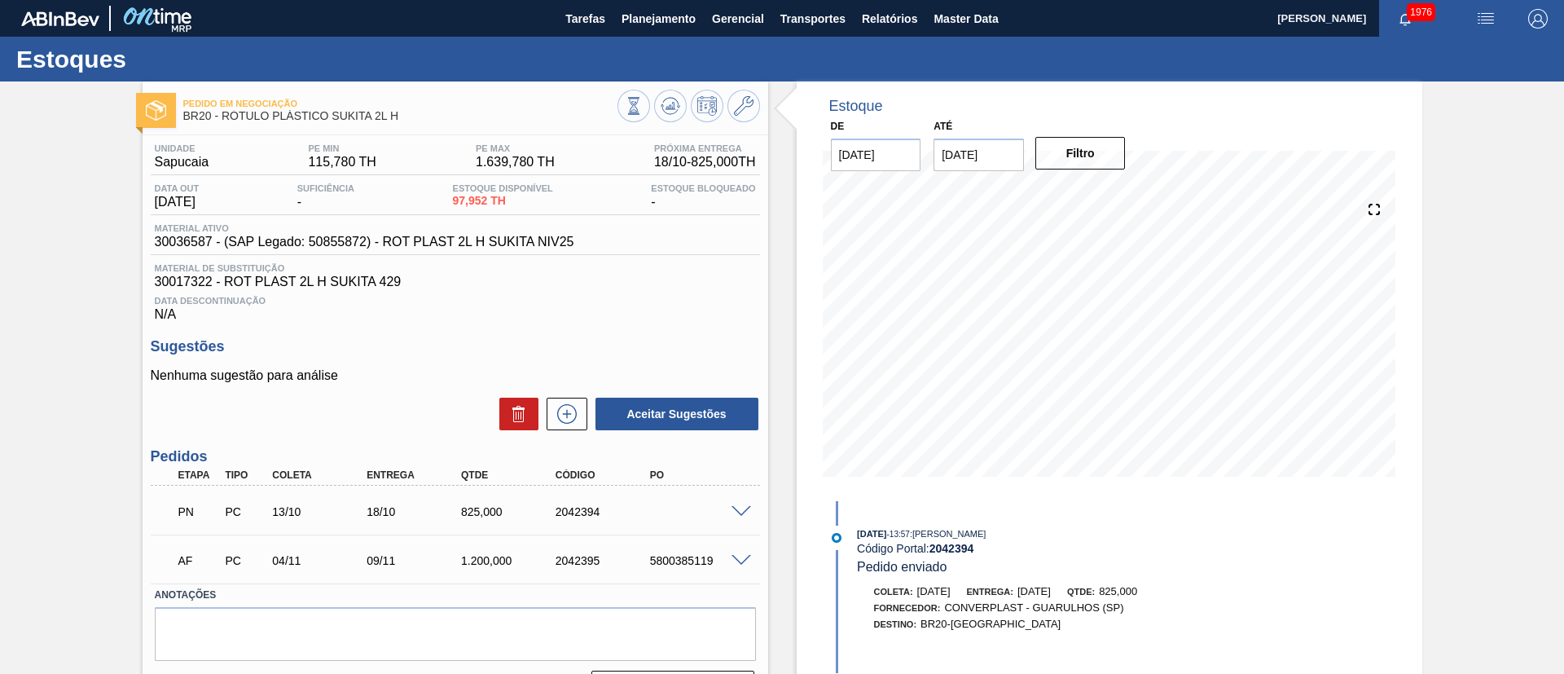
click at [740, 560] on span at bounding box center [741, 561] width 20 height 12
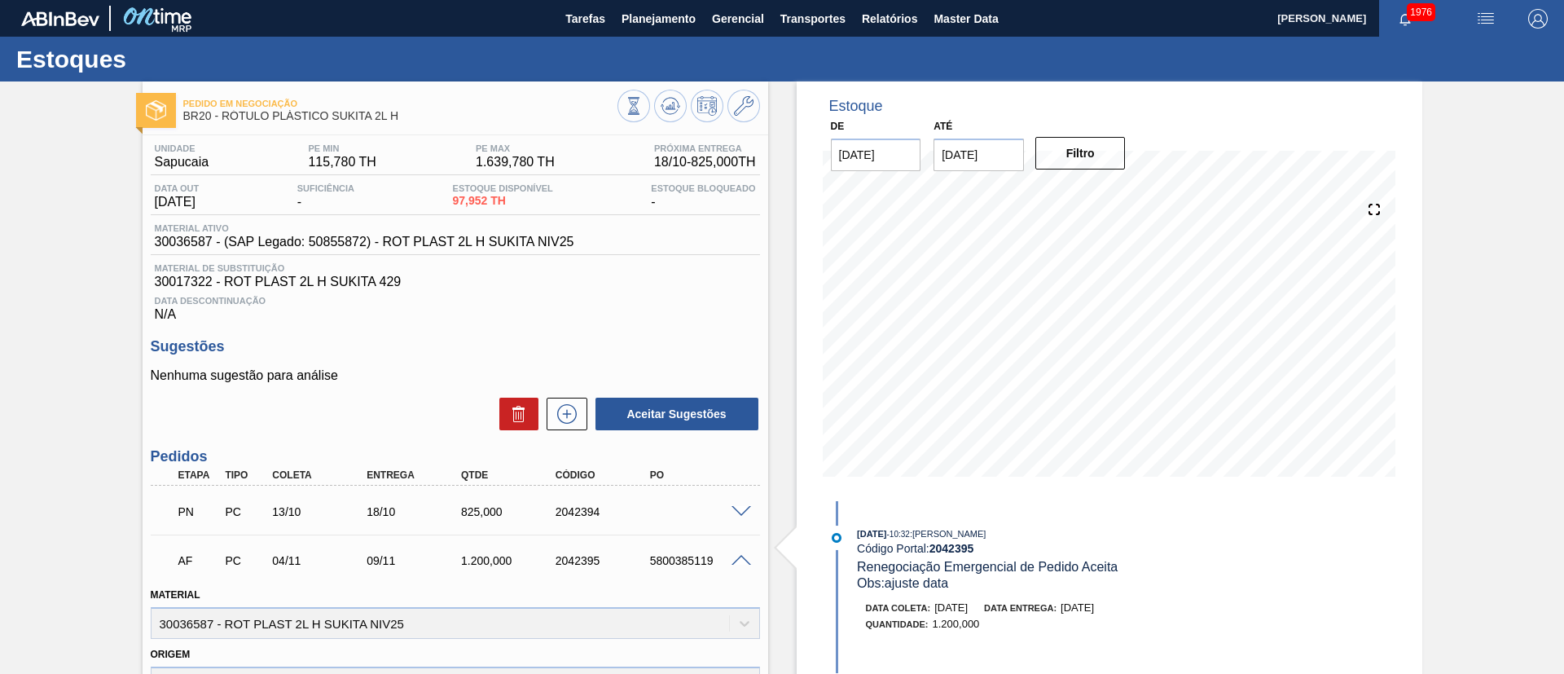
scroll to position [122, 0]
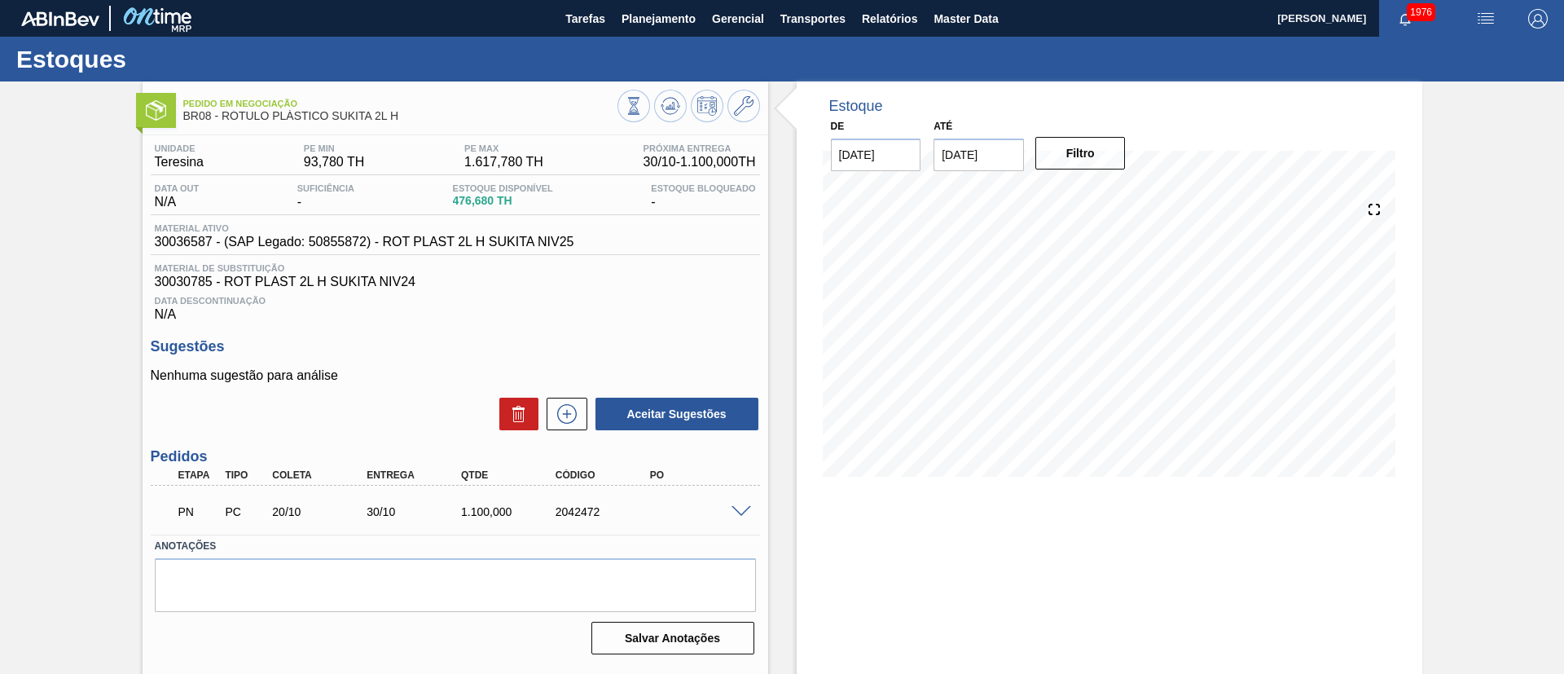
click at [733, 509] on span at bounding box center [741, 512] width 20 height 12
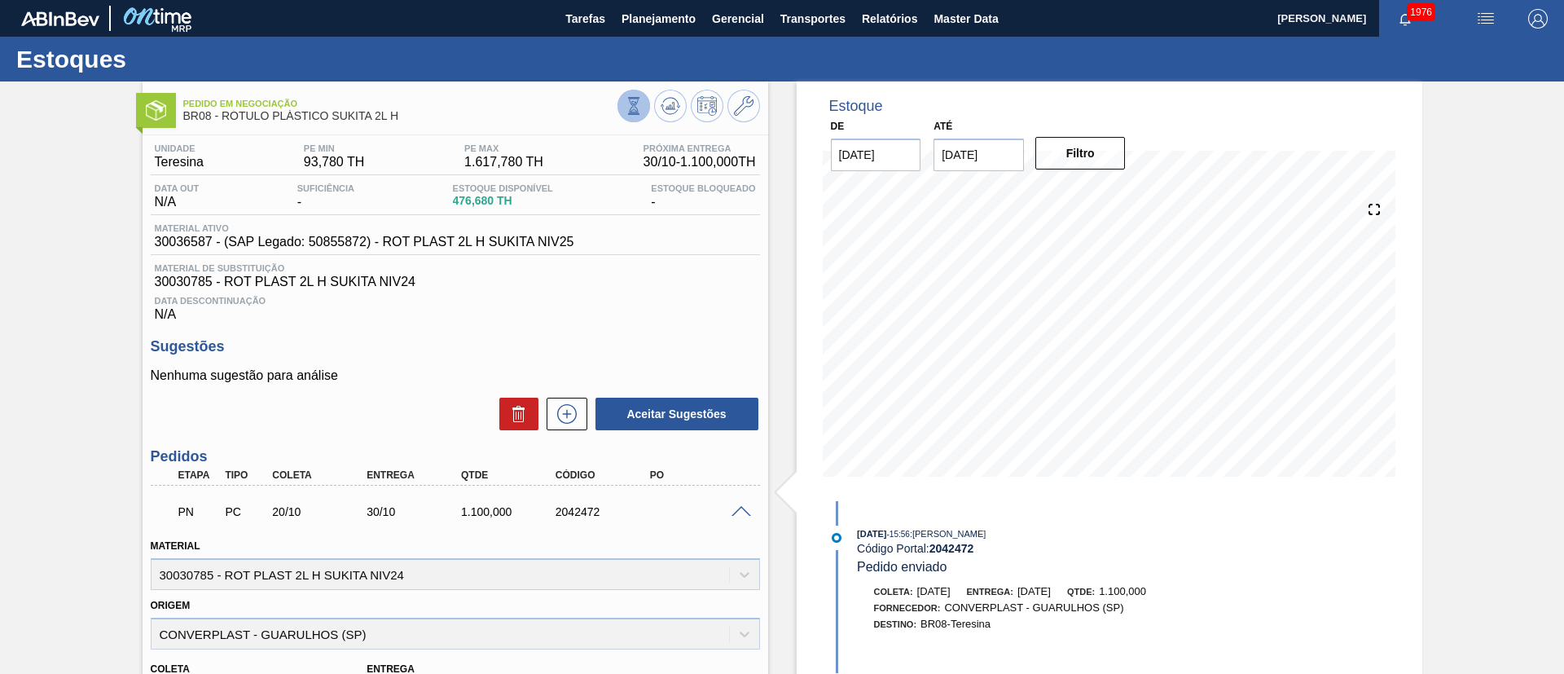
click at [634, 95] on button at bounding box center [633, 106] width 33 height 33
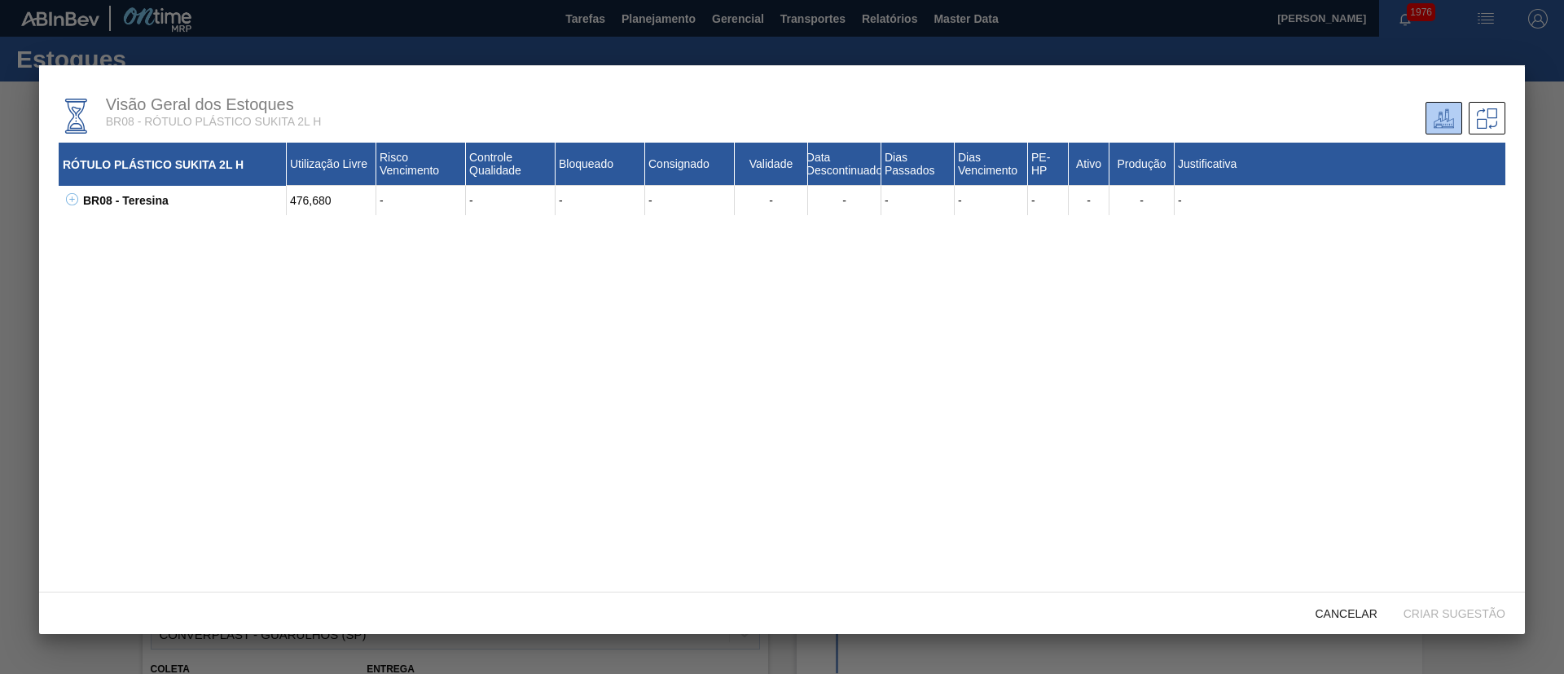
click at [76, 196] on icon at bounding box center [72, 199] width 12 height 12
click at [1325, 604] on div "Cancelar" at bounding box center [1346, 613] width 88 height 30
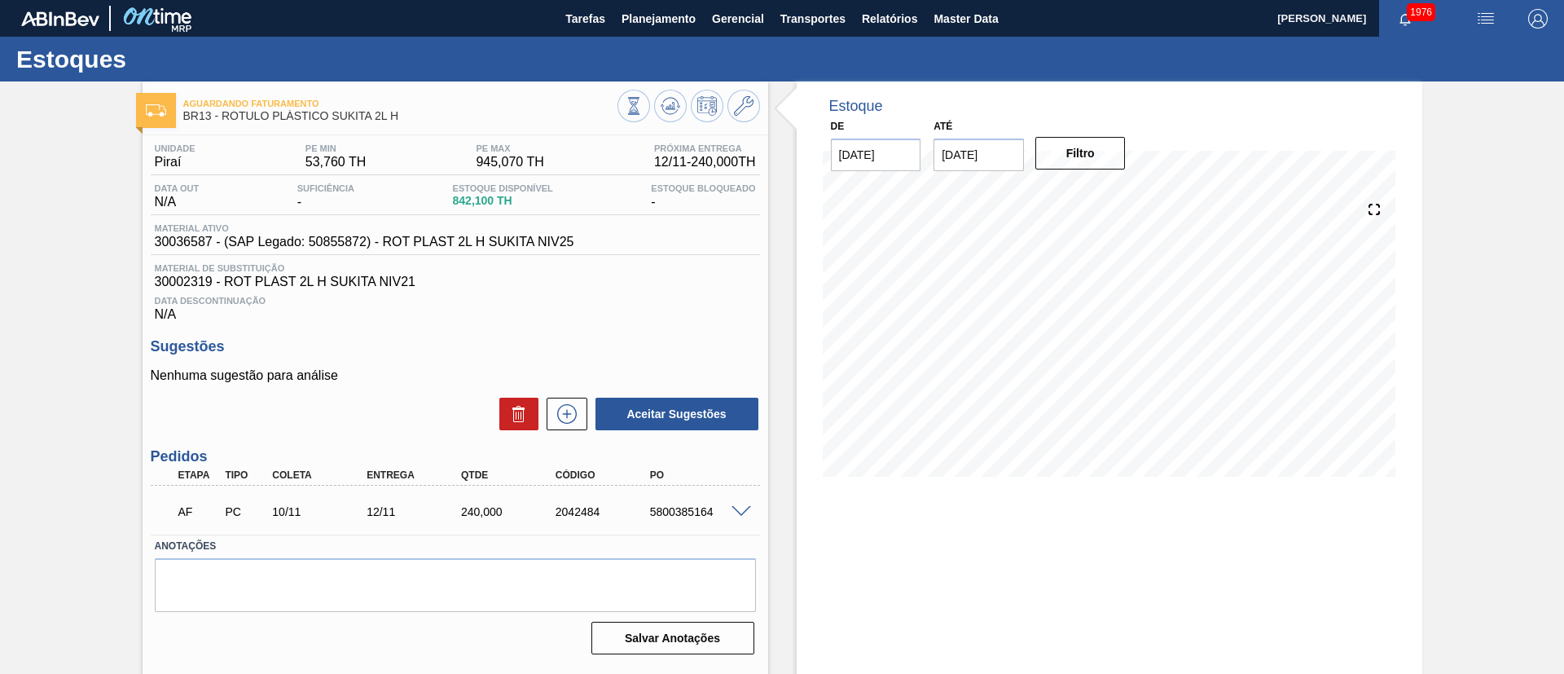
click at [742, 511] on span at bounding box center [741, 512] width 20 height 12
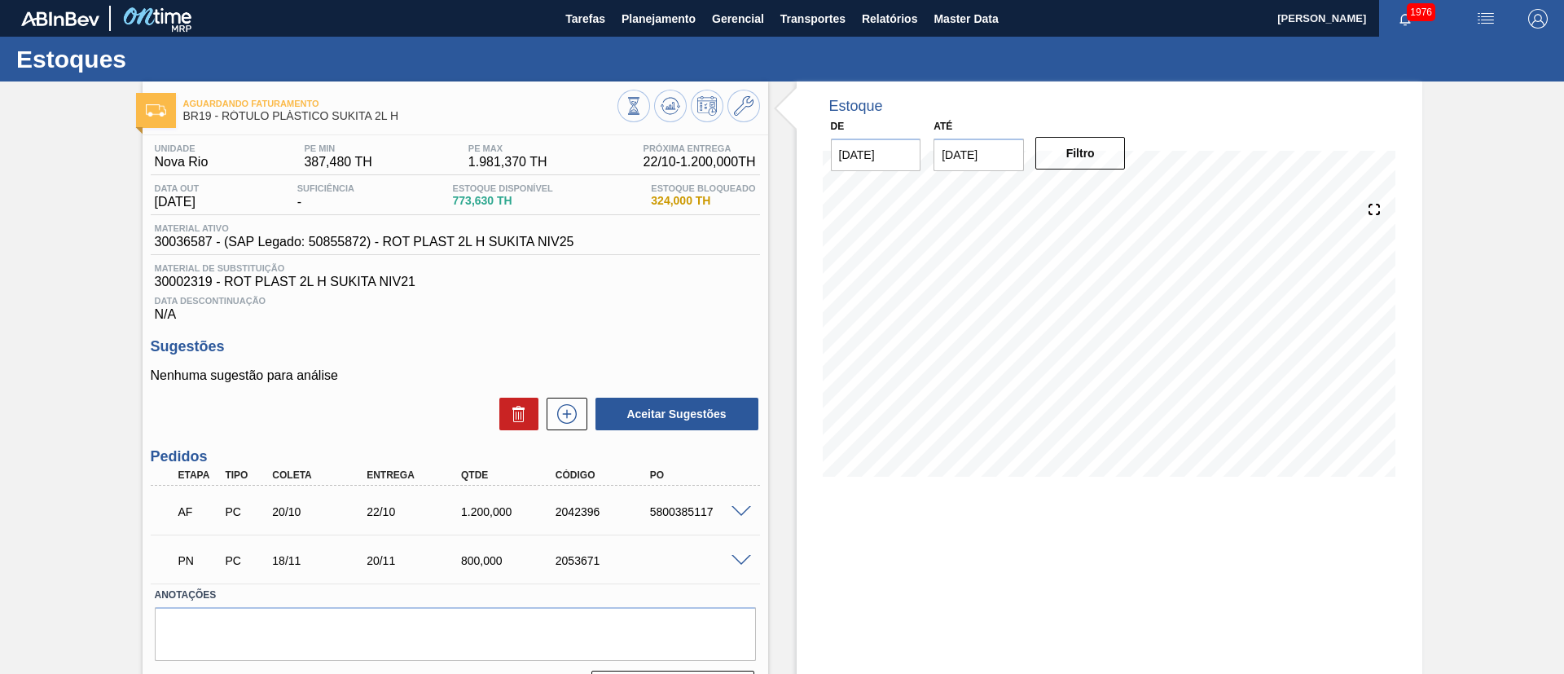
click at [733, 506] on span at bounding box center [741, 512] width 20 height 12
